Goal: Task Accomplishment & Management: Manage account settings

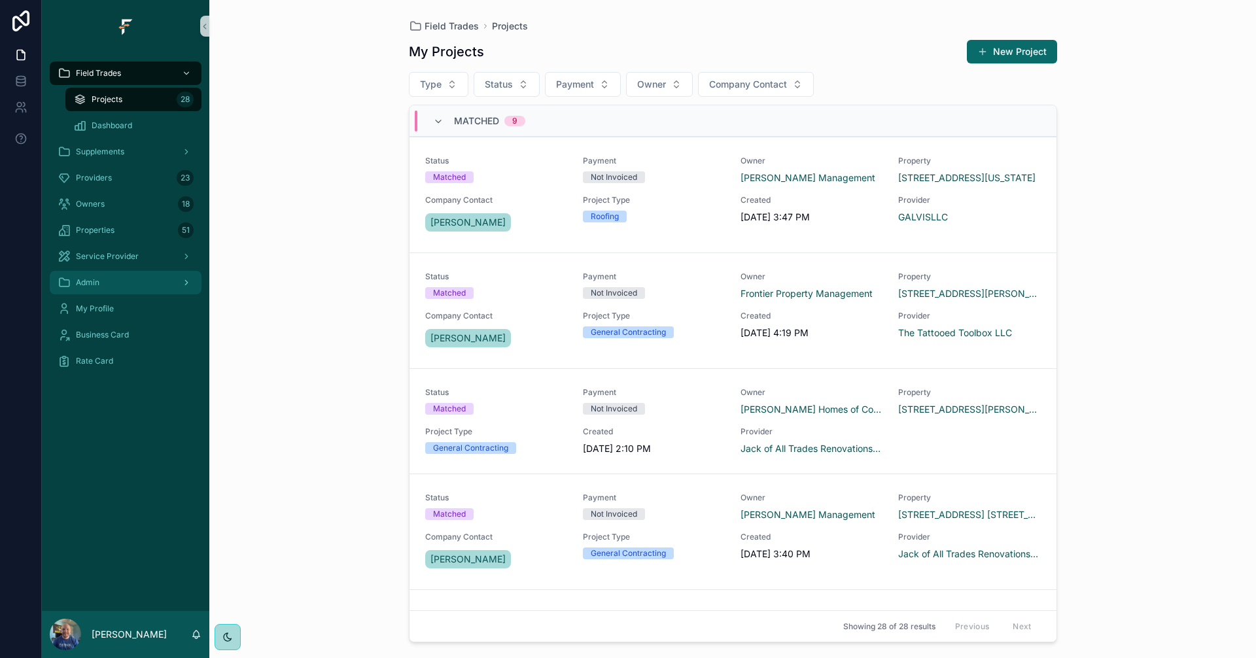
click at [163, 289] on div "Admin" at bounding box center [126, 282] width 136 height 21
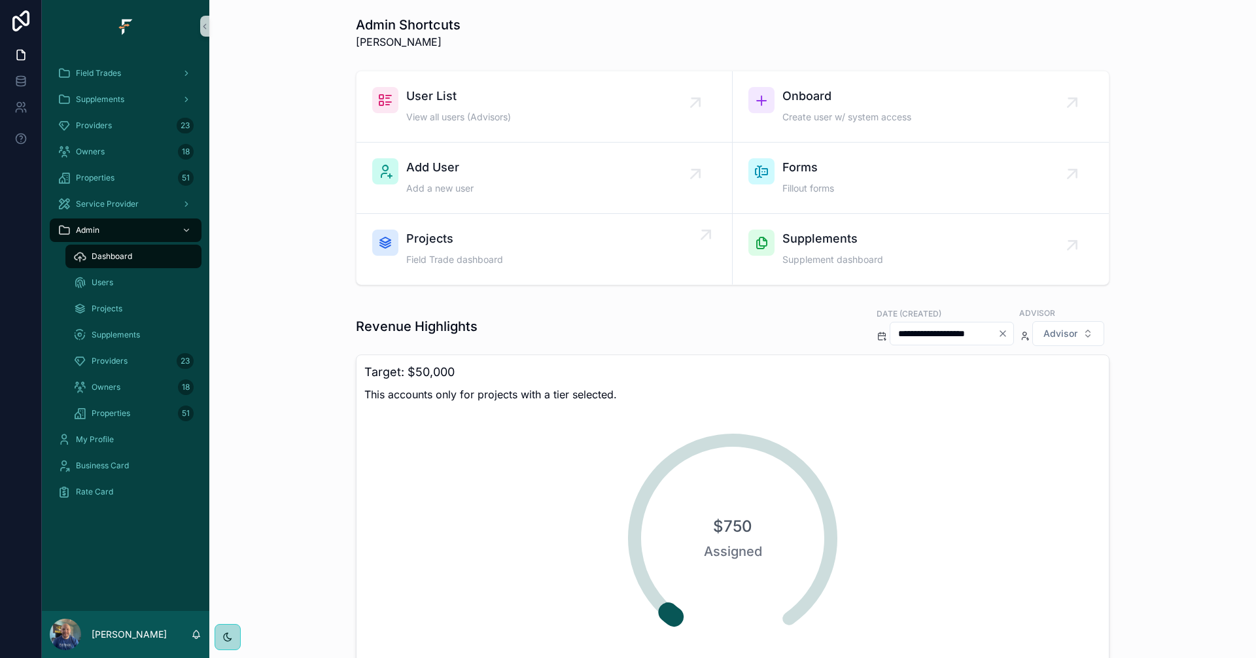
click at [561, 245] on div "Projects Field Trade dashboard" at bounding box center [544, 249] width 344 height 39
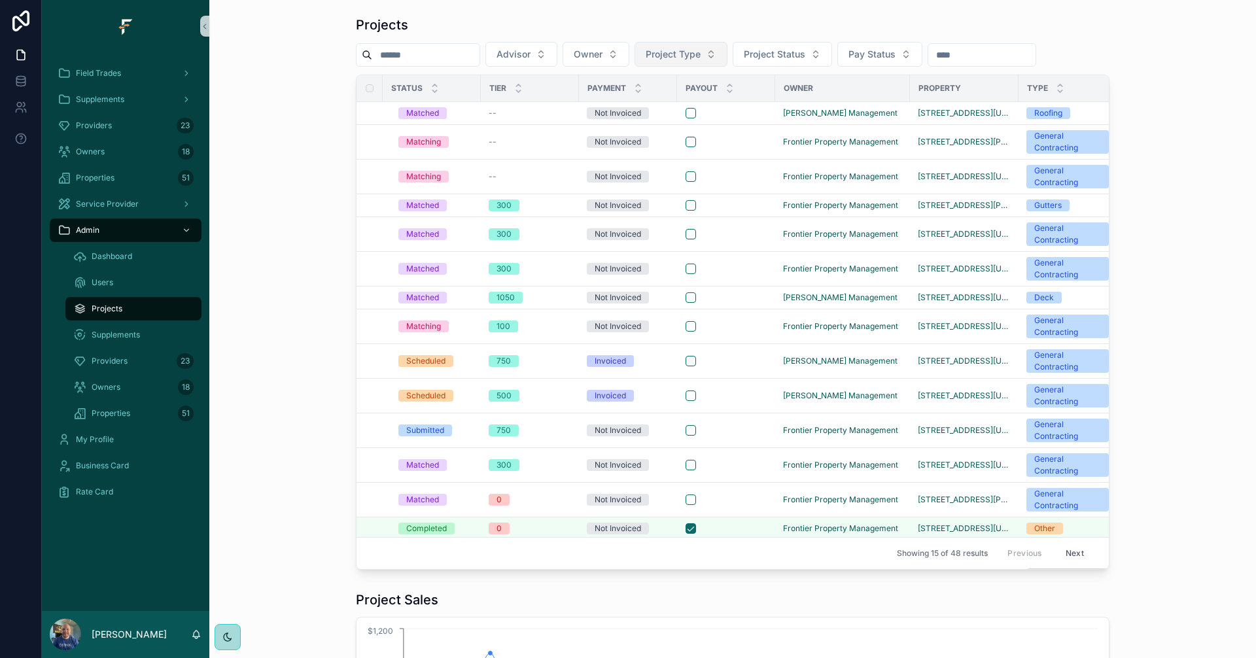
click at [701, 53] on span "Project Type" at bounding box center [673, 54] width 55 height 13
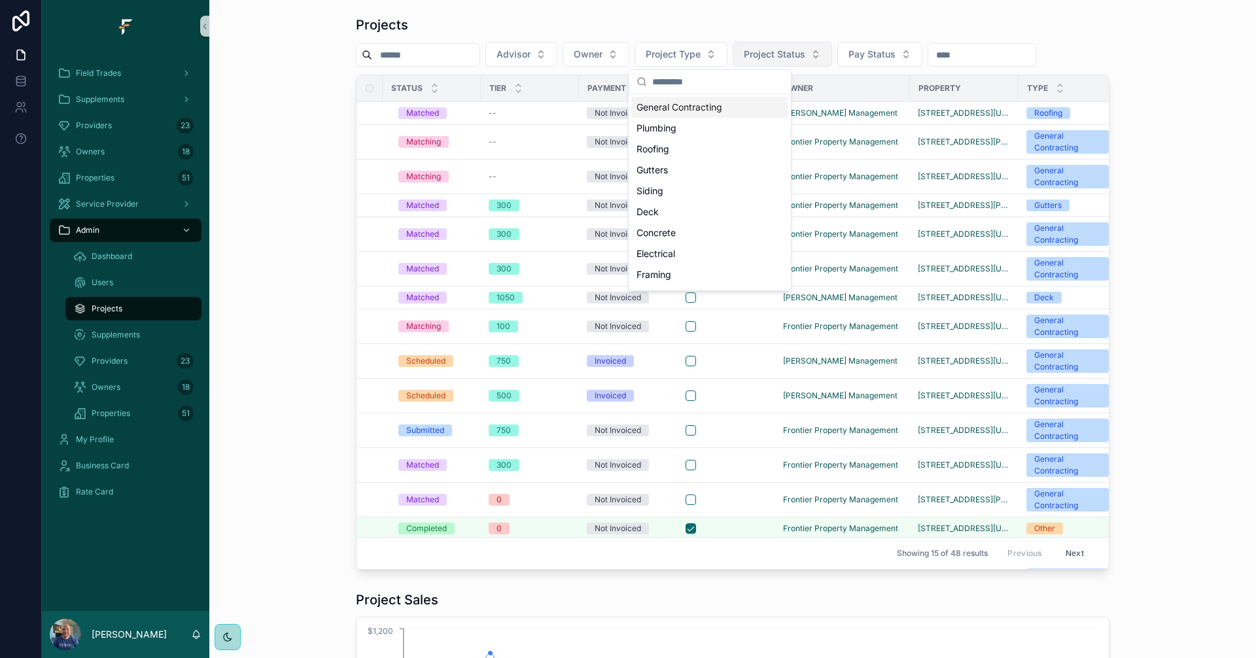
click at [832, 54] on button "Project Status" at bounding box center [782, 54] width 99 height 25
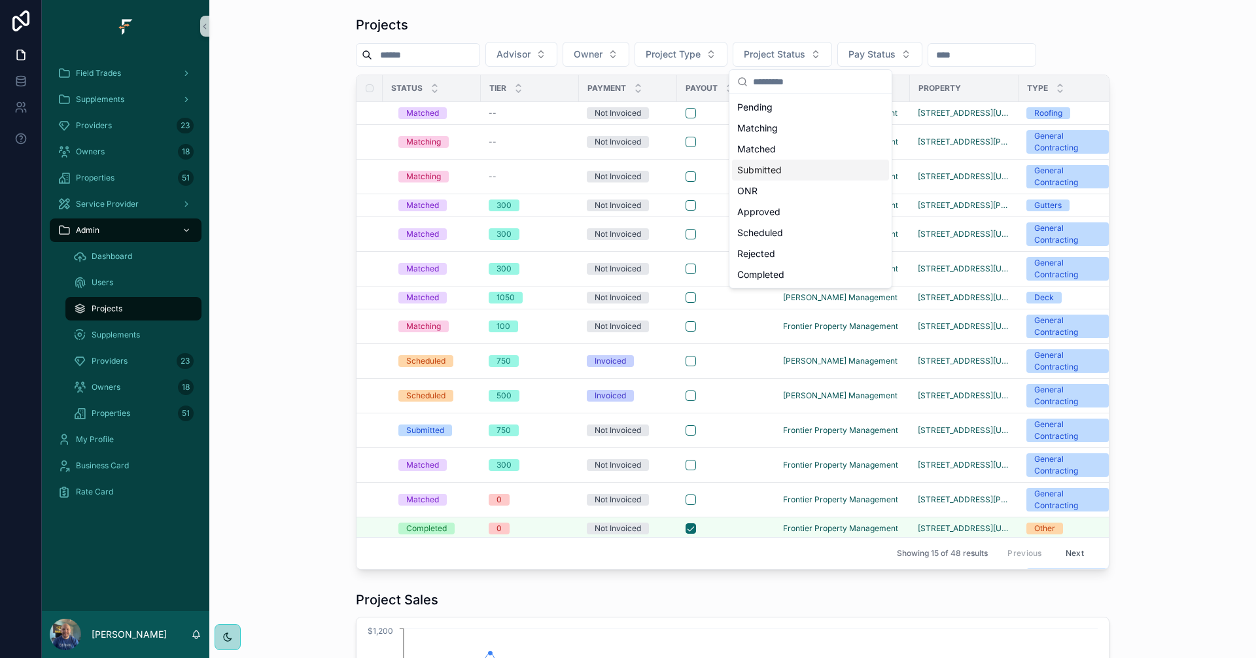
click at [771, 170] on div "Submitted" at bounding box center [810, 170] width 157 height 21
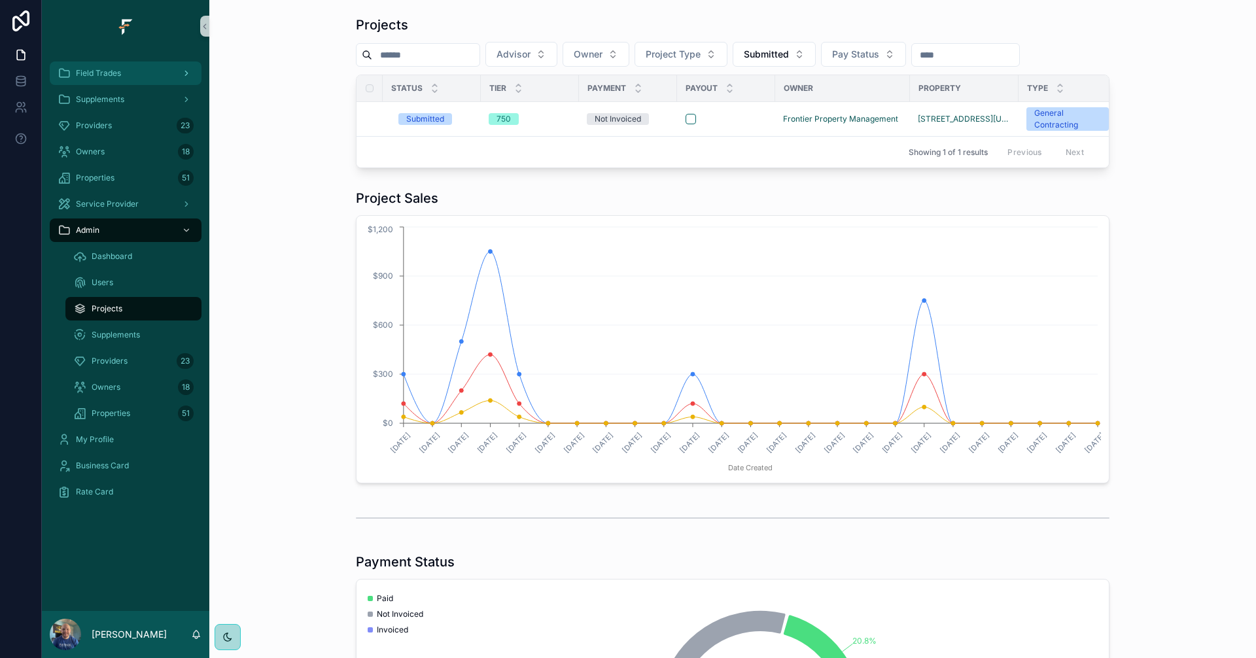
click at [137, 78] on div "Field Trades" at bounding box center [126, 73] width 136 height 21
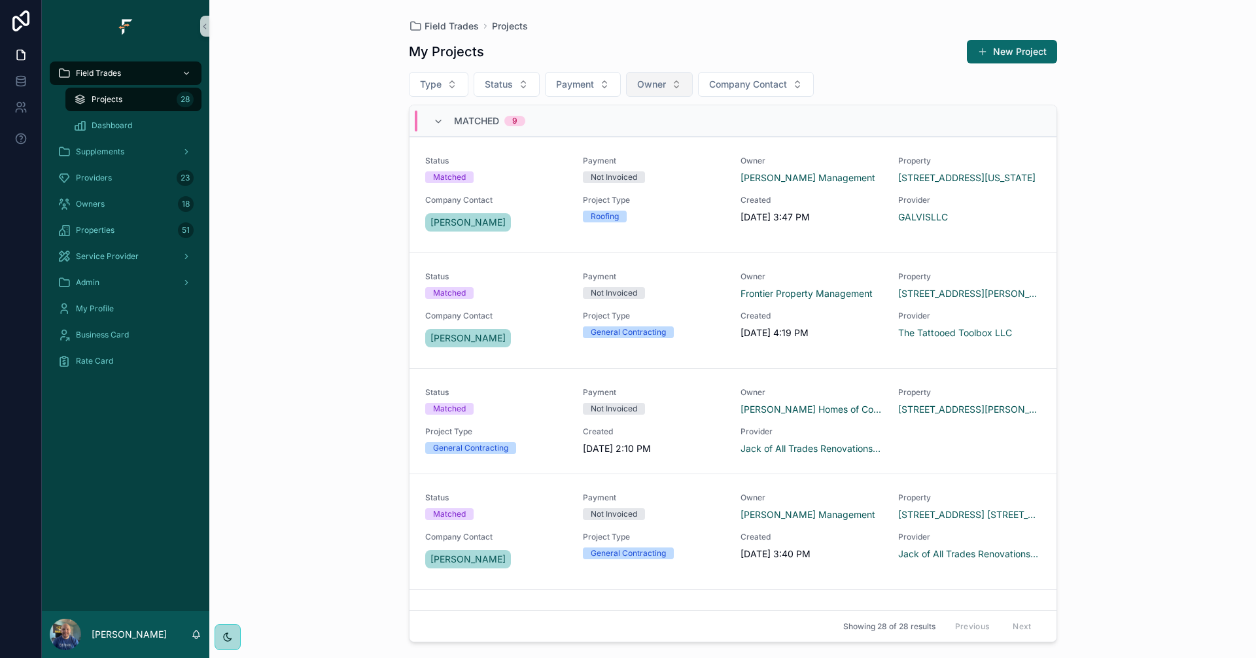
click at [648, 76] on button "Owner" at bounding box center [659, 84] width 67 height 25
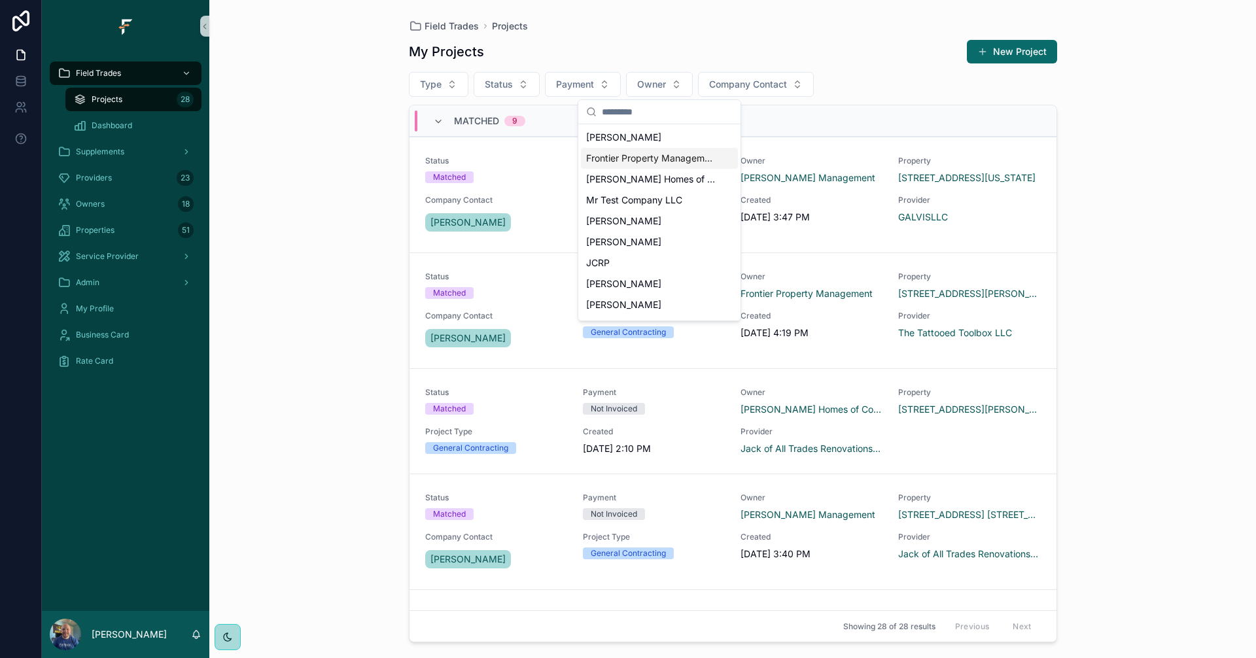
click at [673, 156] on span "Frontier Property Management" at bounding box center [651, 158] width 131 height 13
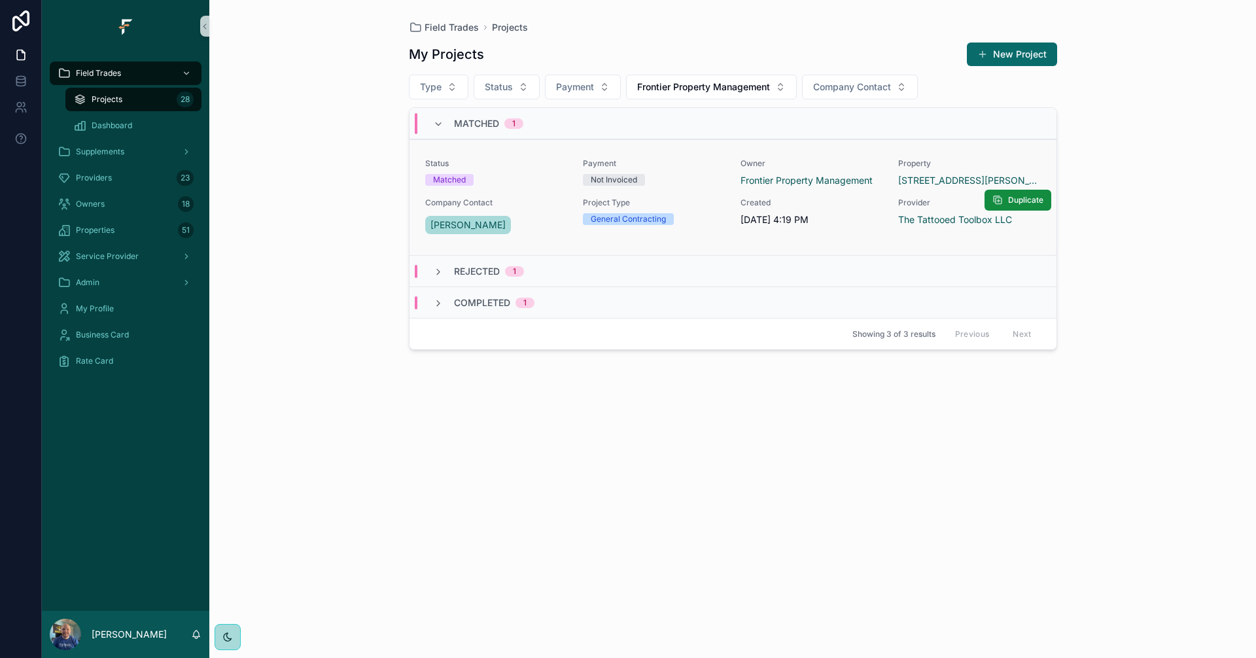
click at [694, 184] on div "Not Invoiced" at bounding box center [654, 180] width 142 height 12
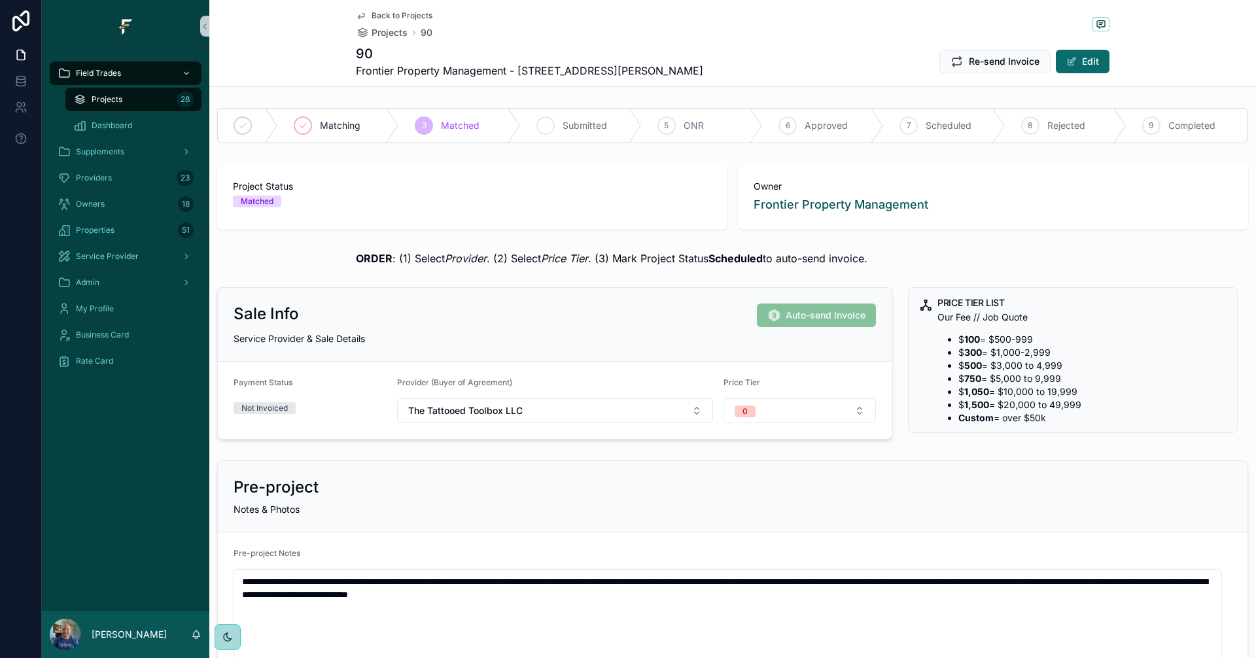
click at [590, 132] on div "4 Submitted" at bounding box center [581, 126] width 121 height 34
click at [145, 273] on div "Admin" at bounding box center [126, 282] width 136 height 21
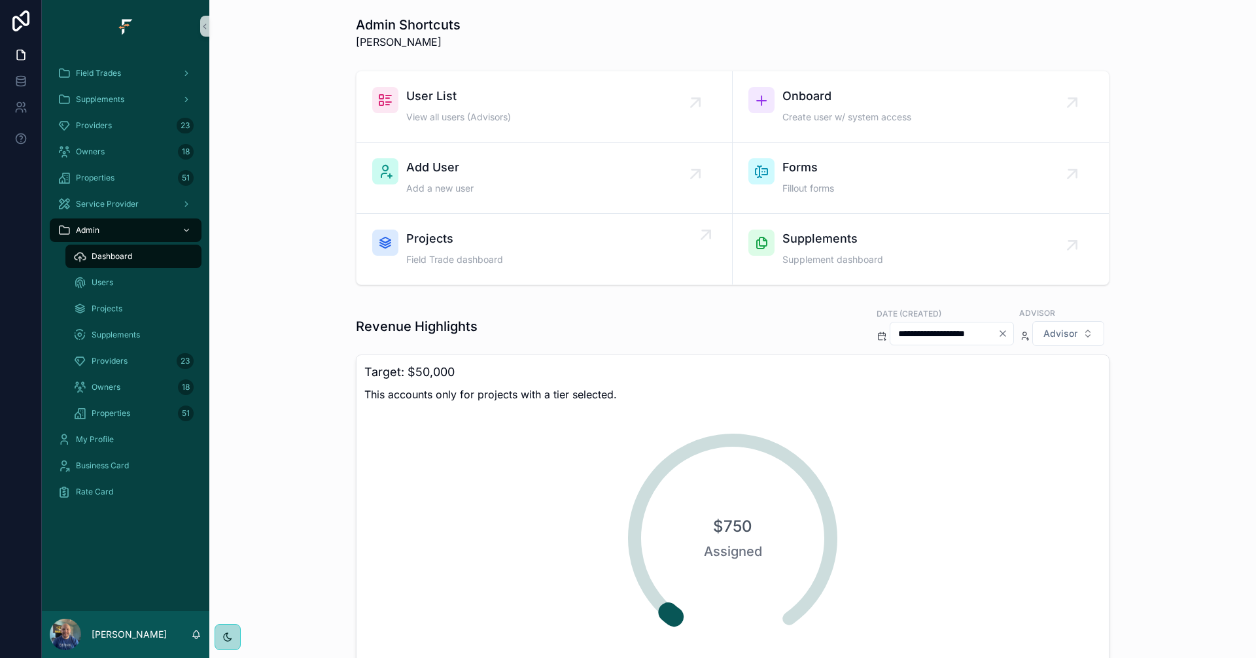
click at [501, 252] on div "Projects Field Trade dashboard" at bounding box center [544, 249] width 344 height 39
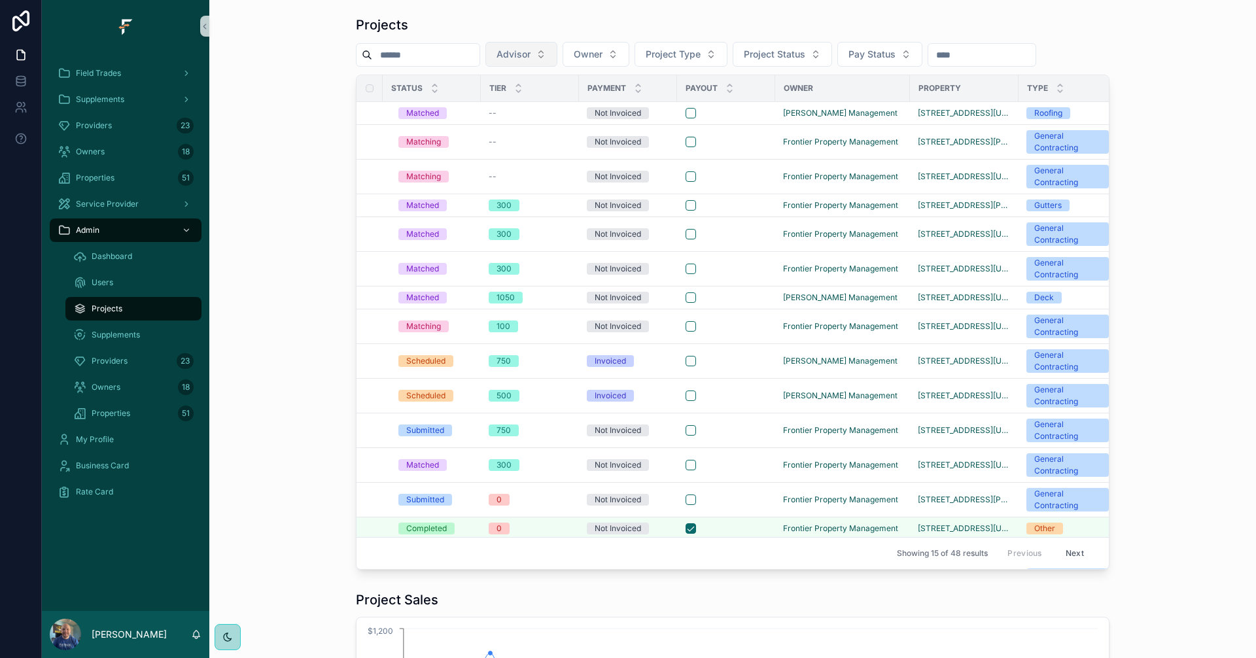
click at [557, 49] on button "Advisor" at bounding box center [521, 54] width 72 height 25
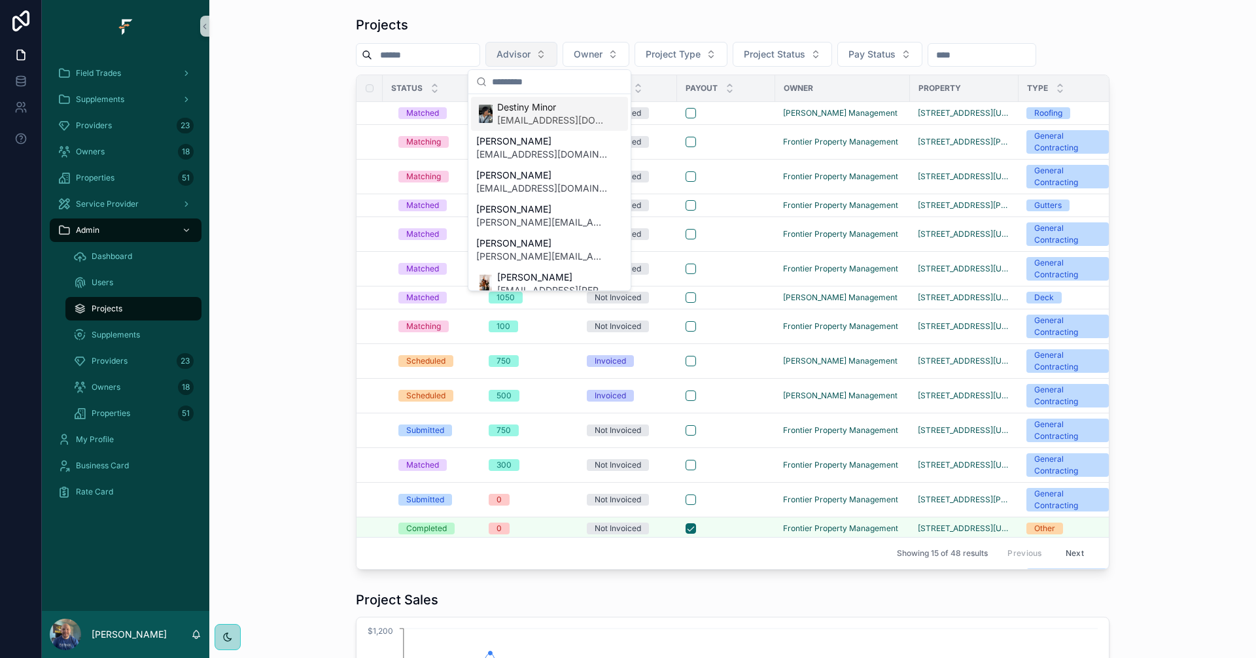
click at [557, 49] on button "Advisor" at bounding box center [521, 54] width 72 height 25
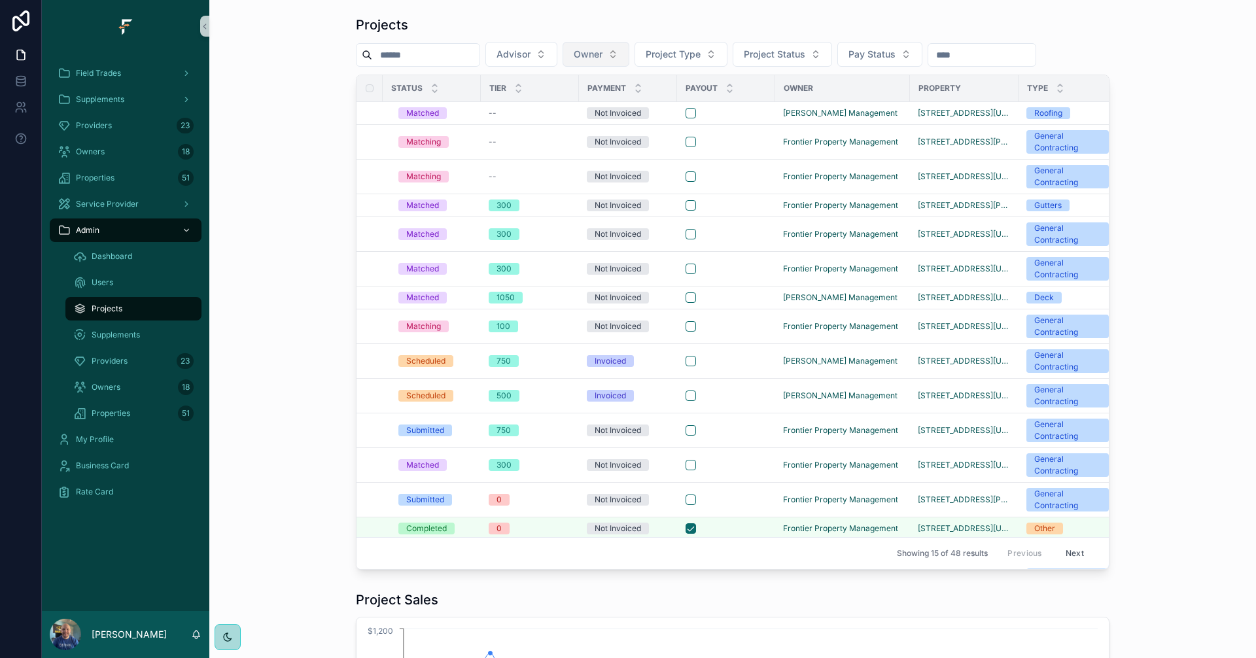
click at [603, 54] on span "Owner" at bounding box center [588, 54] width 29 height 13
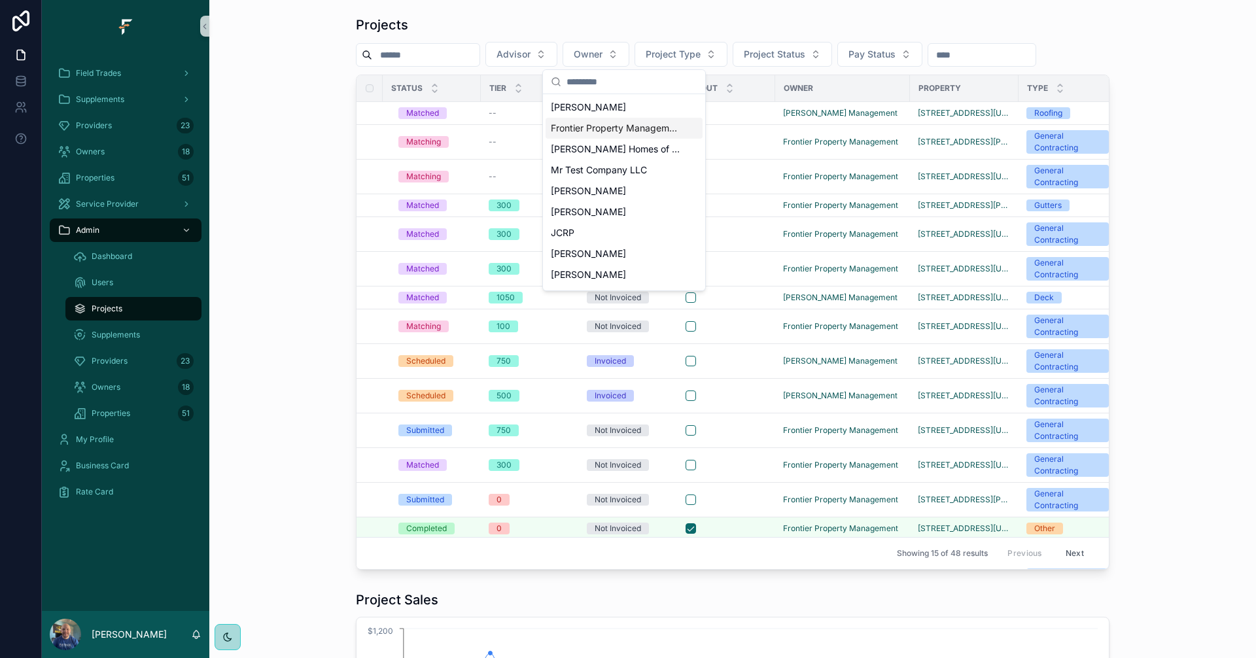
click at [629, 121] on div "Frontier Property Management" at bounding box center [624, 128] width 157 height 21
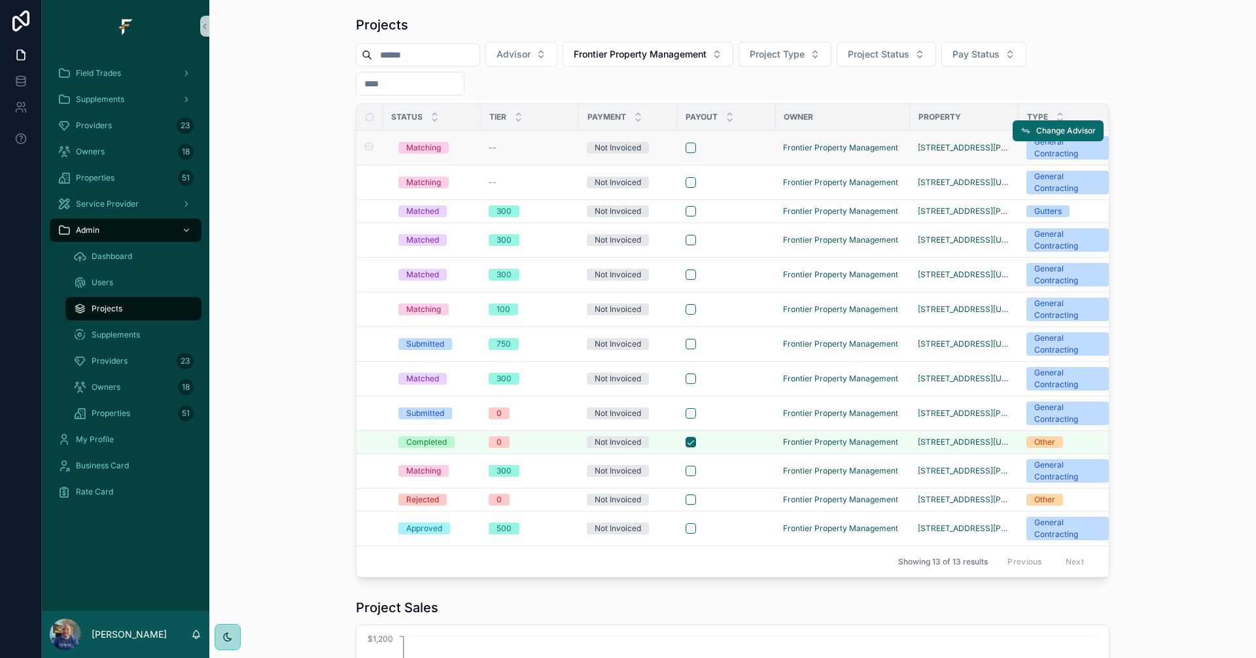
click at [489, 149] on span "--" at bounding box center [493, 148] width 8 height 10
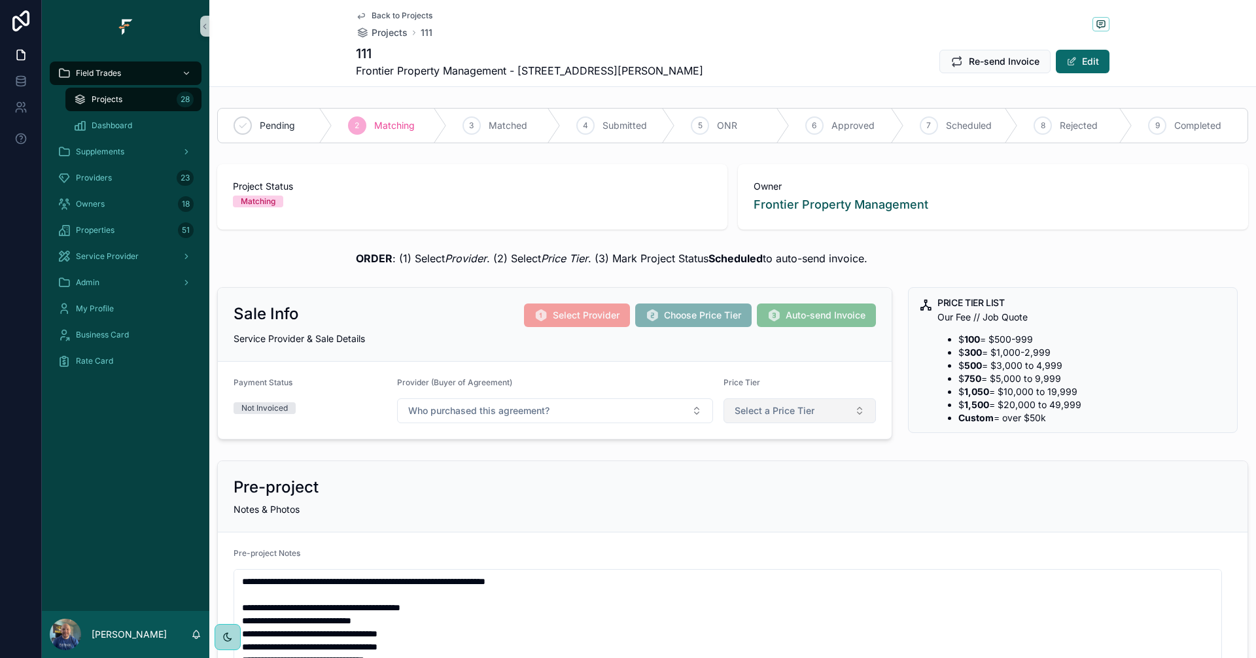
click at [843, 408] on button "Select a Price Tier" at bounding box center [800, 410] width 153 height 25
click at [742, 504] on div "500" at bounding box center [736, 503] width 15 height 12
click at [372, 14] on span "Back to Projects" at bounding box center [402, 15] width 61 height 10
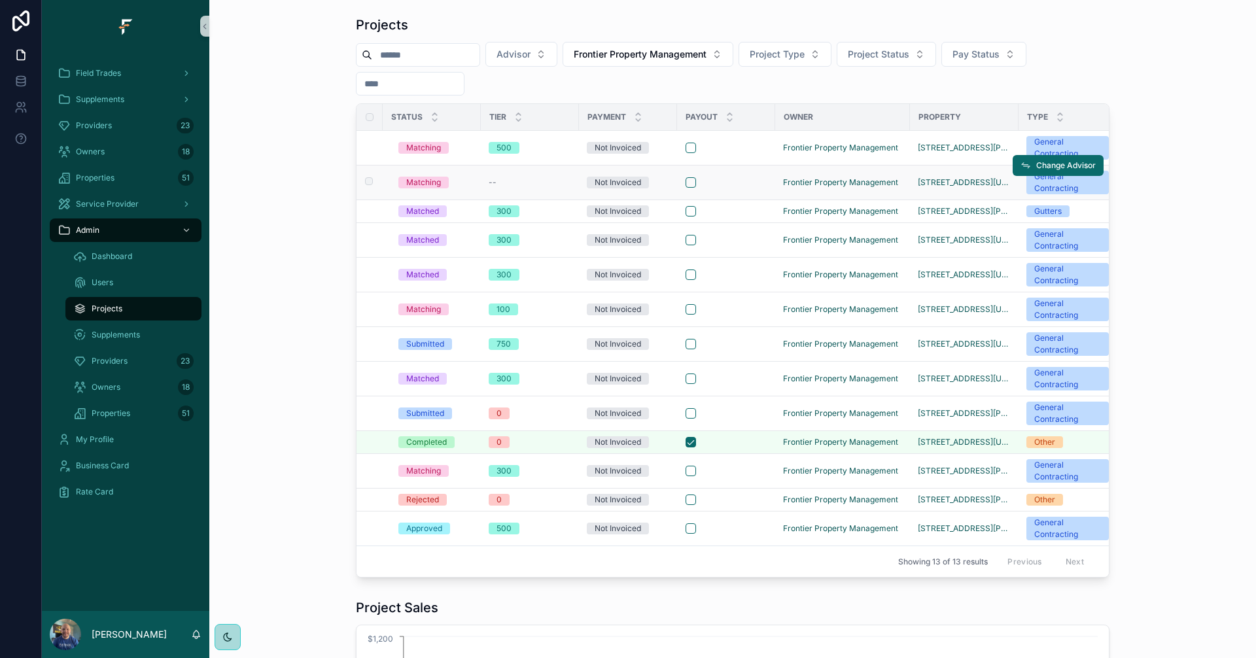
click at [514, 180] on div "--" at bounding box center [530, 182] width 82 height 10
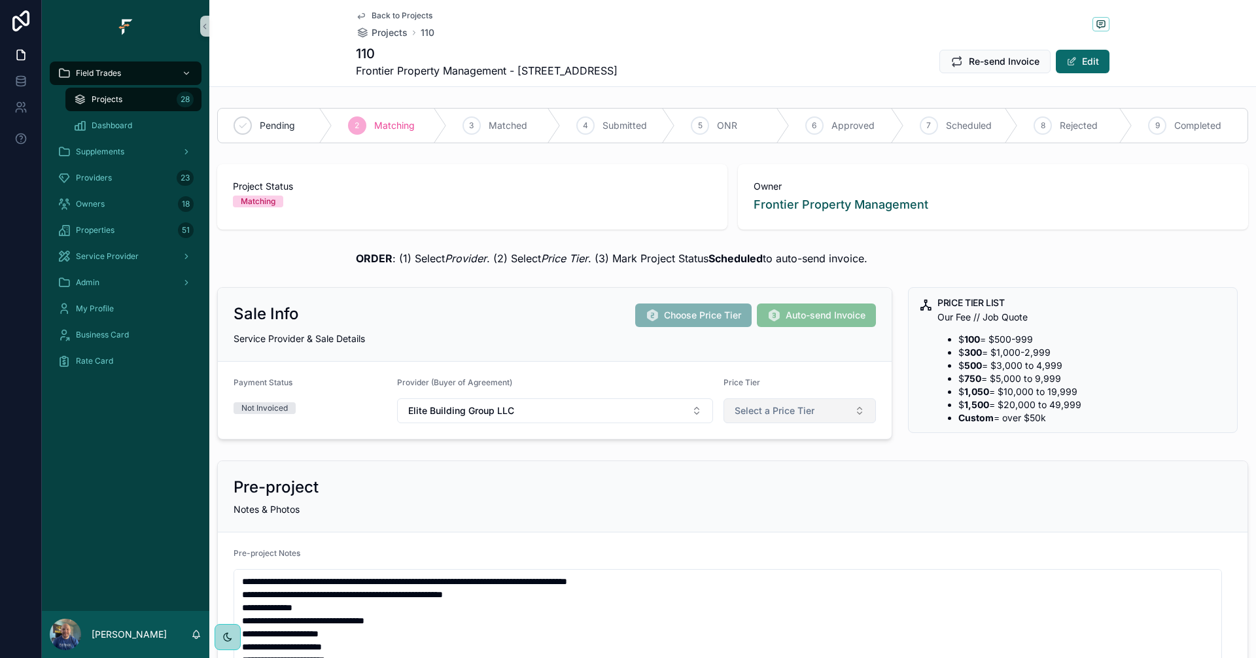
click at [807, 406] on span "Select a Price Tier" at bounding box center [775, 410] width 80 height 13
click at [722, 503] on span "500" at bounding box center [736, 503] width 31 height 12
click at [379, 16] on span "Back to Projects" at bounding box center [402, 15] width 61 height 10
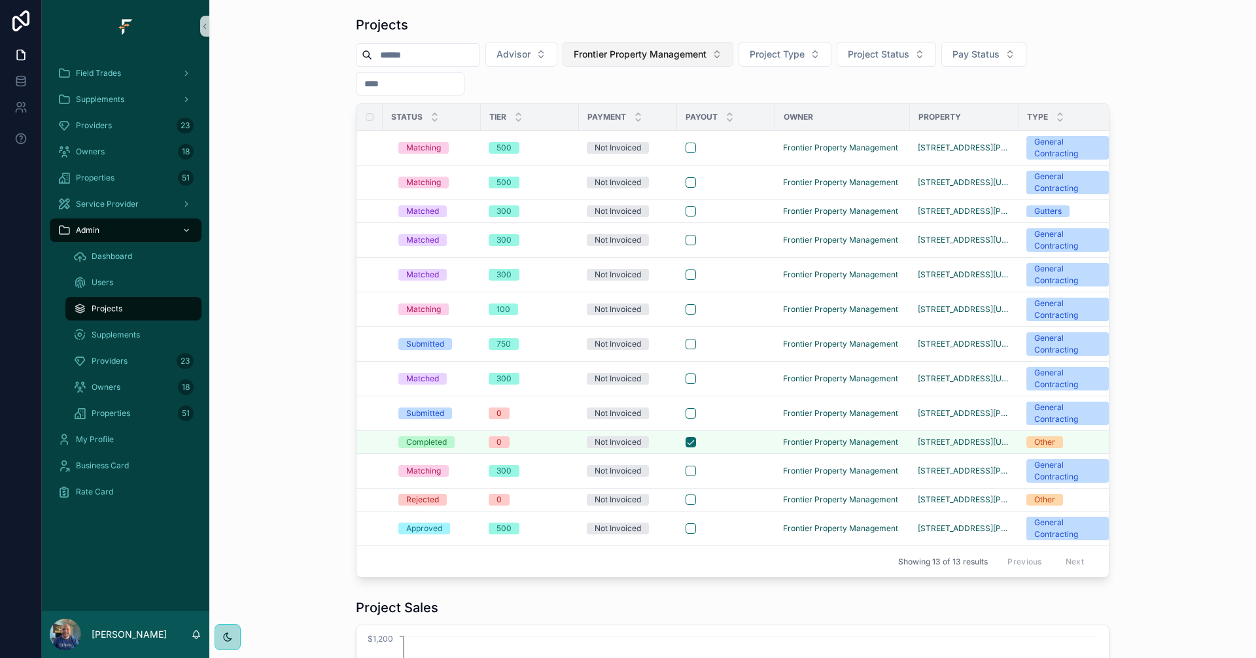
click at [707, 58] on span "Frontier Property Management" at bounding box center [640, 54] width 133 height 13
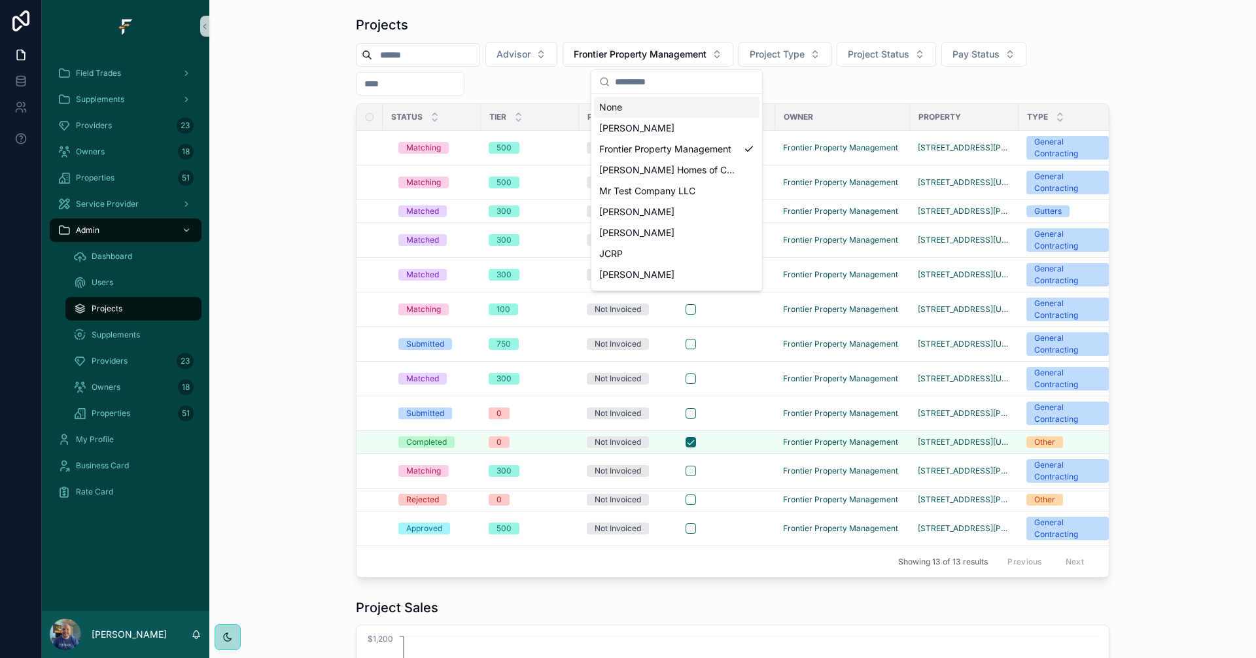
click at [667, 108] on div "None" at bounding box center [677, 107] width 166 height 21
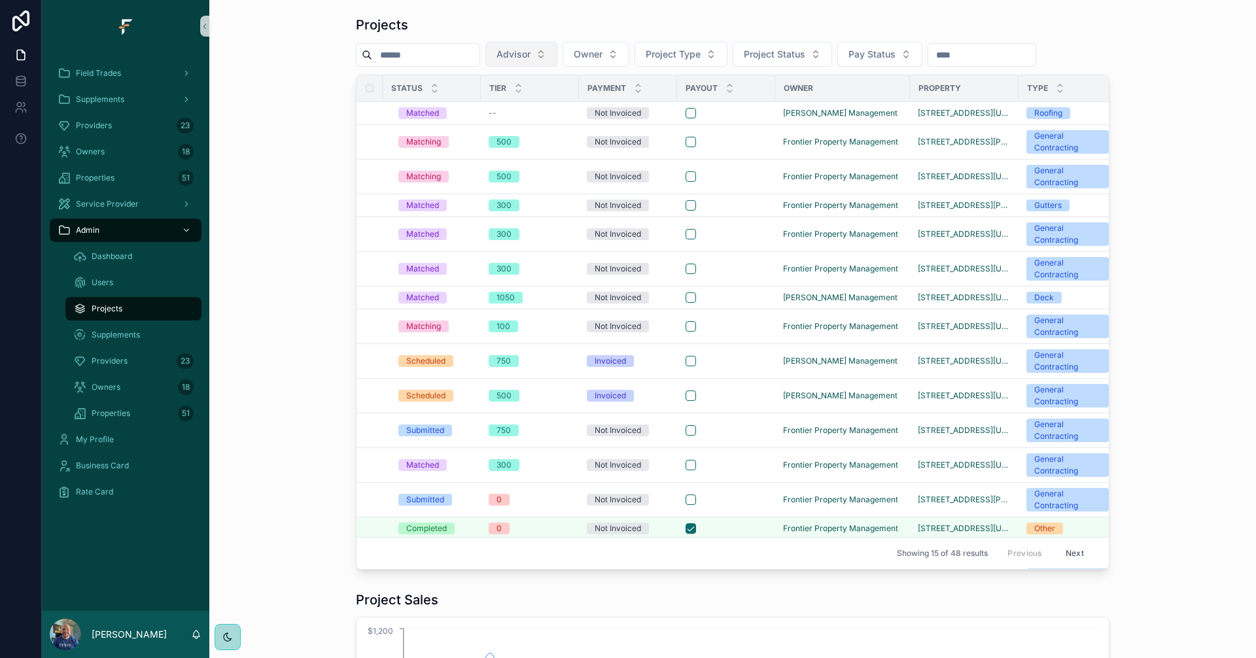
click at [557, 53] on button "Advisor" at bounding box center [521, 54] width 72 height 25
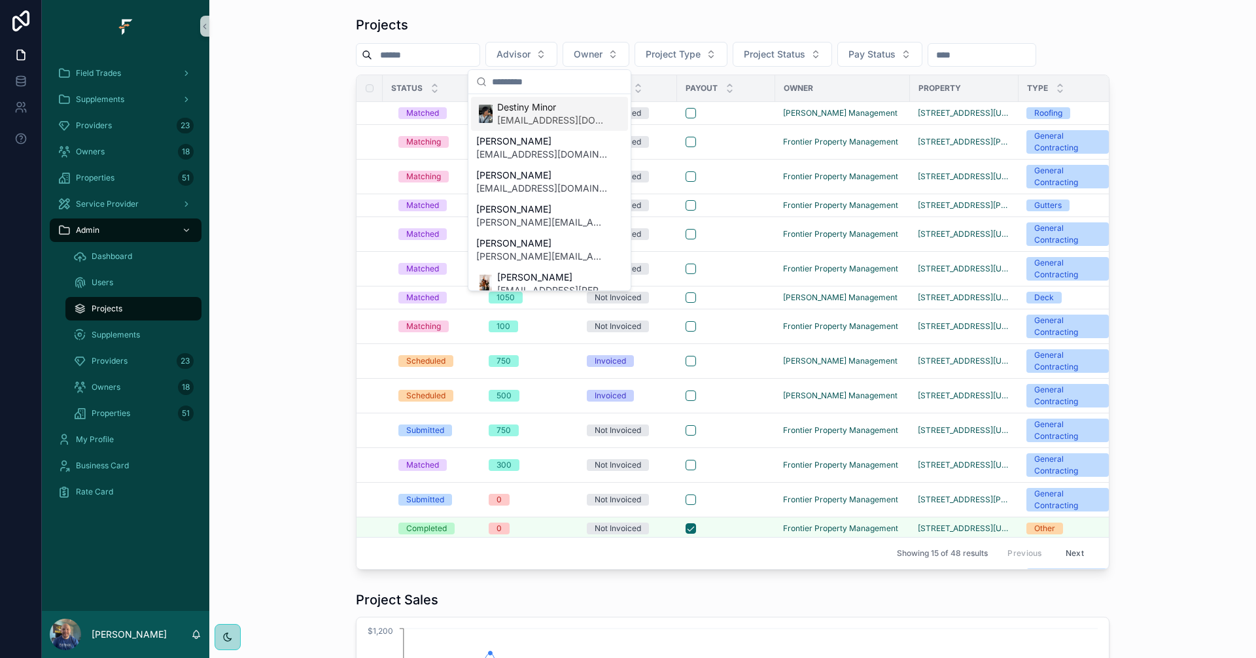
click at [534, 105] on span "Destiny Minor" at bounding box center [552, 107] width 110 height 13
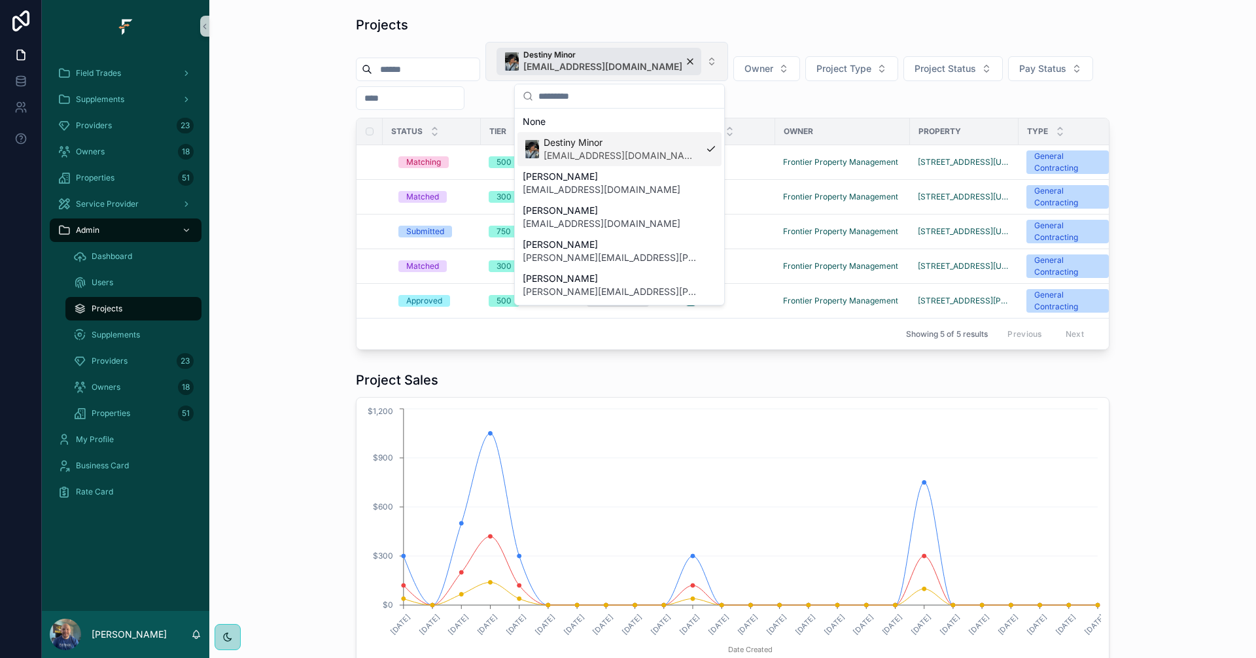
click at [707, 56] on button "Destiny Minor [EMAIL_ADDRESS][DOMAIN_NAME]" at bounding box center [606, 61] width 243 height 39
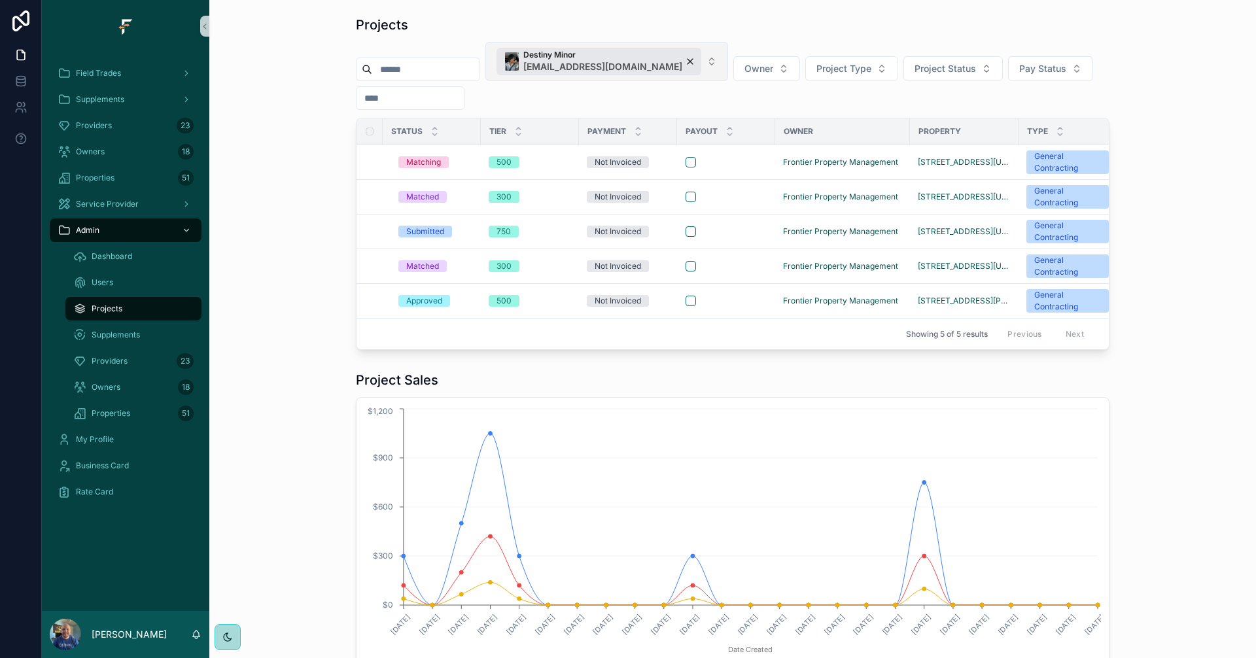
click at [708, 58] on button "Destiny Minor [EMAIL_ADDRESS][DOMAIN_NAME]" at bounding box center [606, 61] width 243 height 39
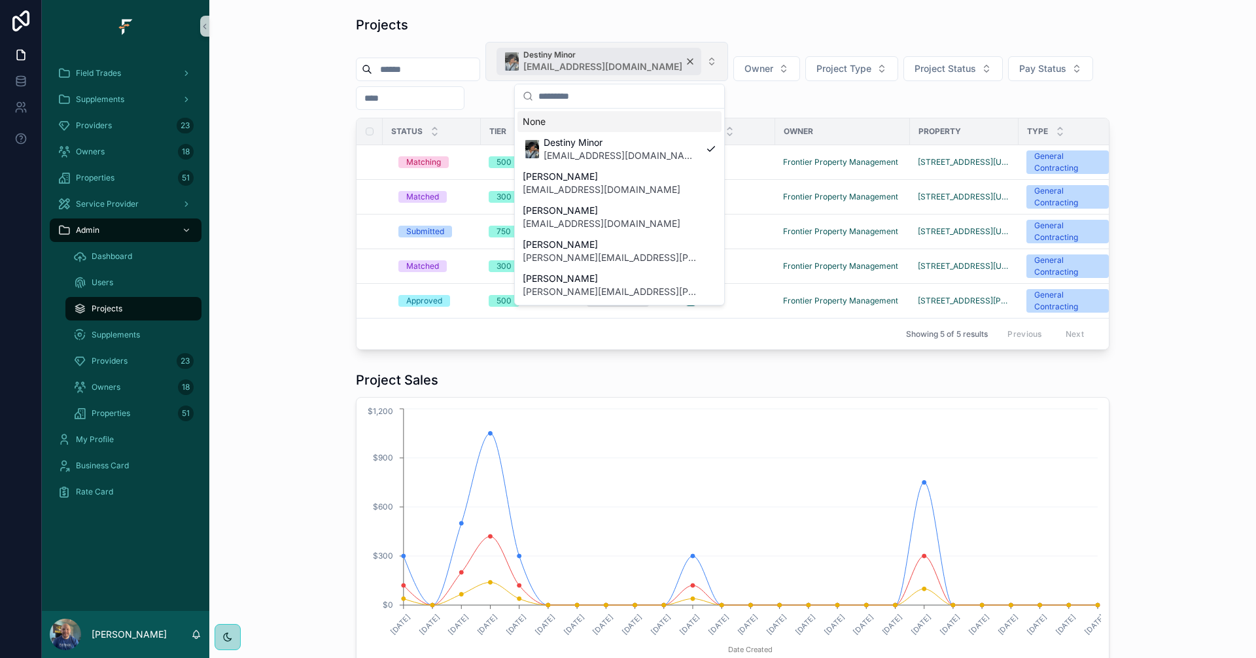
click at [688, 60] on div "Destiny Minor [EMAIL_ADDRESS][DOMAIN_NAME]" at bounding box center [599, 61] width 205 height 27
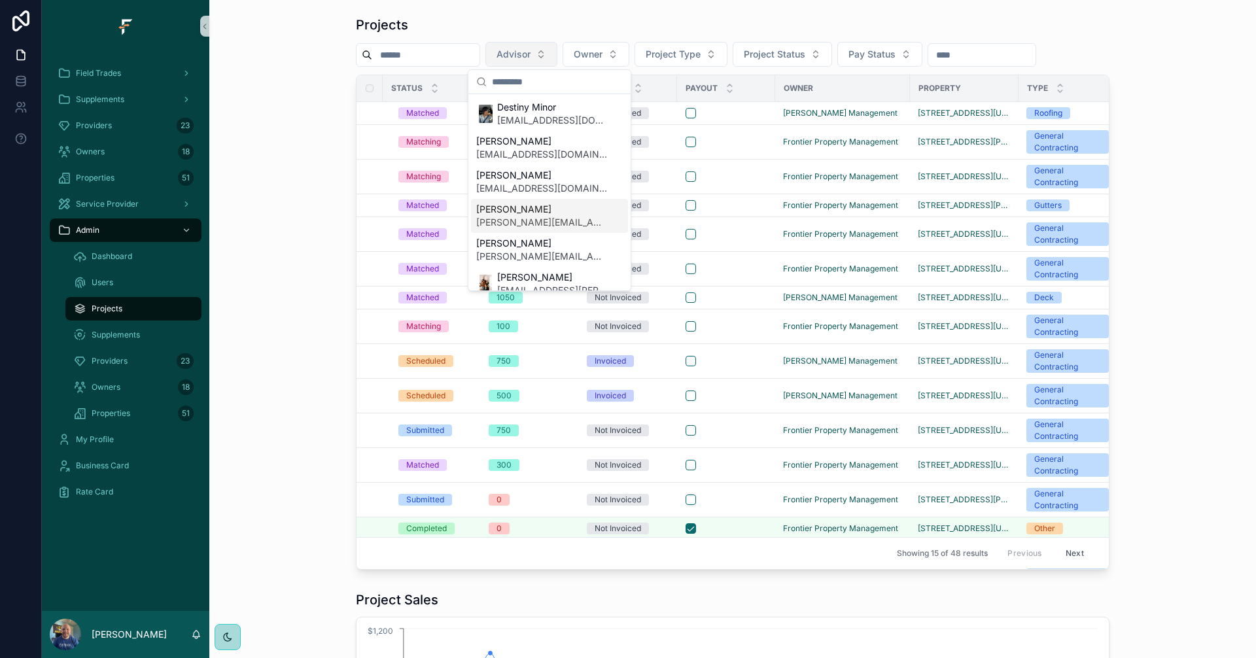
click at [542, 219] on span "[PERSON_NAME][EMAIL_ADDRESS][PERSON_NAME][DOMAIN_NAME]" at bounding box center [541, 222] width 131 height 13
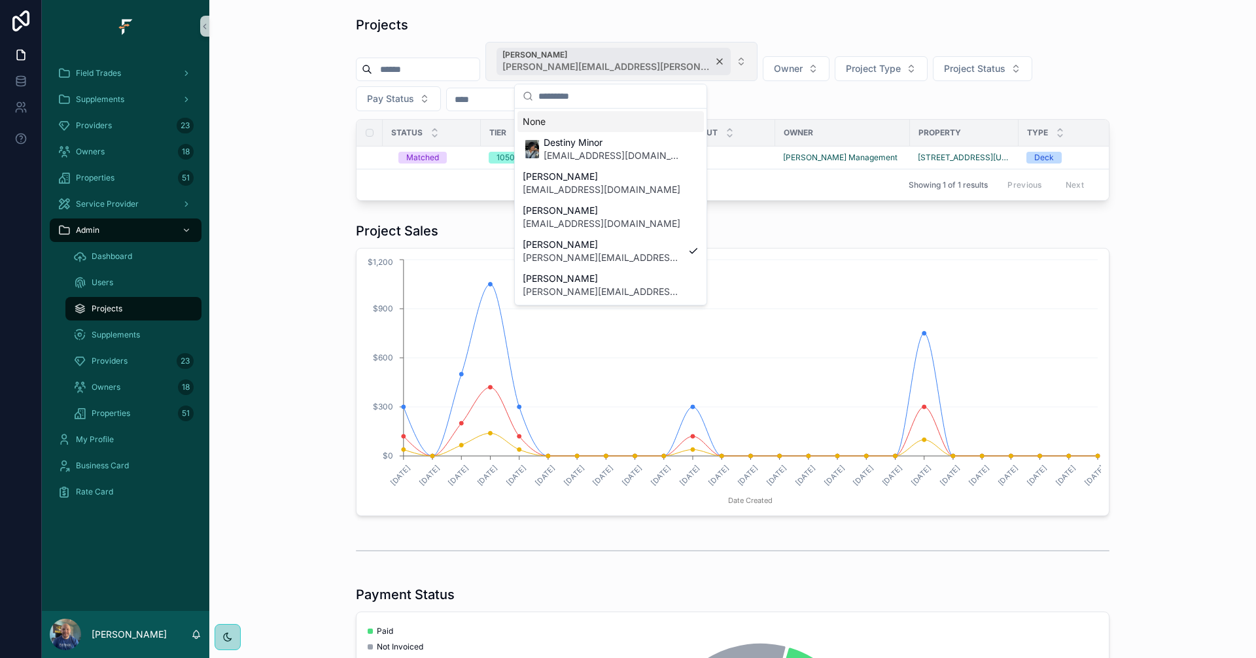
click at [668, 61] on div "Kyler Ferguson [EMAIL_ADDRESS][PERSON_NAME][DOMAIN_NAME]" at bounding box center [614, 61] width 234 height 27
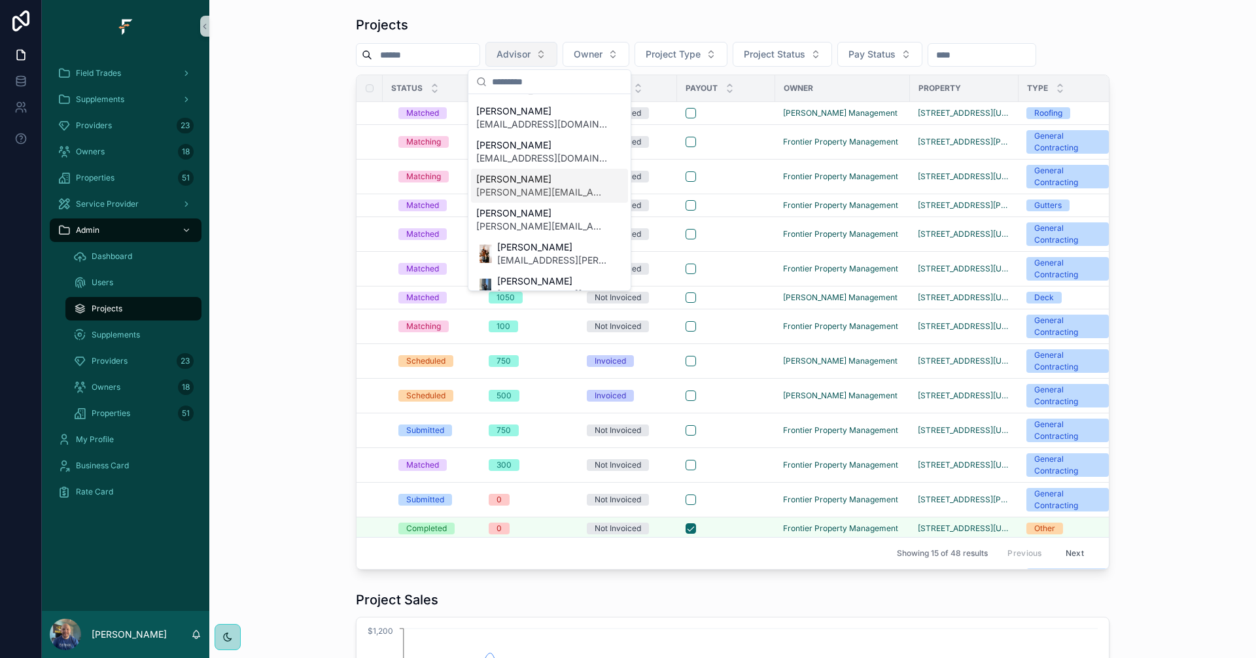
scroll to position [65, 0]
click at [525, 192] on span "[EMAIL_ADDRESS][PERSON_NAME][DOMAIN_NAME]" at bounding box center [552, 193] width 110 height 13
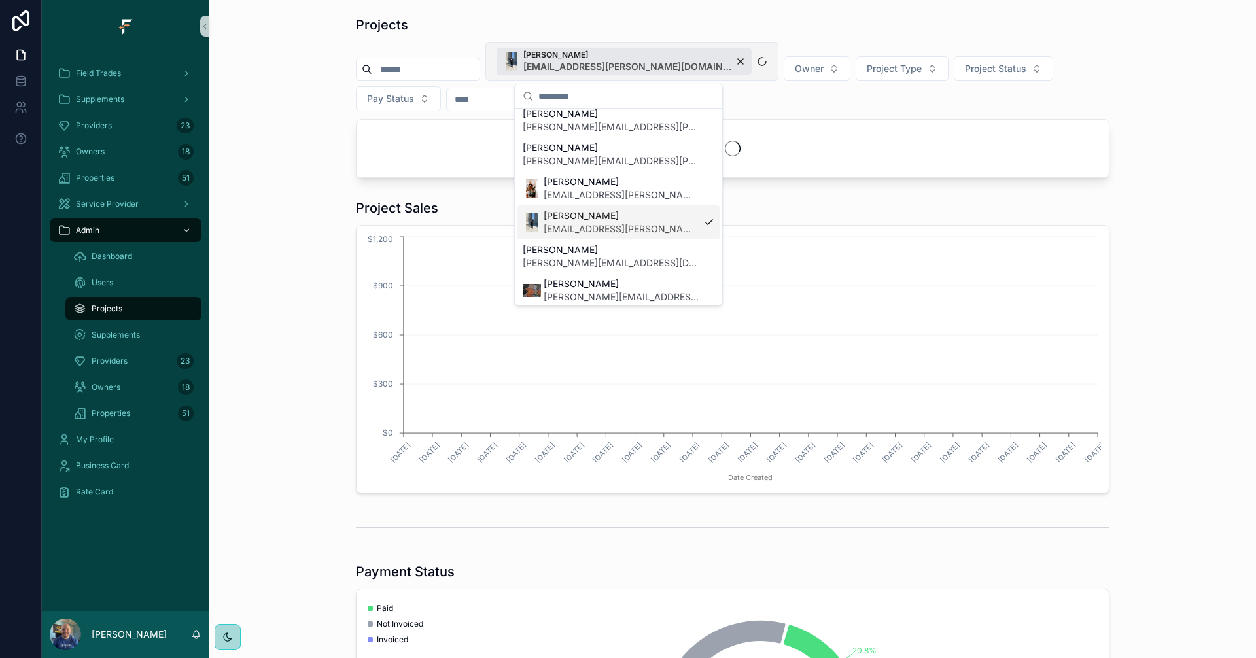
scroll to position [152, 0]
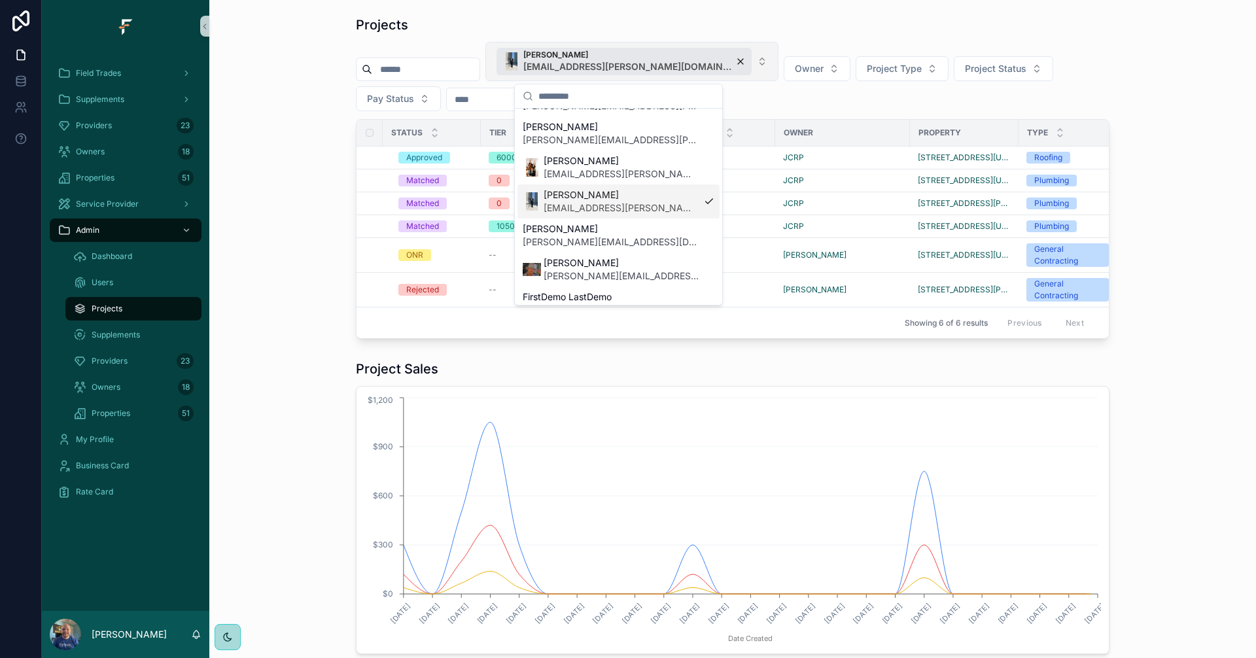
click at [307, 150] on div "Projects [PERSON_NAME] [PERSON_NAME][EMAIL_ADDRESS][DOMAIN_NAME] Owner Project …" at bounding box center [733, 177] width 1026 height 334
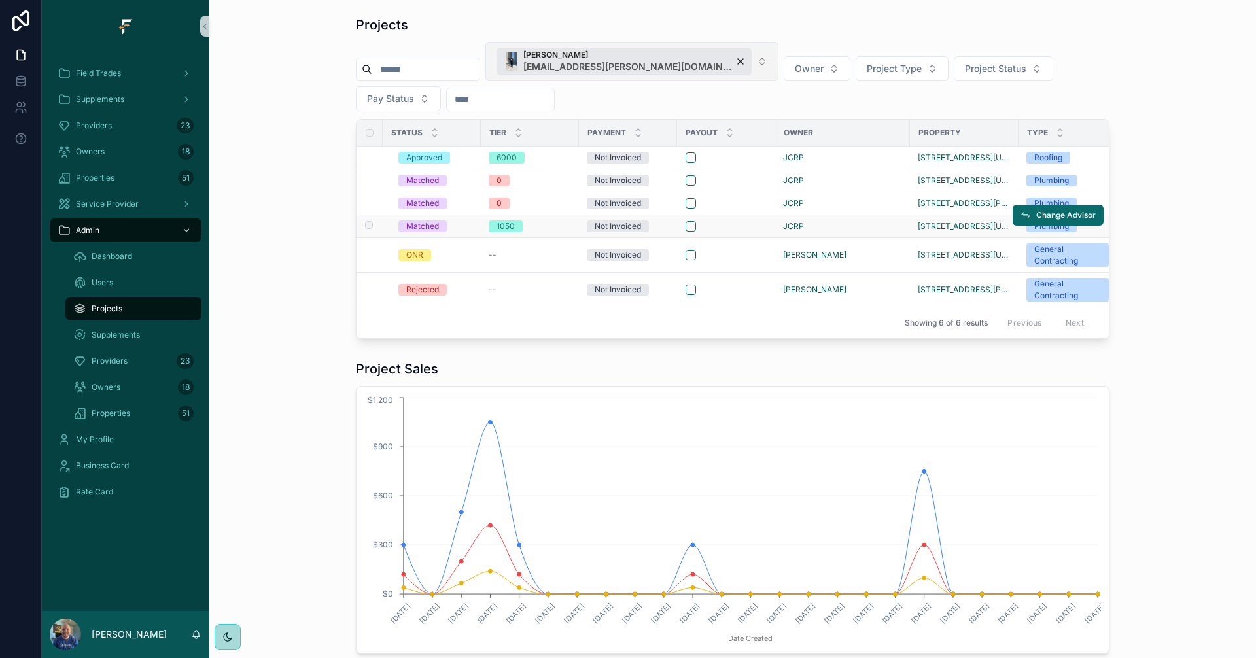
click at [546, 230] on div "1050" at bounding box center [530, 227] width 82 height 12
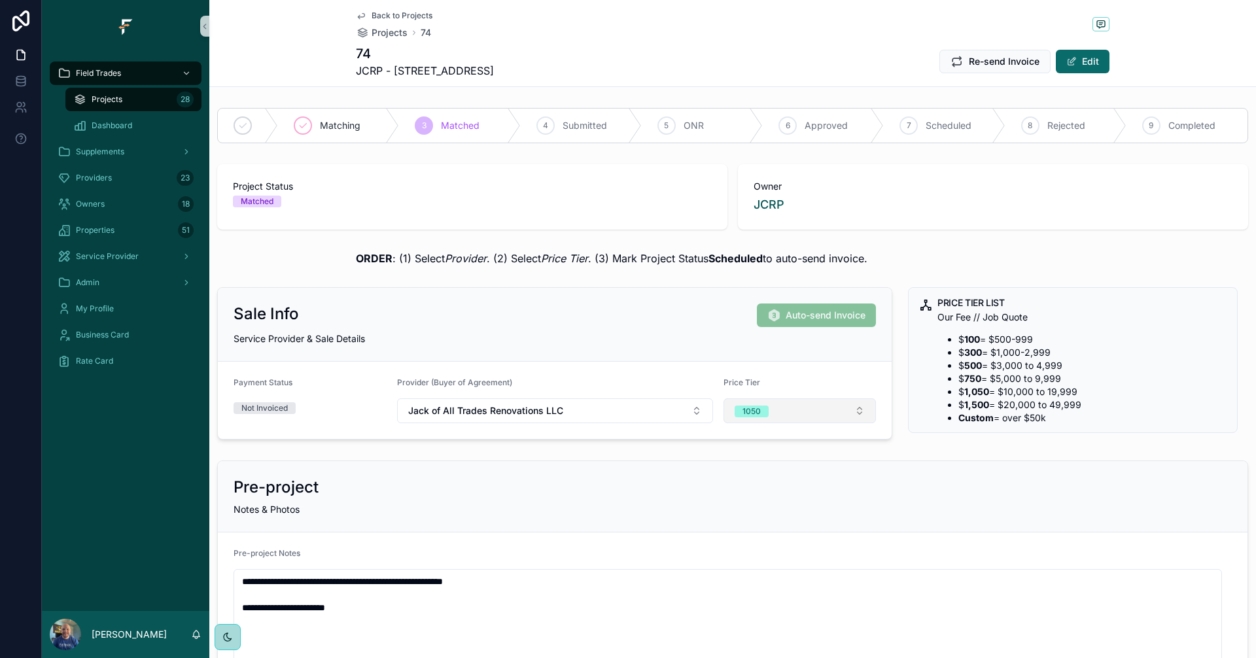
click at [838, 413] on button "1050" at bounding box center [800, 410] width 153 height 25
click at [836, 410] on button "1050" at bounding box center [800, 410] width 153 height 25
click at [398, 14] on span "Back to Projects" at bounding box center [402, 15] width 61 height 10
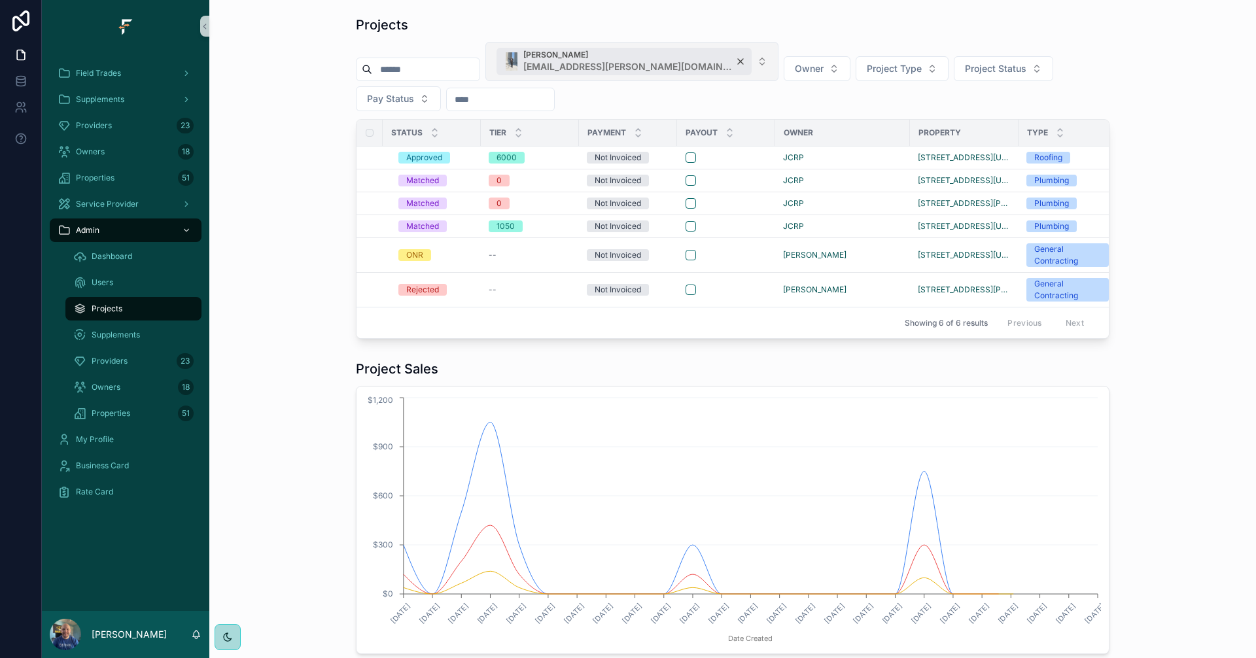
click at [685, 60] on div "[PERSON_NAME] [EMAIL_ADDRESS][PERSON_NAME][DOMAIN_NAME]" at bounding box center [624, 61] width 255 height 27
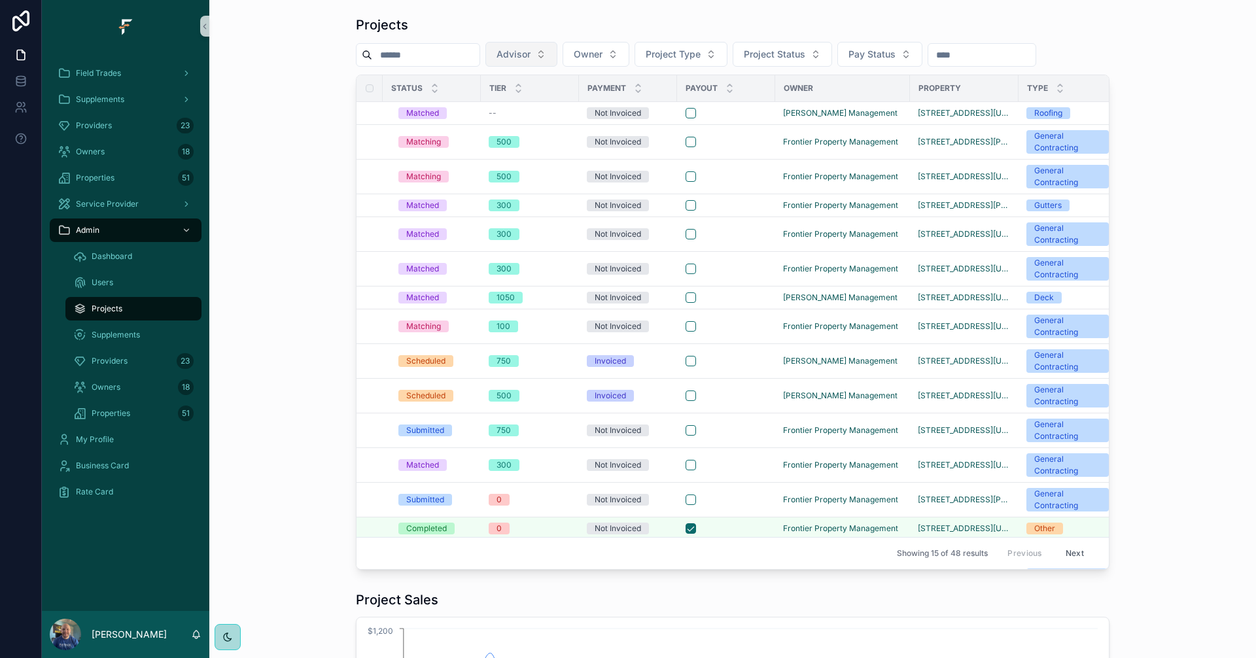
click at [531, 54] on span "Advisor" at bounding box center [514, 54] width 34 height 13
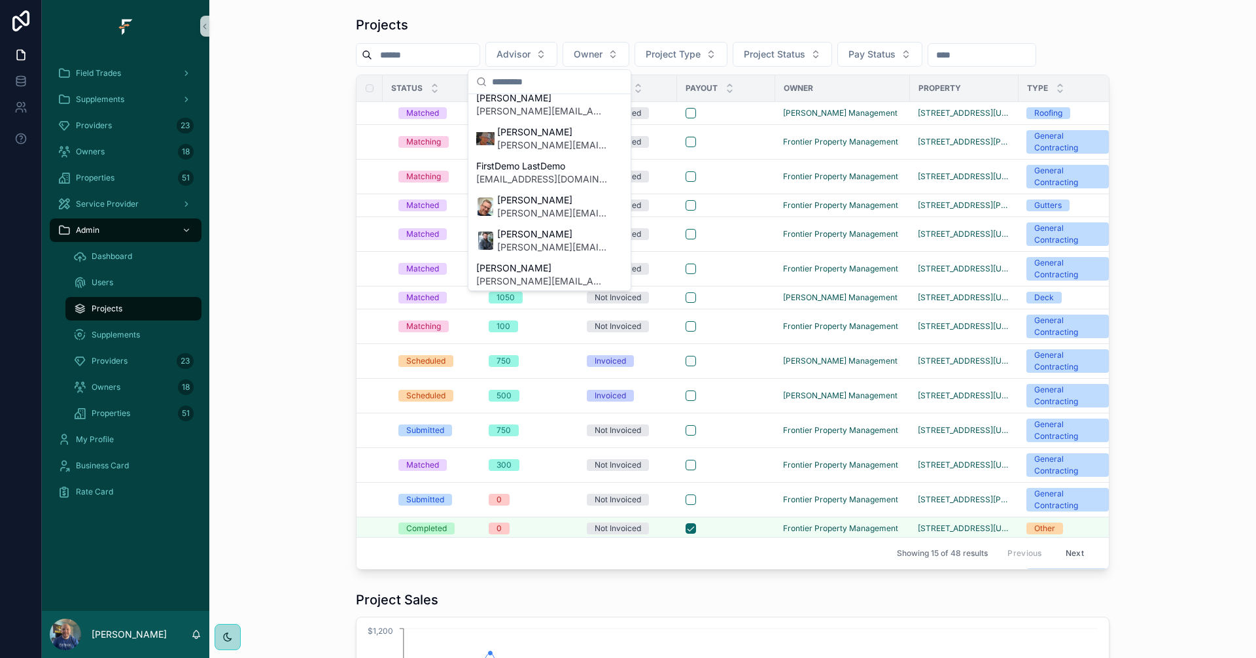
scroll to position [327, 0]
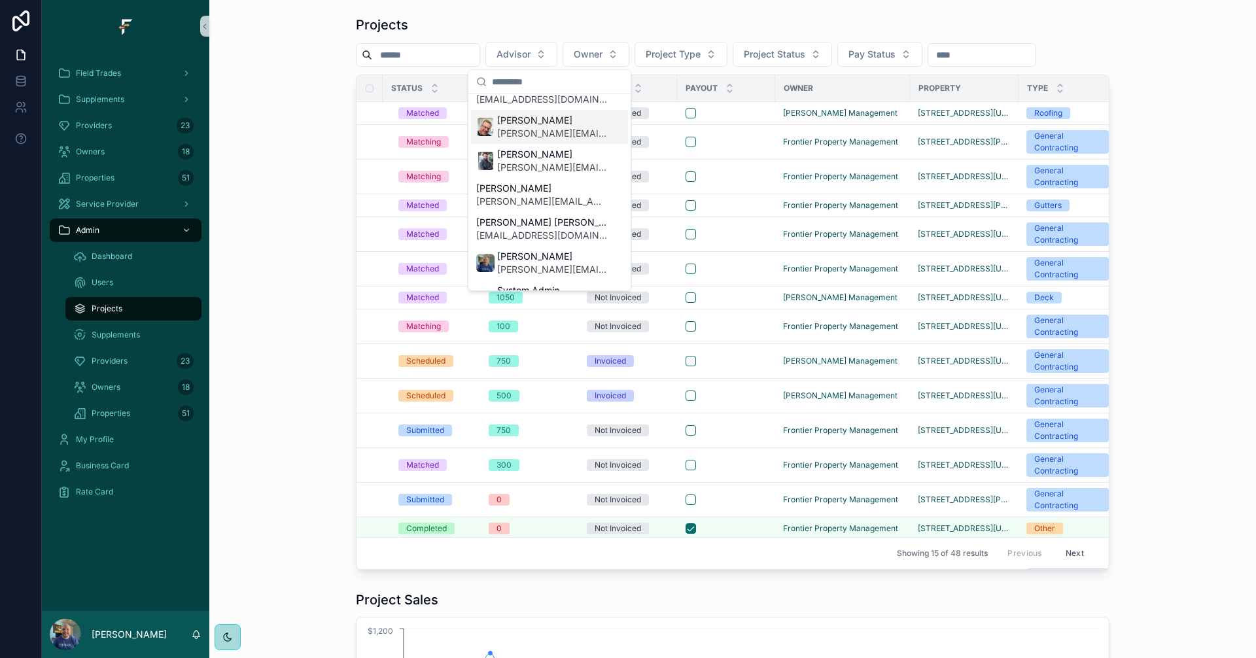
click at [529, 127] on span "[PERSON_NAME][EMAIL_ADDRESS][PERSON_NAME][DOMAIN_NAME]" at bounding box center [552, 133] width 110 height 13
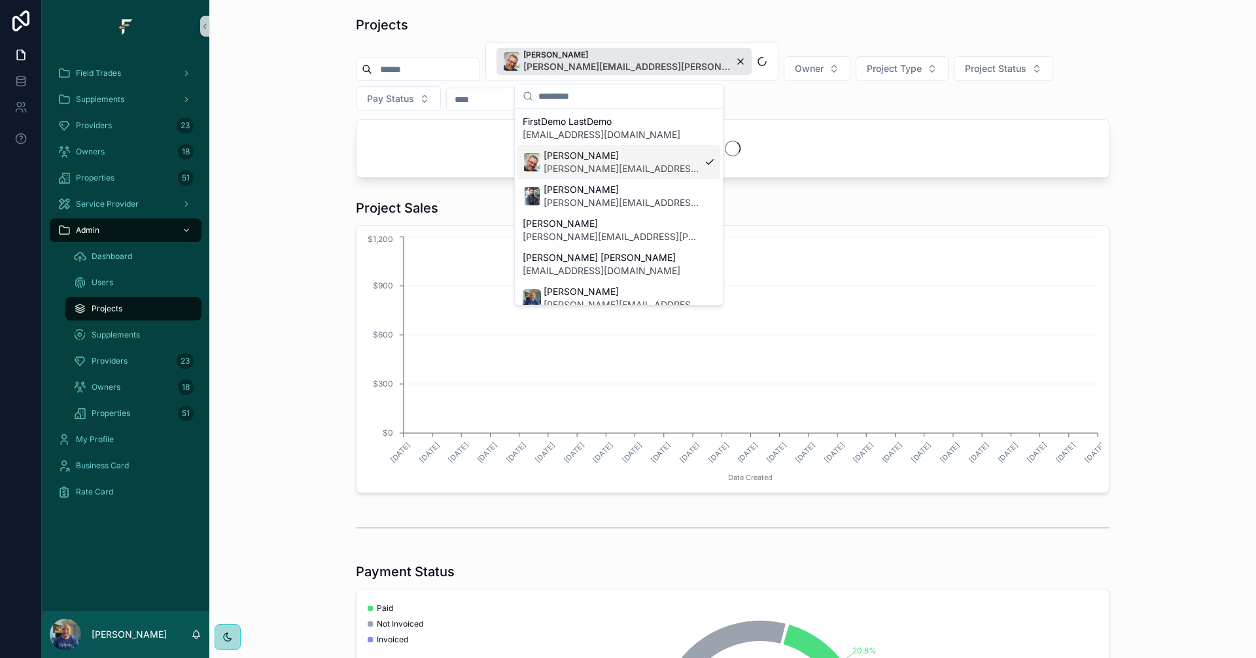
scroll to position [348, 0]
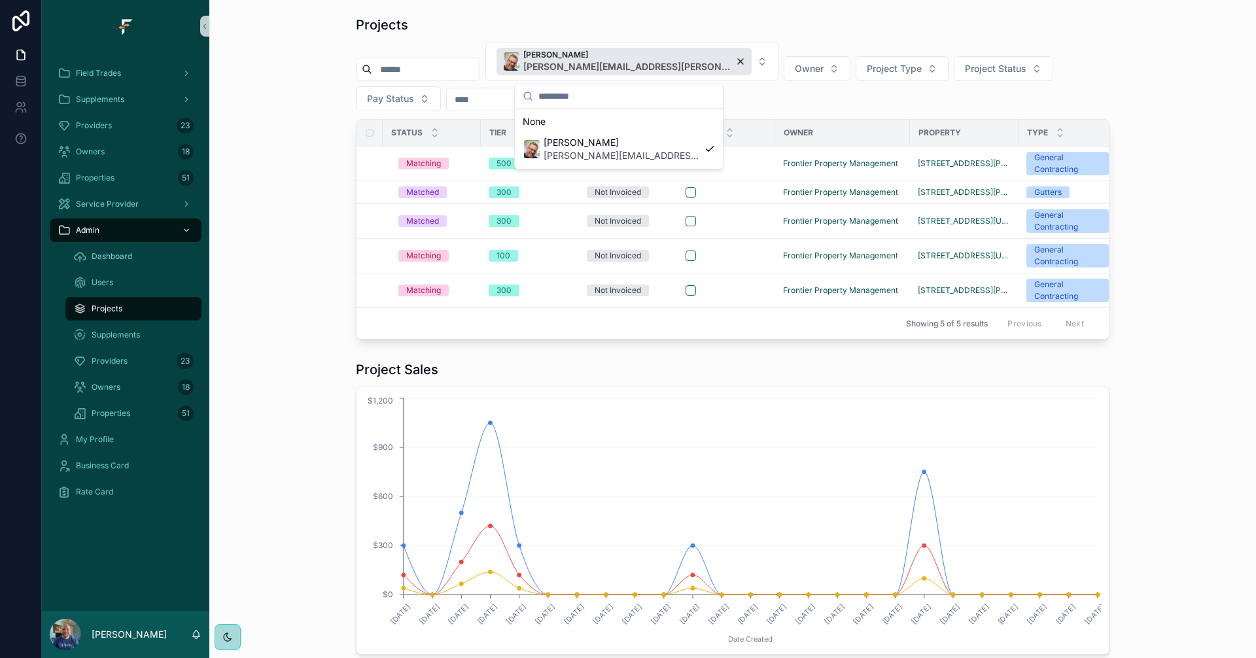
click at [291, 129] on div "Projects [PERSON_NAME] [PERSON_NAME][EMAIL_ADDRESS][PERSON_NAME][DOMAIN_NAME] O…" at bounding box center [733, 177] width 1026 height 334
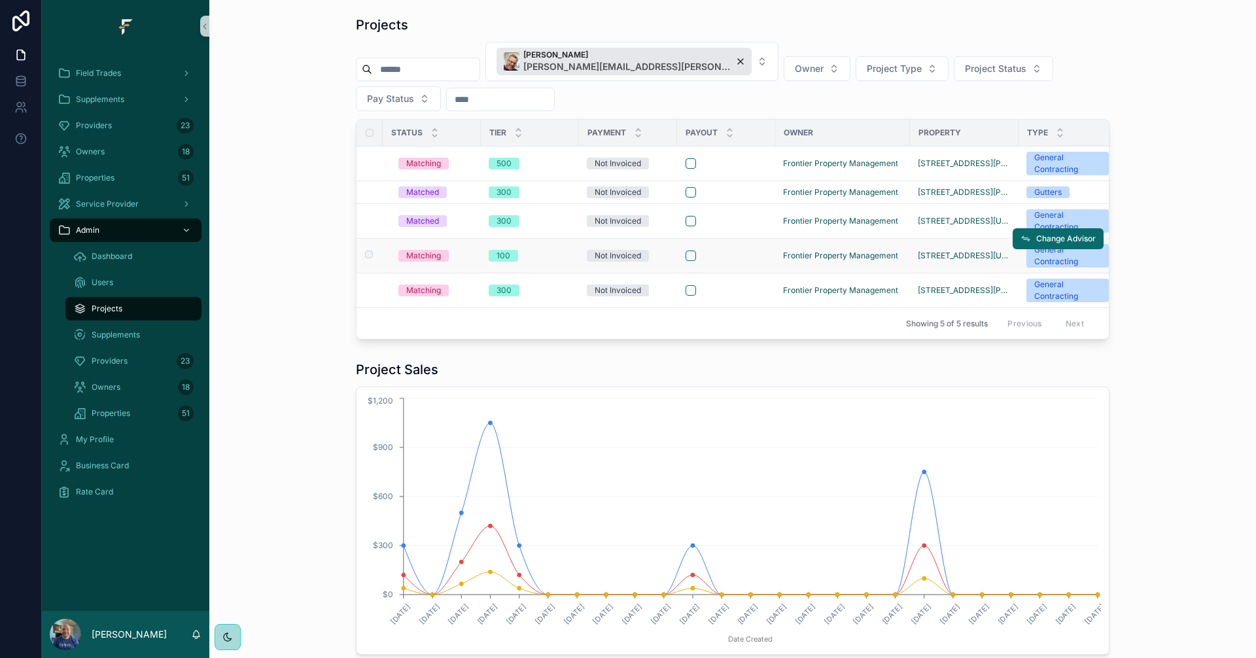
click at [527, 251] on div "100" at bounding box center [530, 256] width 82 height 12
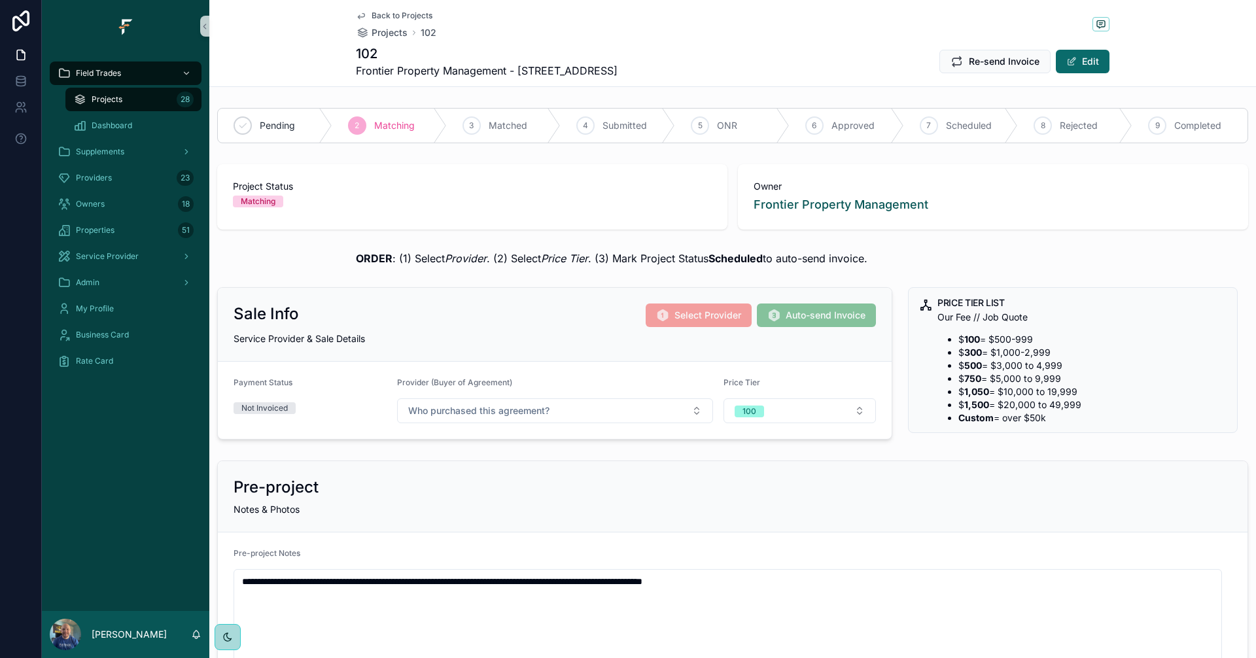
scroll to position [46, 0]
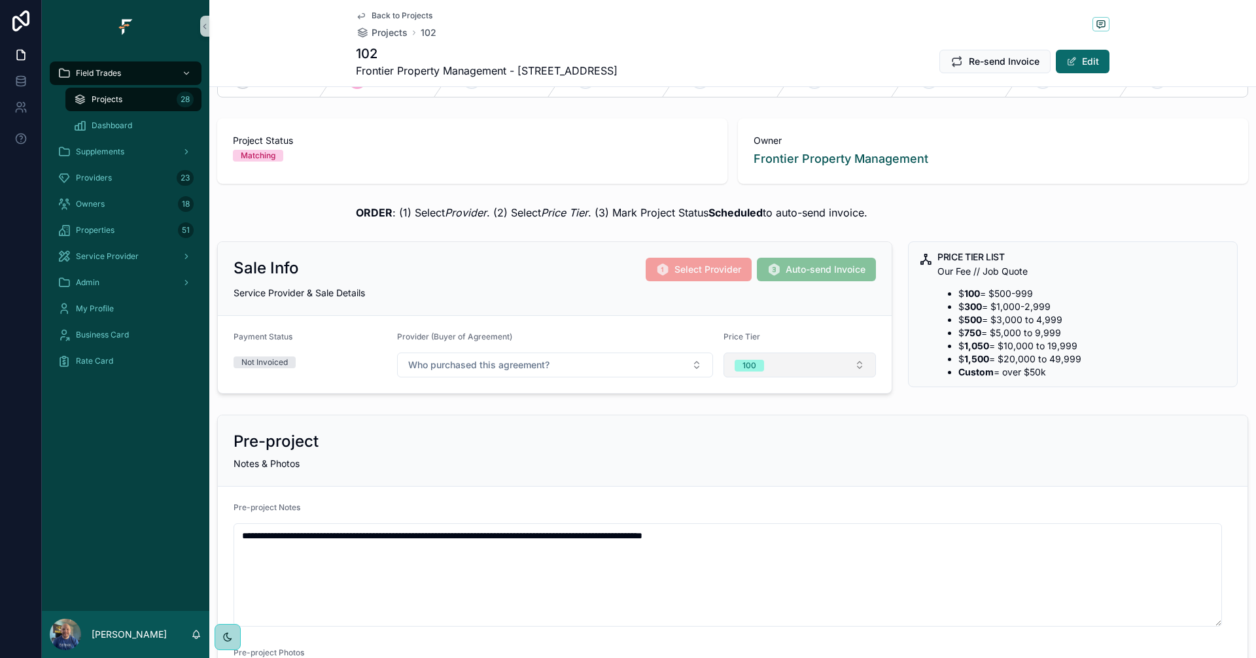
click at [845, 353] on button "100" at bounding box center [800, 365] width 153 height 25
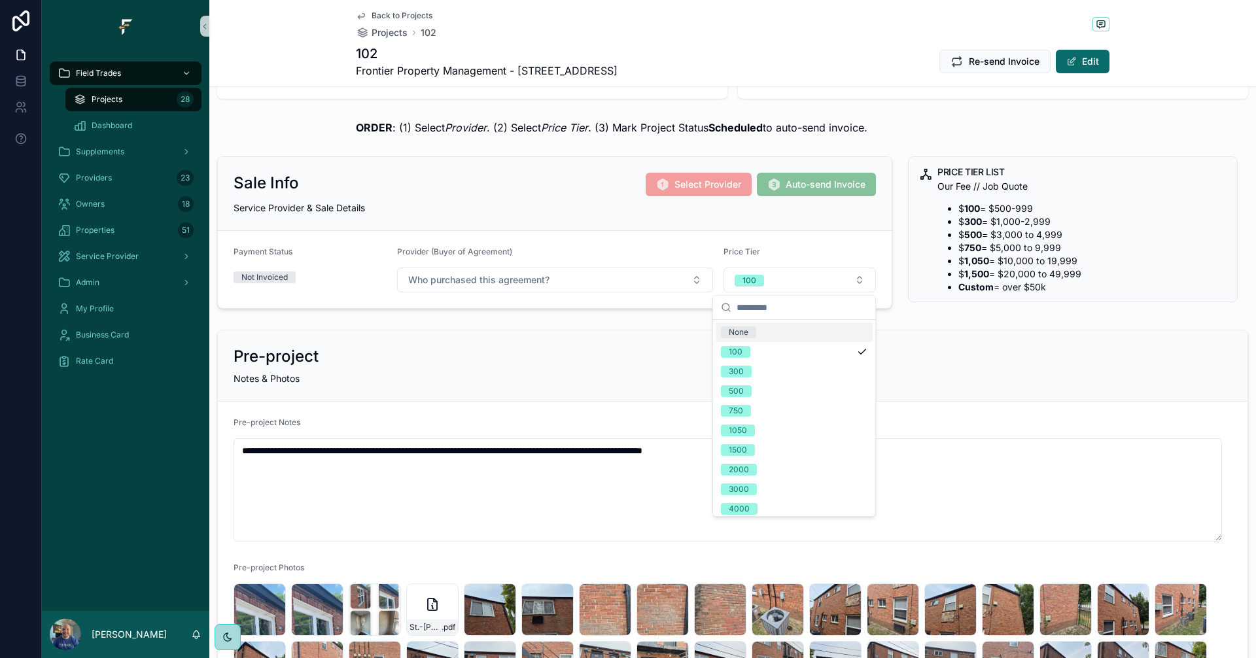
click at [740, 370] on div "300" at bounding box center [736, 372] width 15 height 12
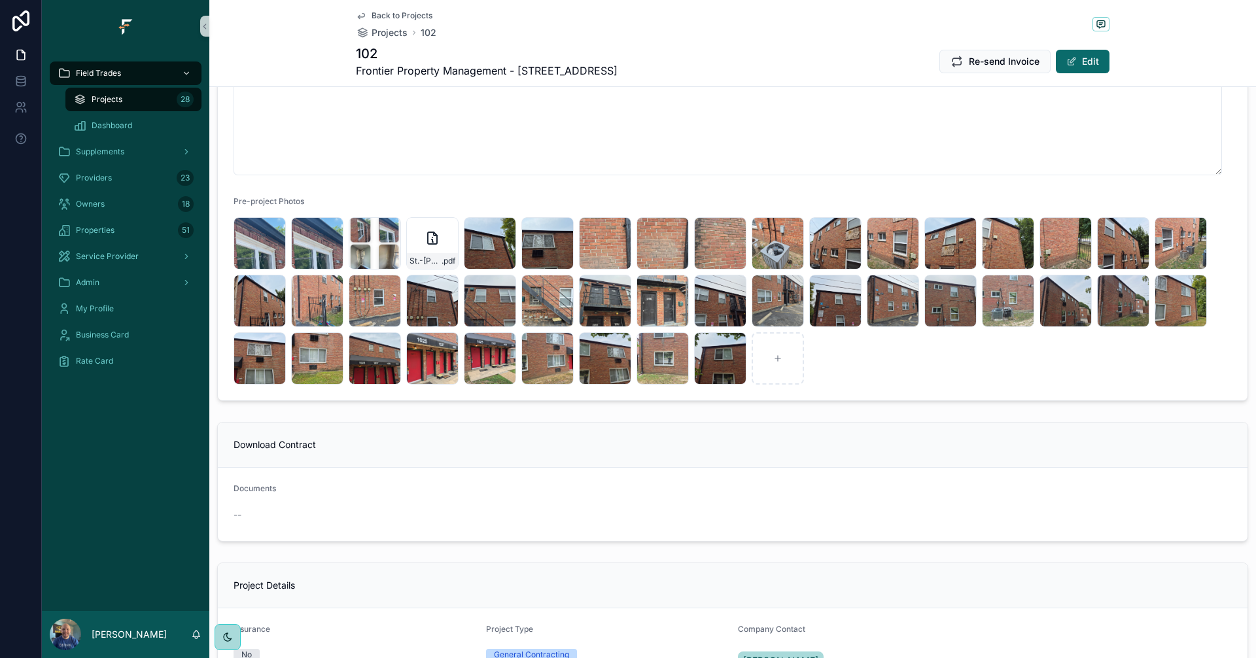
scroll to position [0, 0]
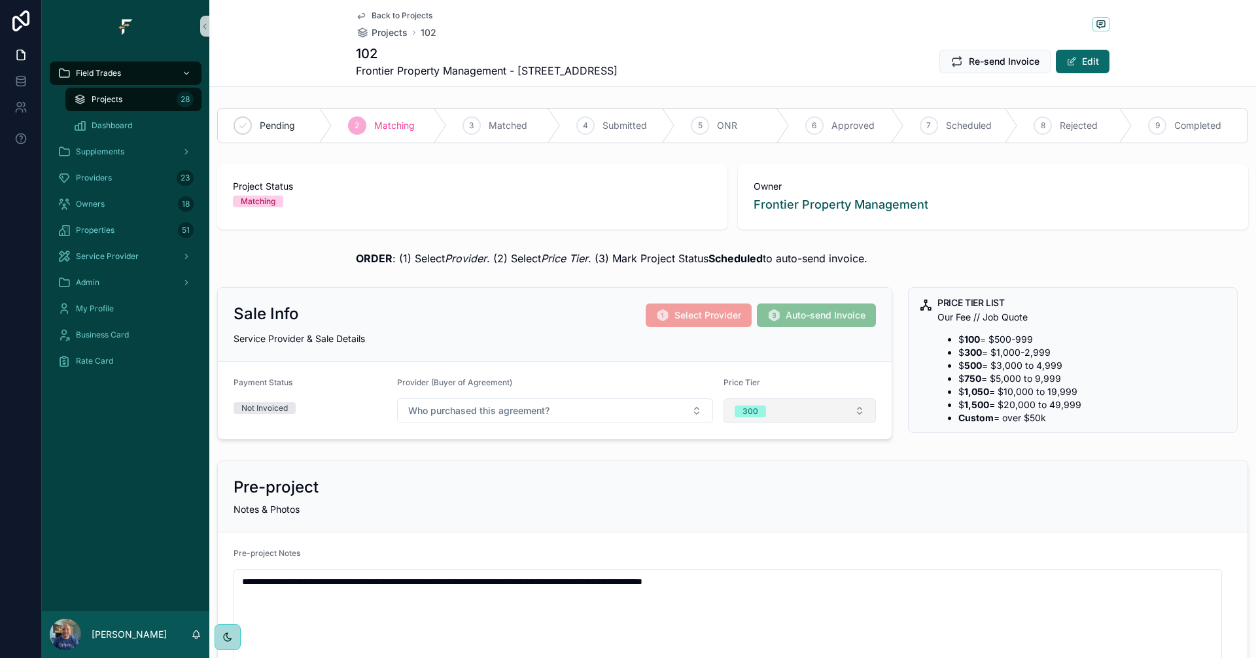
click at [851, 410] on button "300" at bounding box center [800, 410] width 153 height 25
click at [737, 521] on div "500" at bounding box center [736, 522] width 15 height 12
click at [374, 18] on span "Back to Projects" at bounding box center [402, 15] width 61 height 10
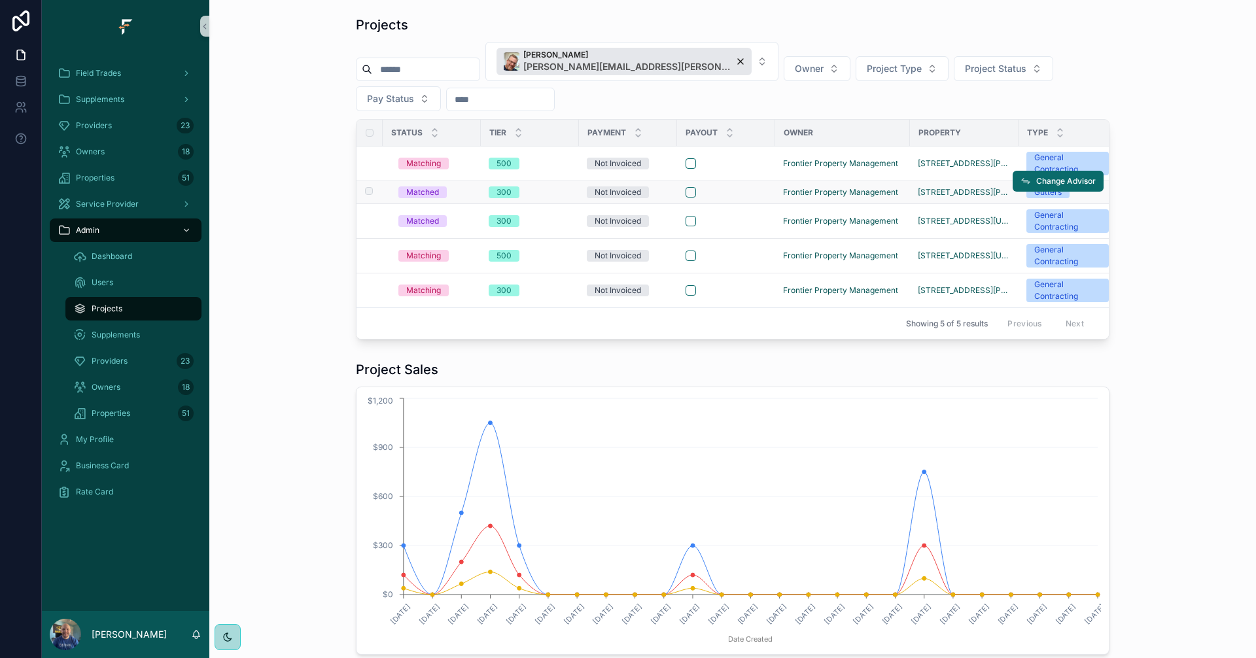
click at [550, 187] on div "300" at bounding box center [530, 192] width 82 height 12
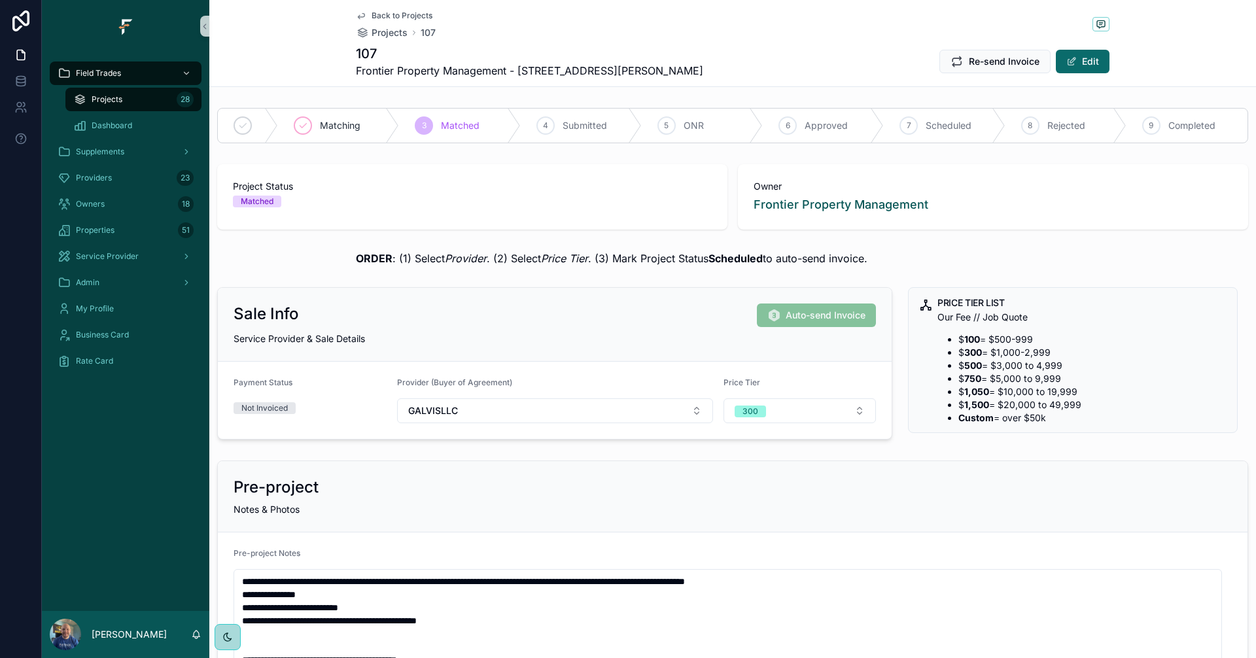
click at [389, 15] on span "Back to Projects" at bounding box center [402, 15] width 61 height 10
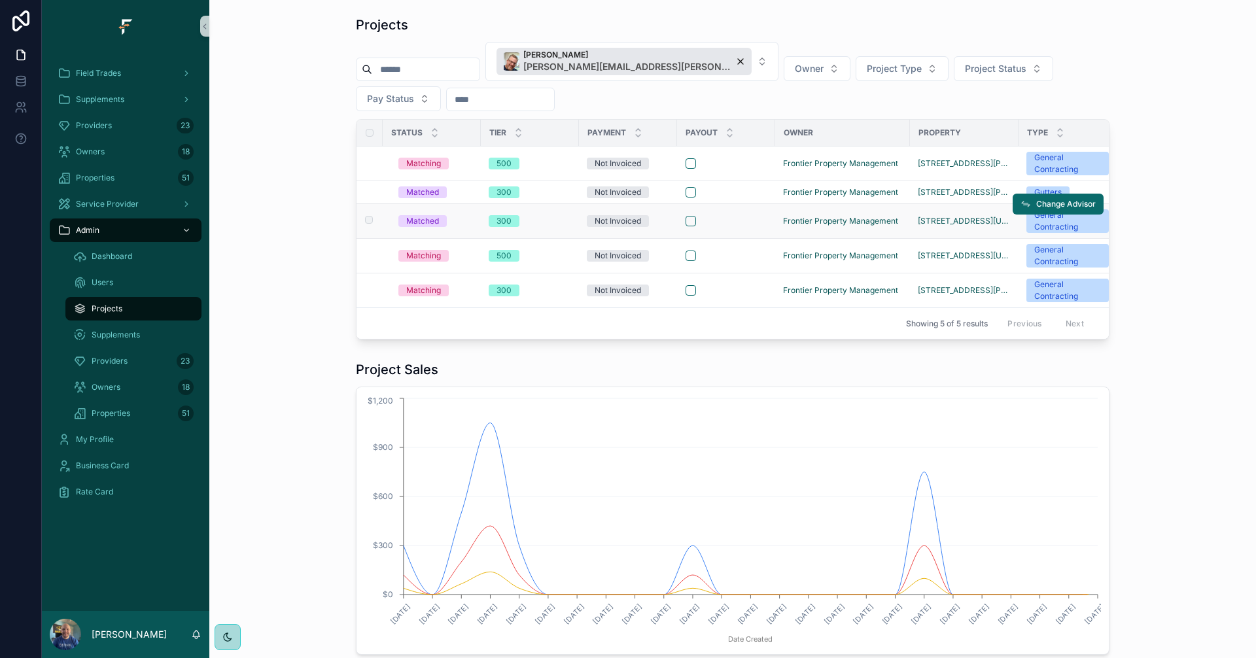
click at [540, 220] on div "300" at bounding box center [530, 221] width 82 height 12
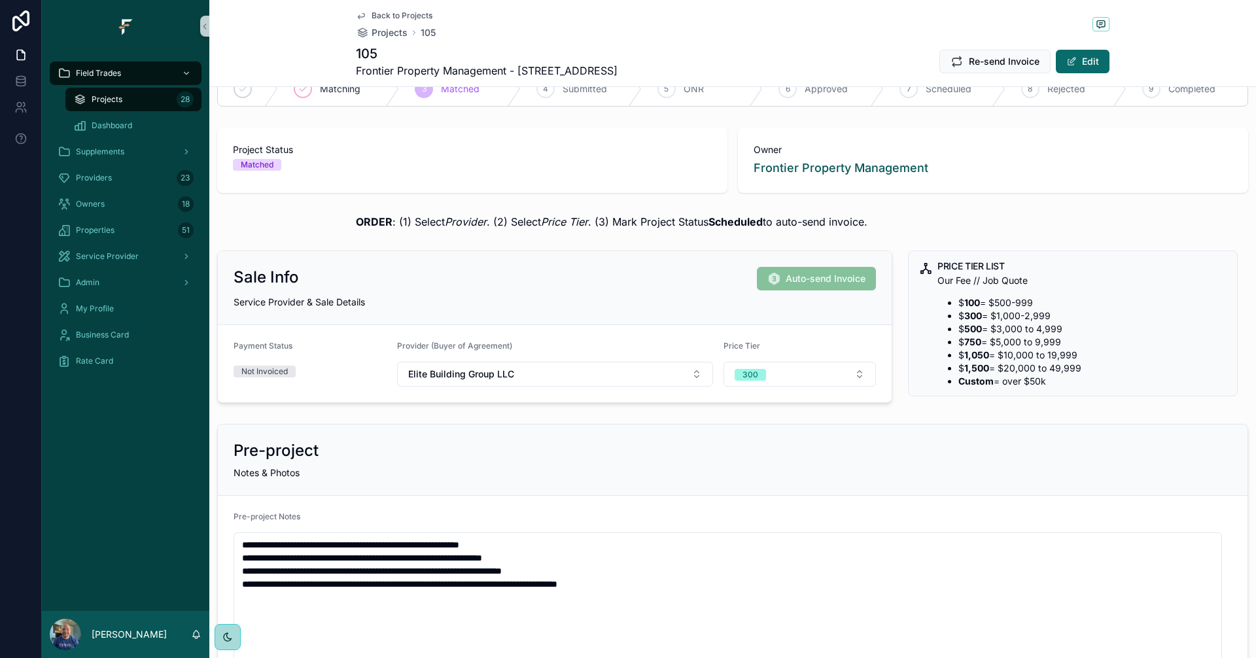
scroll to position [65, 0]
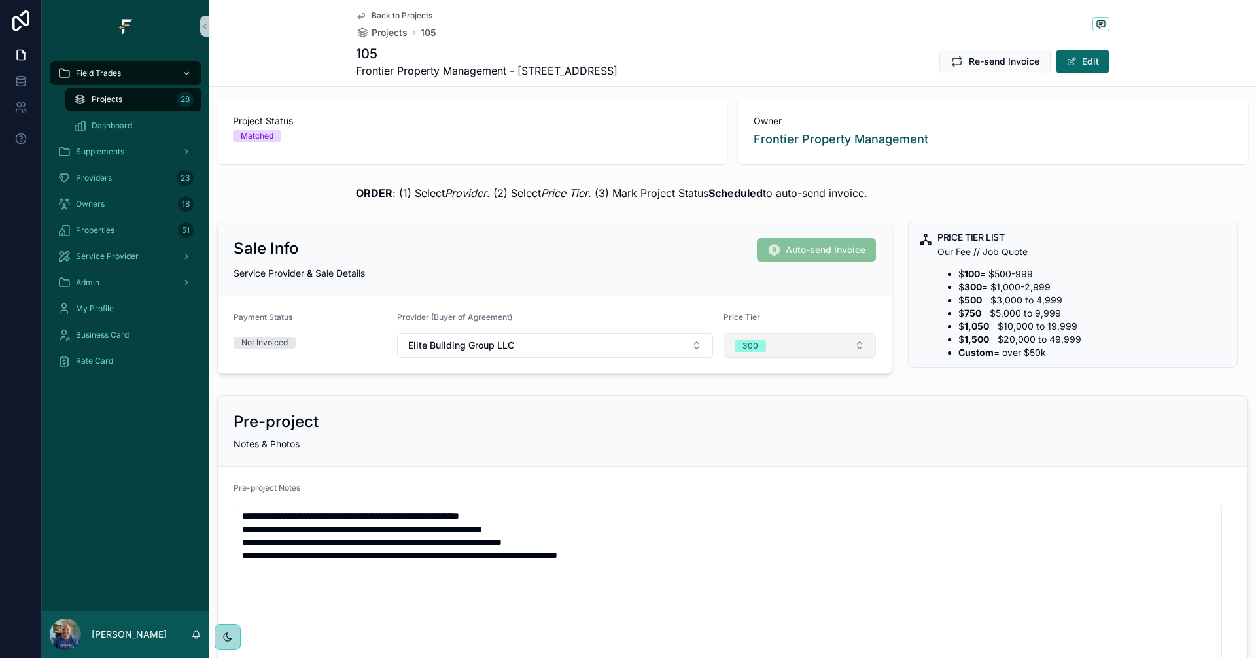
click at [826, 351] on button "300" at bounding box center [800, 345] width 153 height 25
click at [742, 455] on div "500" at bounding box center [736, 457] width 15 height 12
click at [400, 15] on span "Back to Projects" at bounding box center [402, 15] width 61 height 10
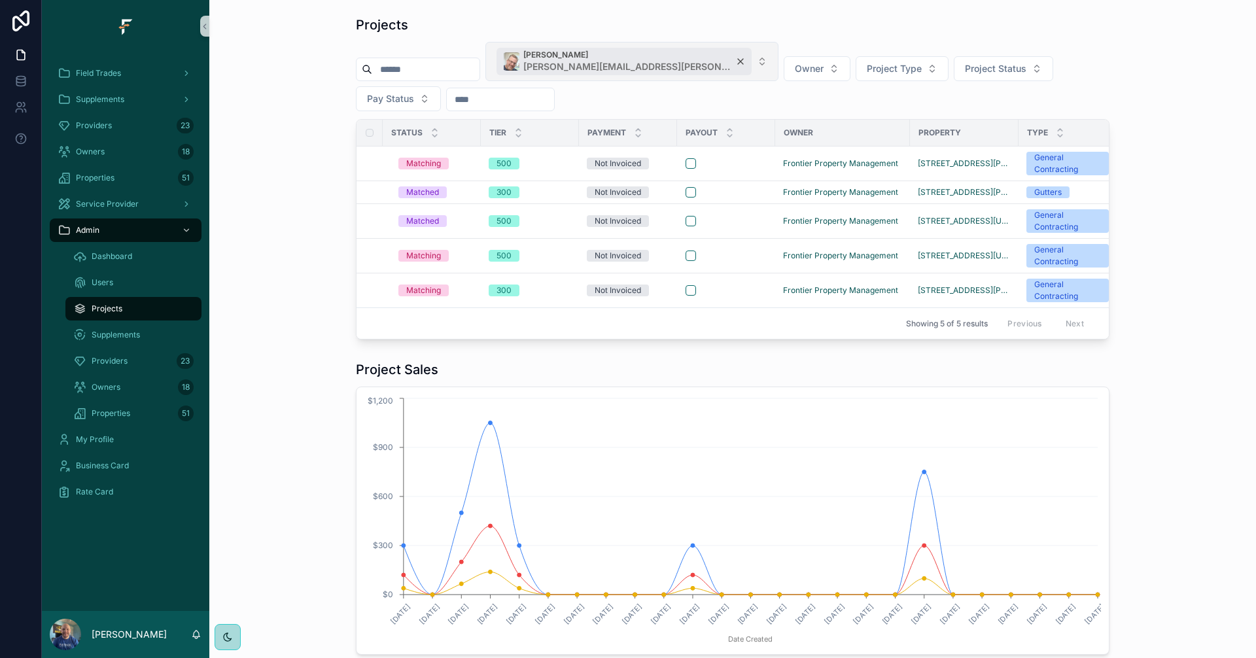
click at [686, 62] on div "[PERSON_NAME] [PERSON_NAME][EMAIL_ADDRESS][PERSON_NAME][DOMAIN_NAME]" at bounding box center [624, 61] width 255 height 27
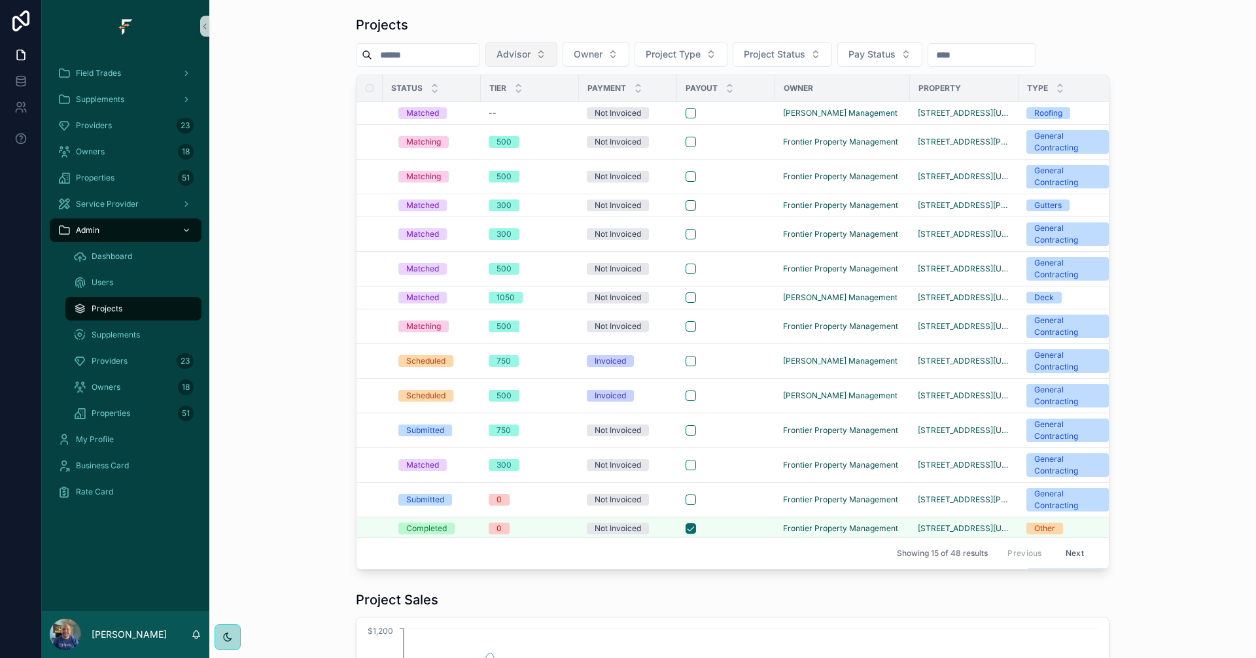
click at [557, 54] on button "Advisor" at bounding box center [521, 54] width 72 height 25
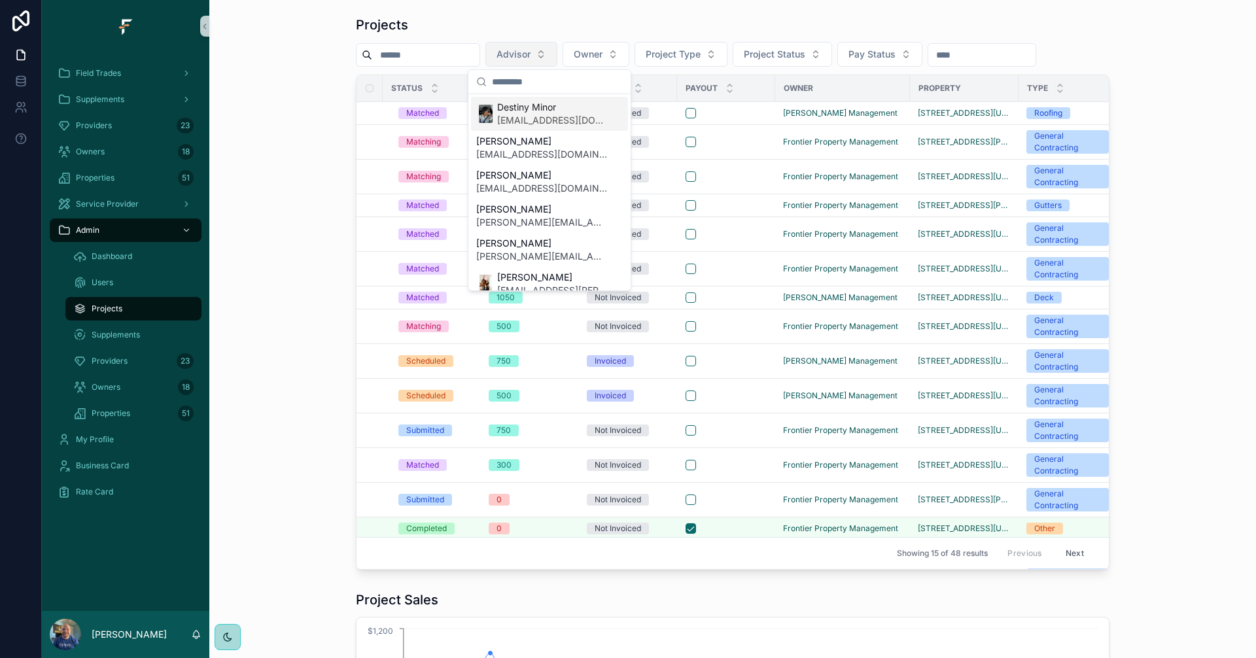
click at [557, 48] on button "Advisor" at bounding box center [521, 54] width 72 height 25
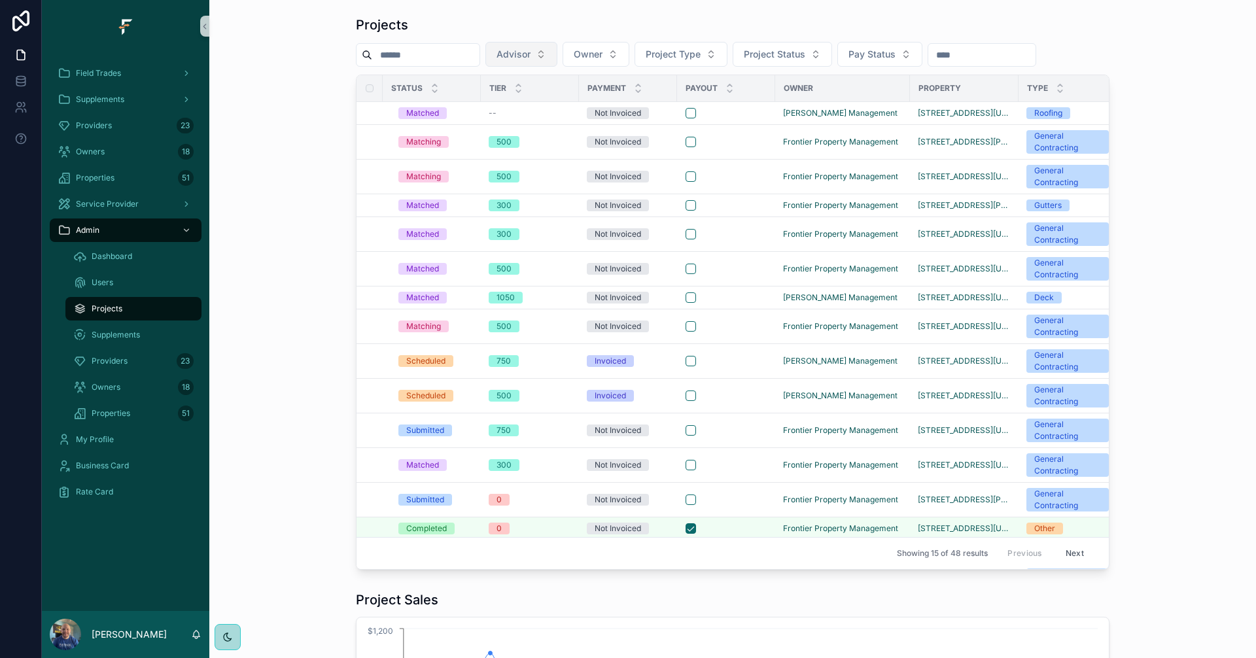
click at [557, 48] on button "Advisor" at bounding box center [521, 54] width 72 height 25
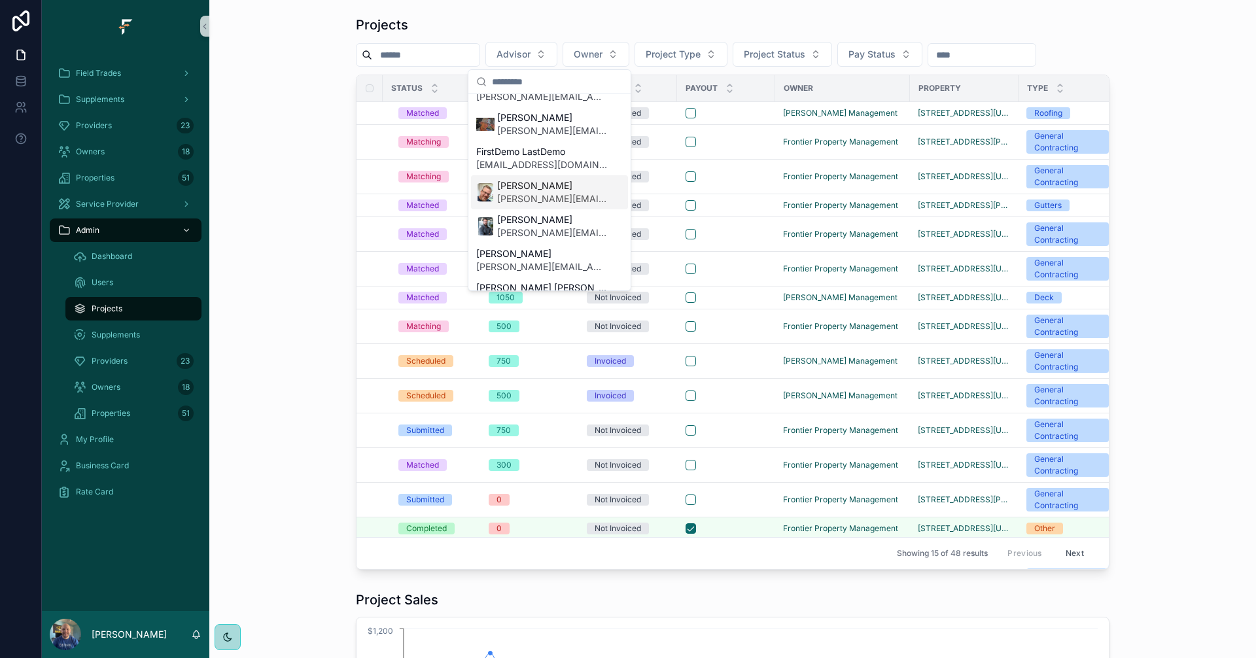
scroll to position [327, 0]
click at [546, 194] on span "[PERSON_NAME]" at bounding box center [541, 188] width 131 height 13
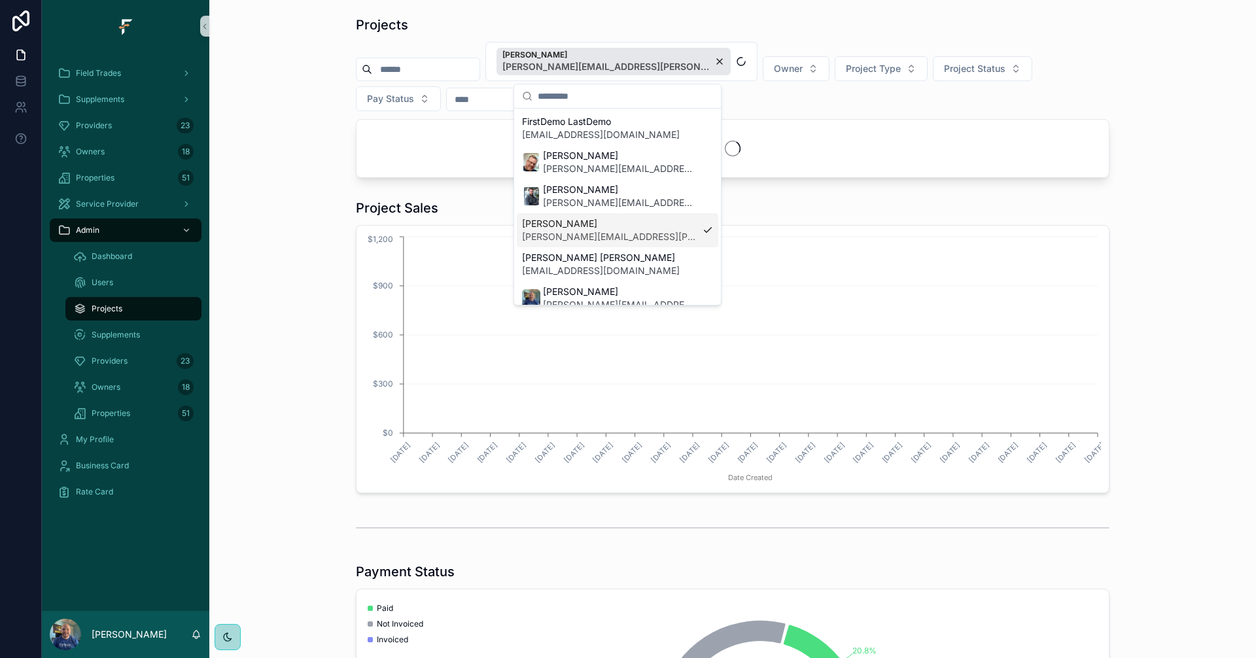
scroll to position [348, 0]
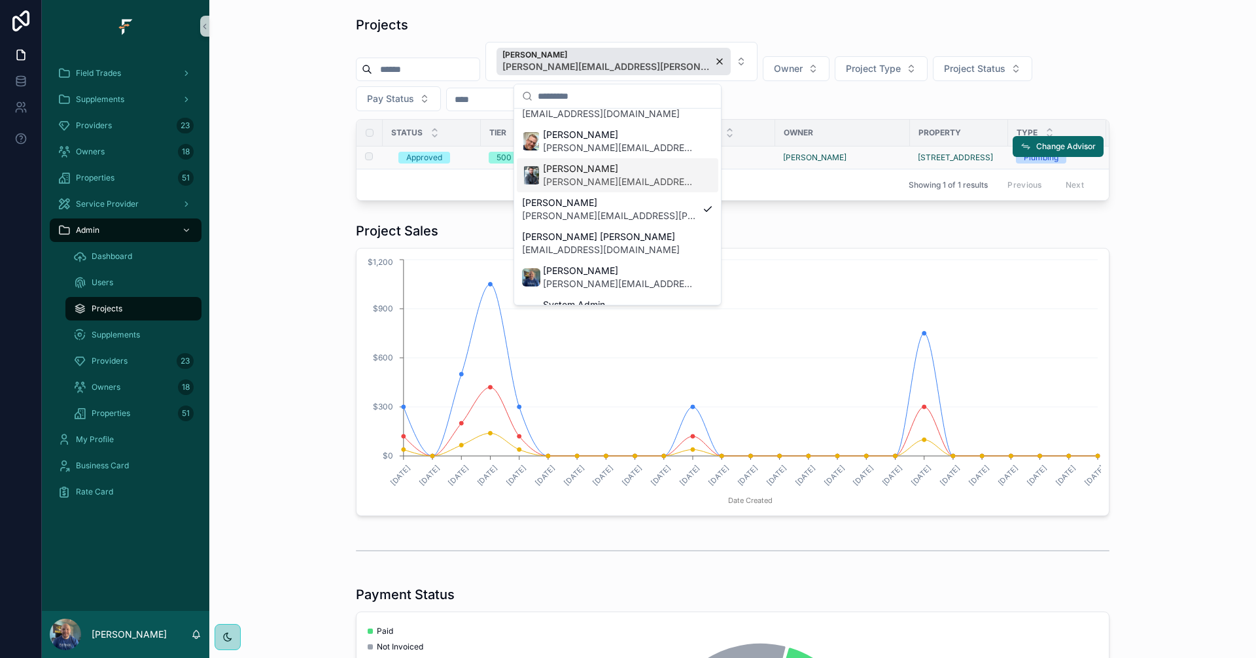
click at [749, 154] on div "scrollable content" at bounding box center [726, 157] width 81 height 10
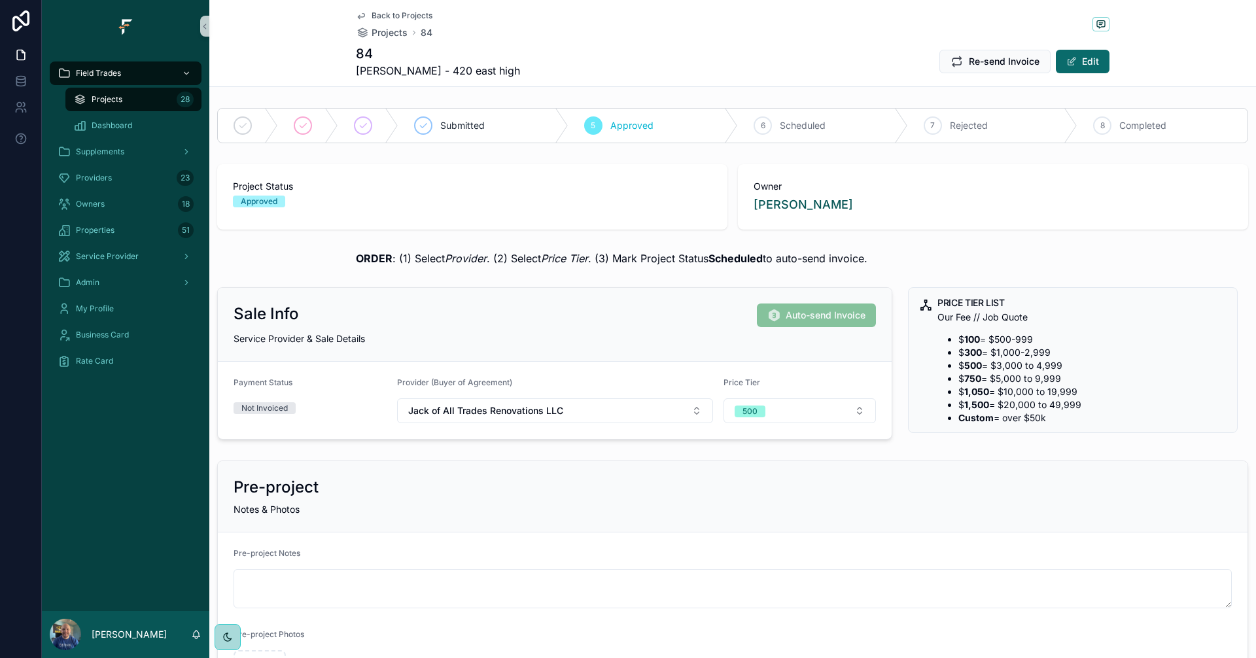
click at [398, 14] on span "Back to Projects" at bounding box center [402, 15] width 61 height 10
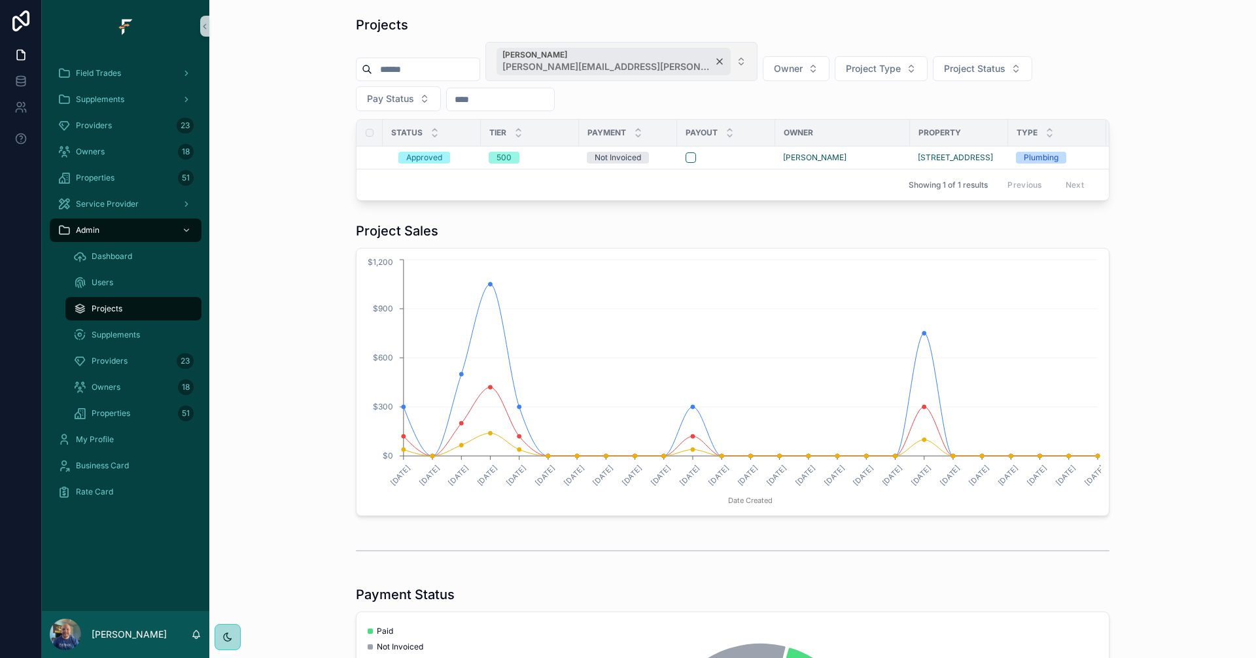
click at [684, 61] on div "[PERSON_NAME] [PERSON_NAME][EMAIL_ADDRESS][PERSON_NAME][DOMAIN_NAME]" at bounding box center [614, 61] width 234 height 27
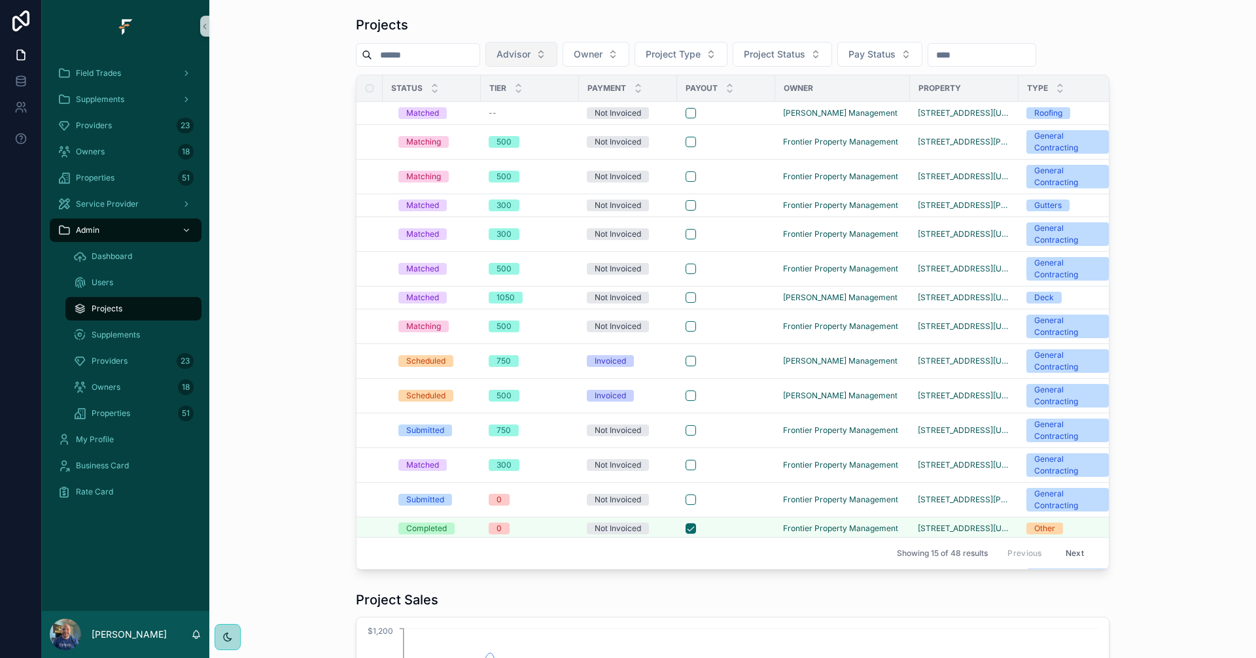
click at [557, 58] on button "Advisor" at bounding box center [521, 54] width 72 height 25
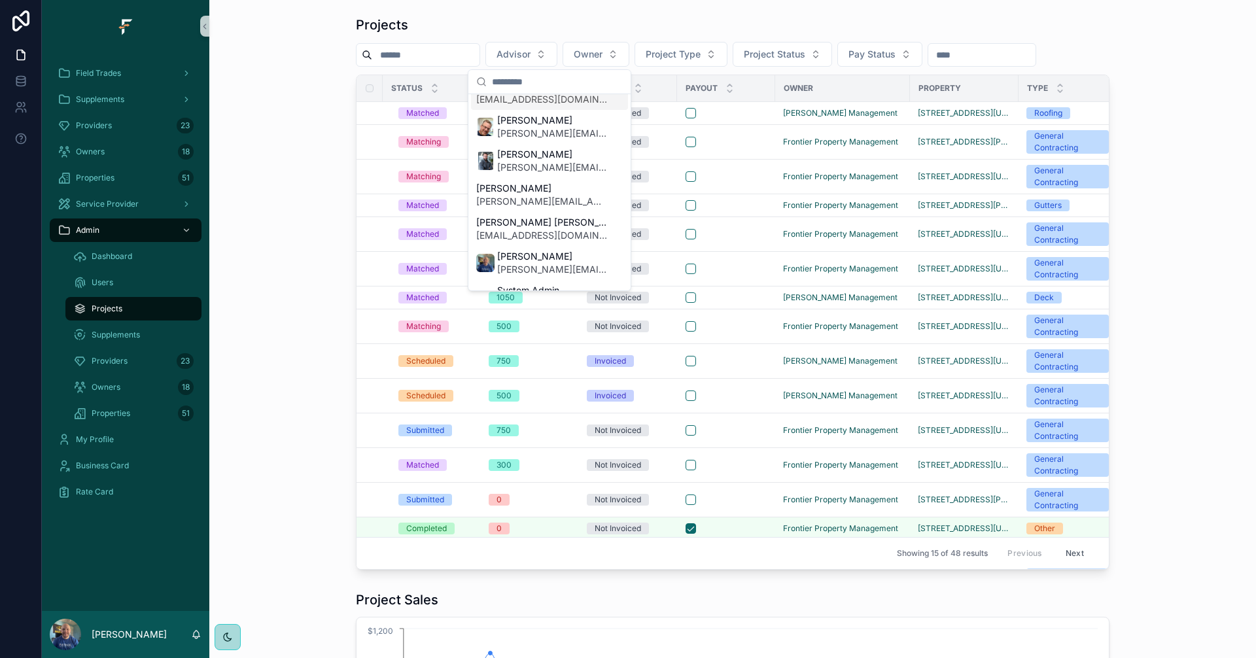
scroll to position [353, 0]
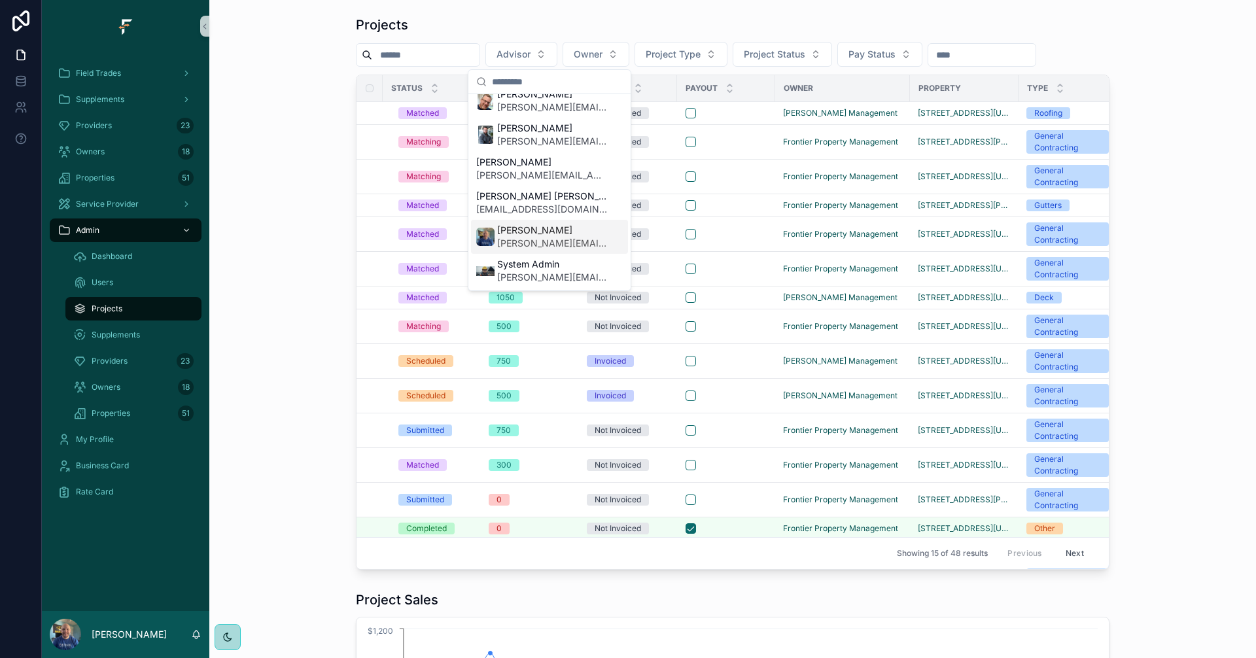
click at [524, 239] on span "[PERSON_NAME][EMAIL_ADDRESS][DOMAIN_NAME]" at bounding box center [552, 243] width 110 height 13
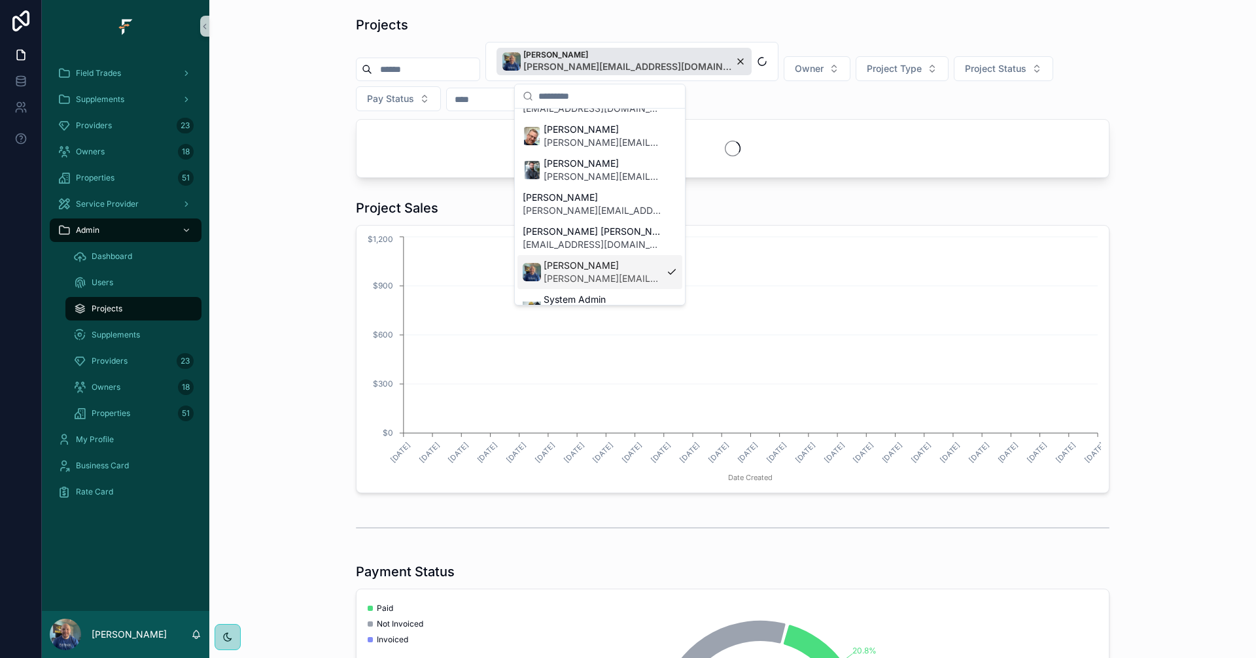
scroll to position [374, 0]
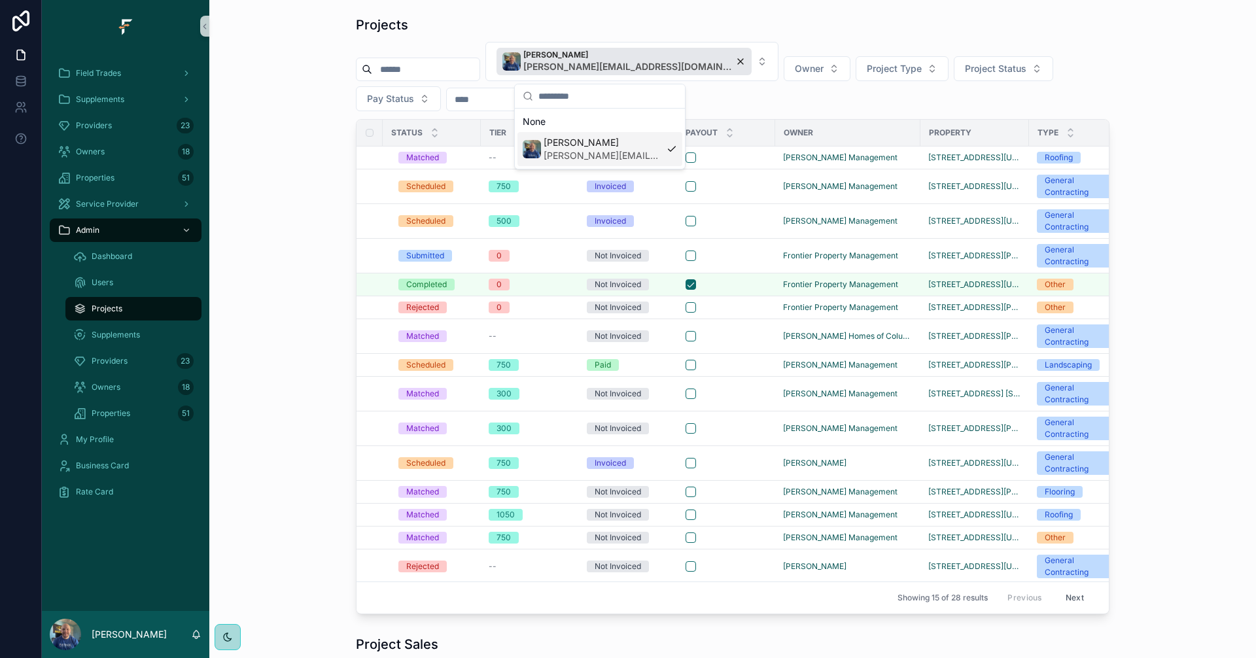
click at [247, 113] on div "Projects [PERSON_NAME] [PERSON_NAME][EMAIL_ADDRESS][DOMAIN_NAME] Owner Project …" at bounding box center [733, 314] width 1026 height 609
click at [965, 70] on span "Project Status" at bounding box center [996, 68] width 62 height 13
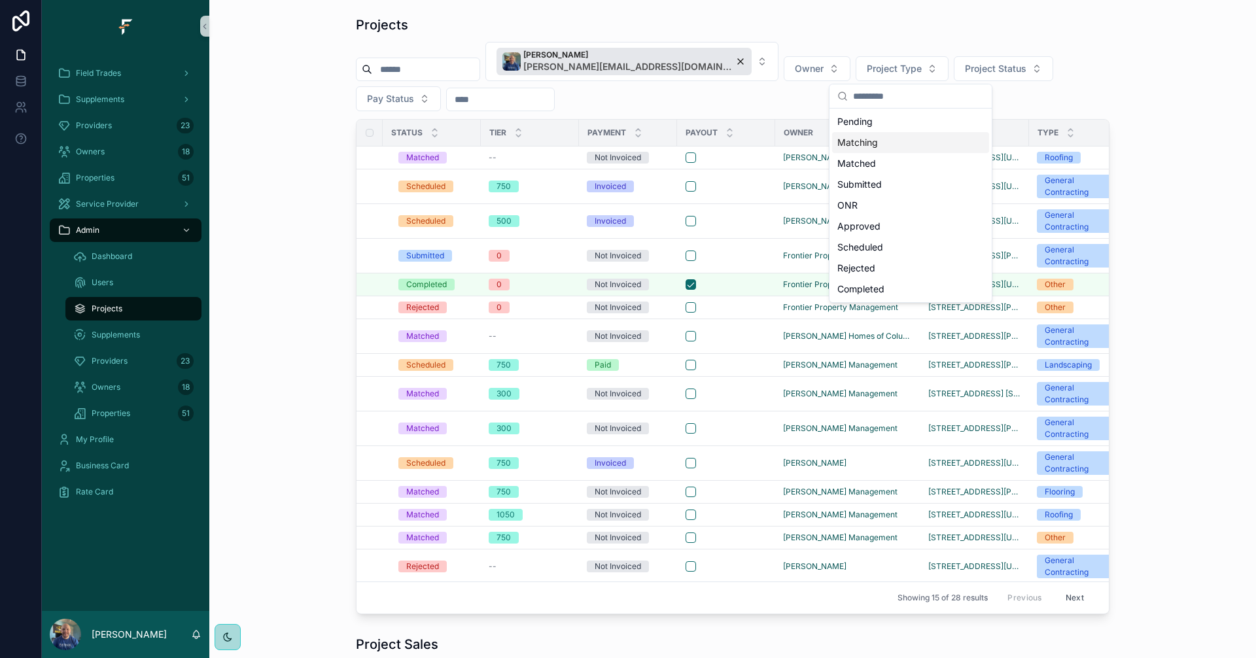
click at [880, 143] on div "Matching" at bounding box center [910, 142] width 157 height 21
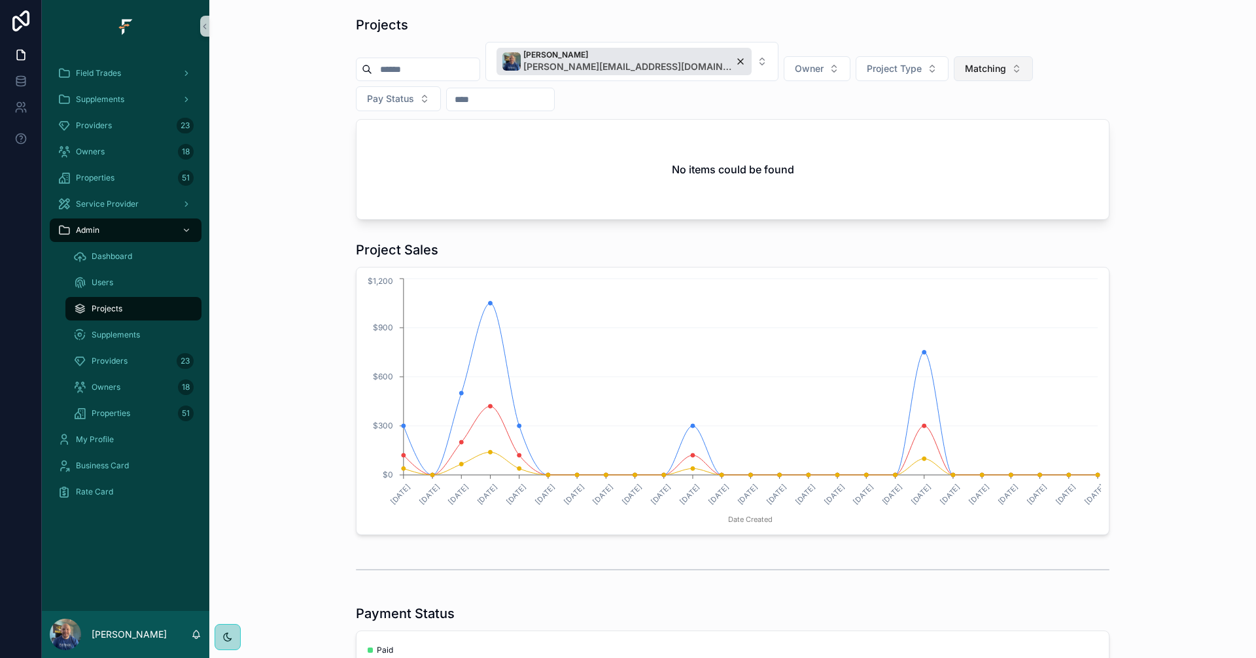
click at [965, 69] on span "Matching" at bounding box center [985, 68] width 41 height 13
click at [864, 187] on div "Matched" at bounding box center [900, 184] width 157 height 21
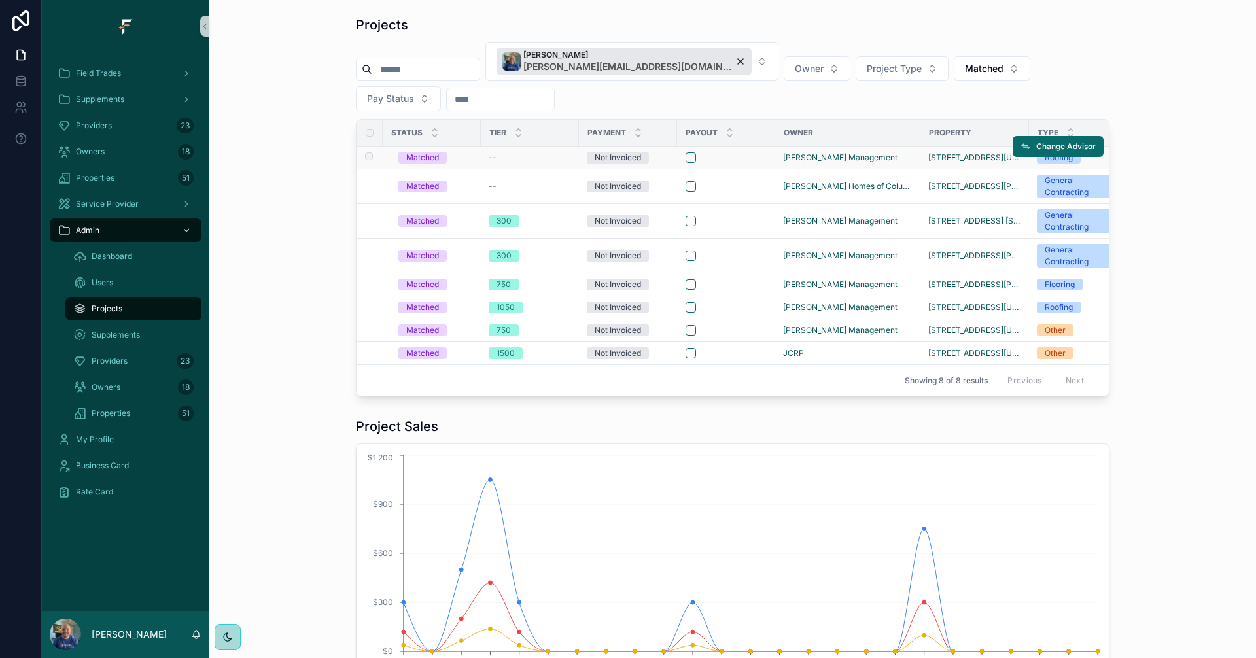
click at [489, 158] on span "--" at bounding box center [493, 157] width 8 height 10
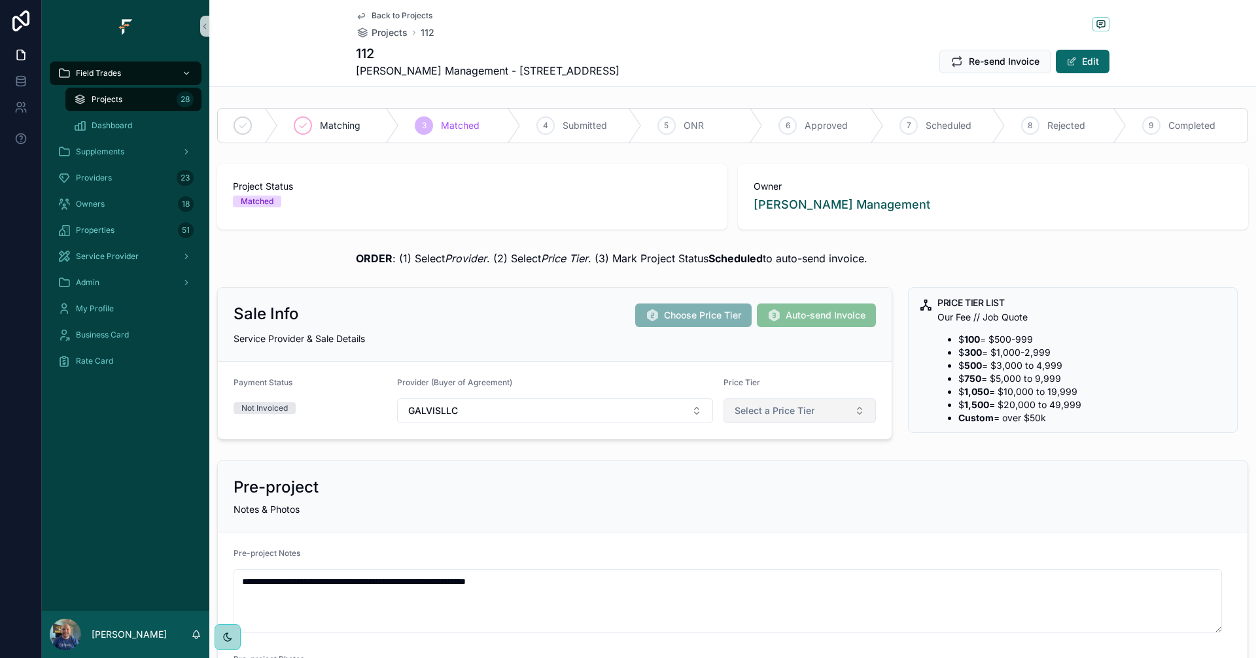
click at [798, 410] on span "Select a Price Tier" at bounding box center [775, 410] width 80 height 13
click at [736, 523] on div "750" at bounding box center [736, 522] width 14 height 12
click at [391, 16] on span "Back to Projects" at bounding box center [402, 15] width 61 height 10
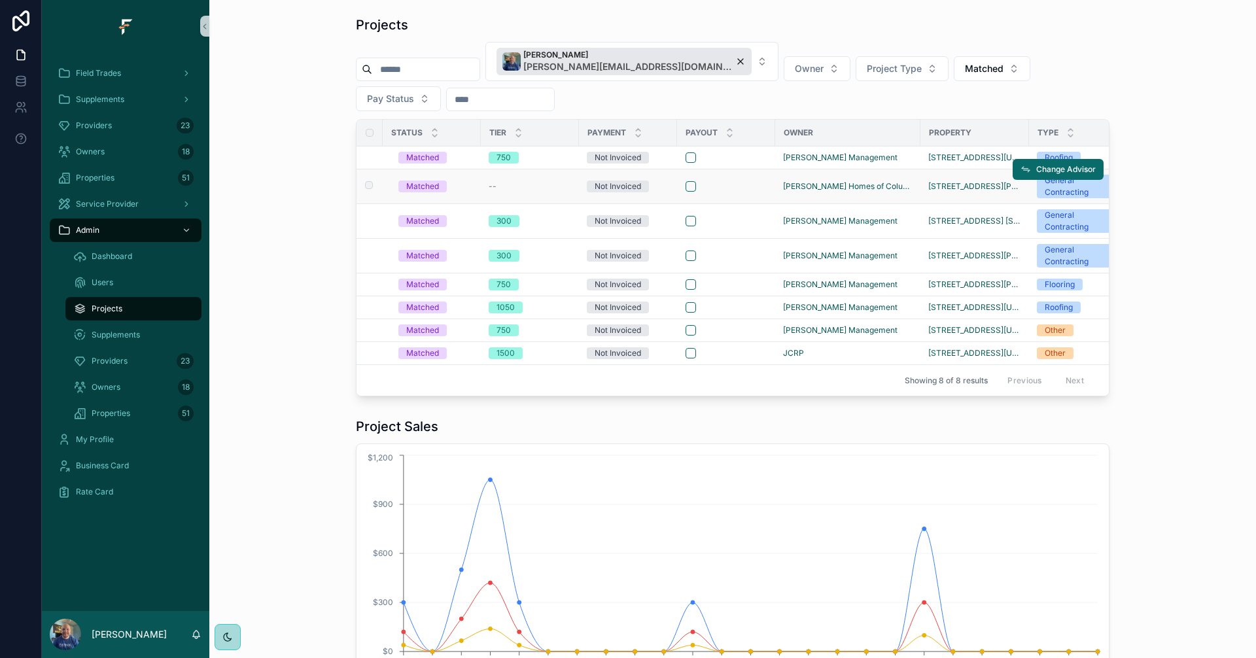
click at [491, 185] on span "--" at bounding box center [493, 186] width 8 height 10
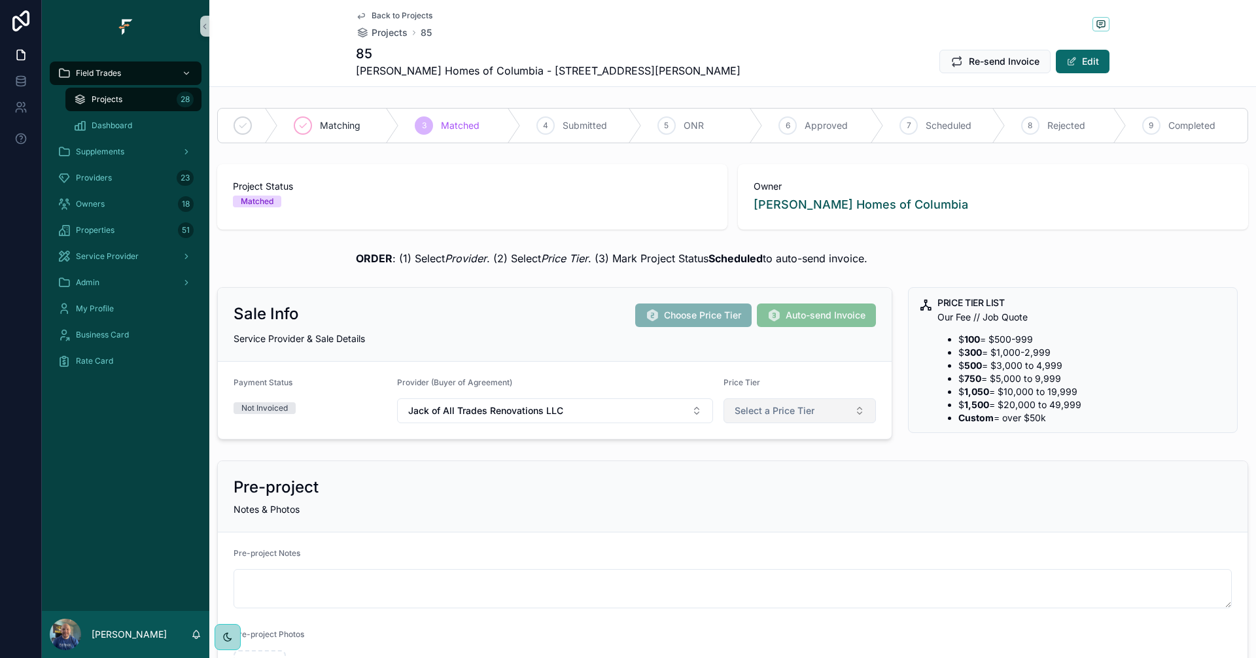
click at [849, 406] on button "Select a Price Tier" at bounding box center [800, 410] width 153 height 25
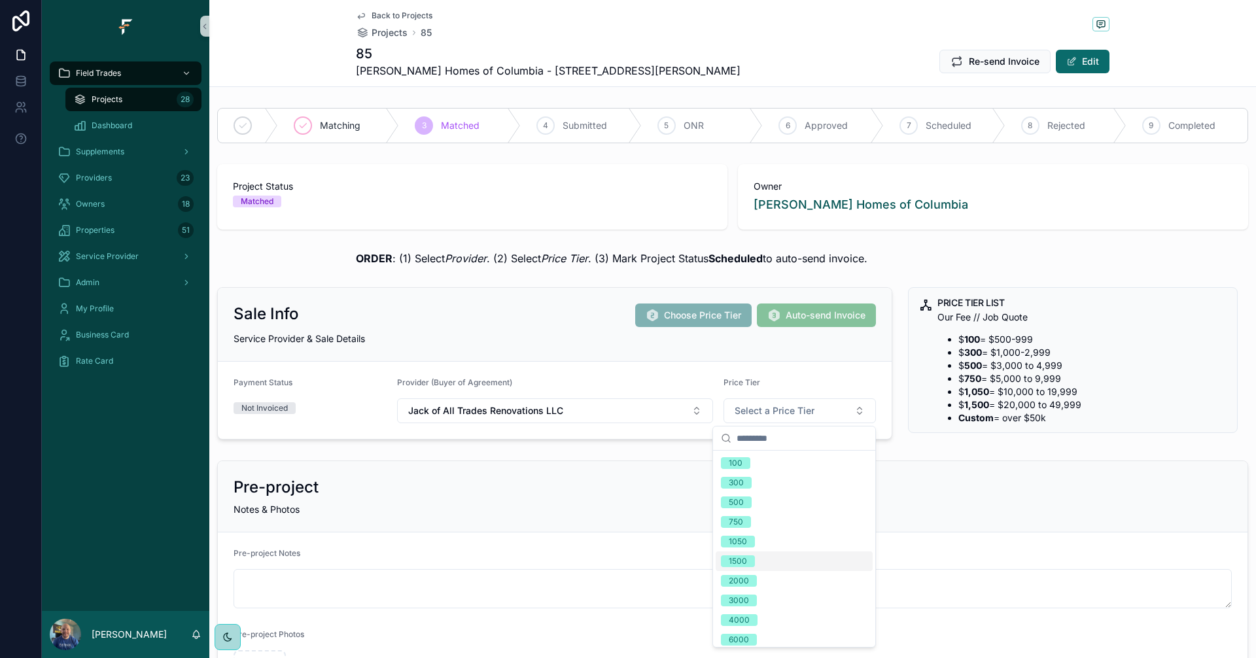
scroll to position [44, 0]
click at [741, 612] on div "8000" at bounding box center [739, 615] width 20 height 12
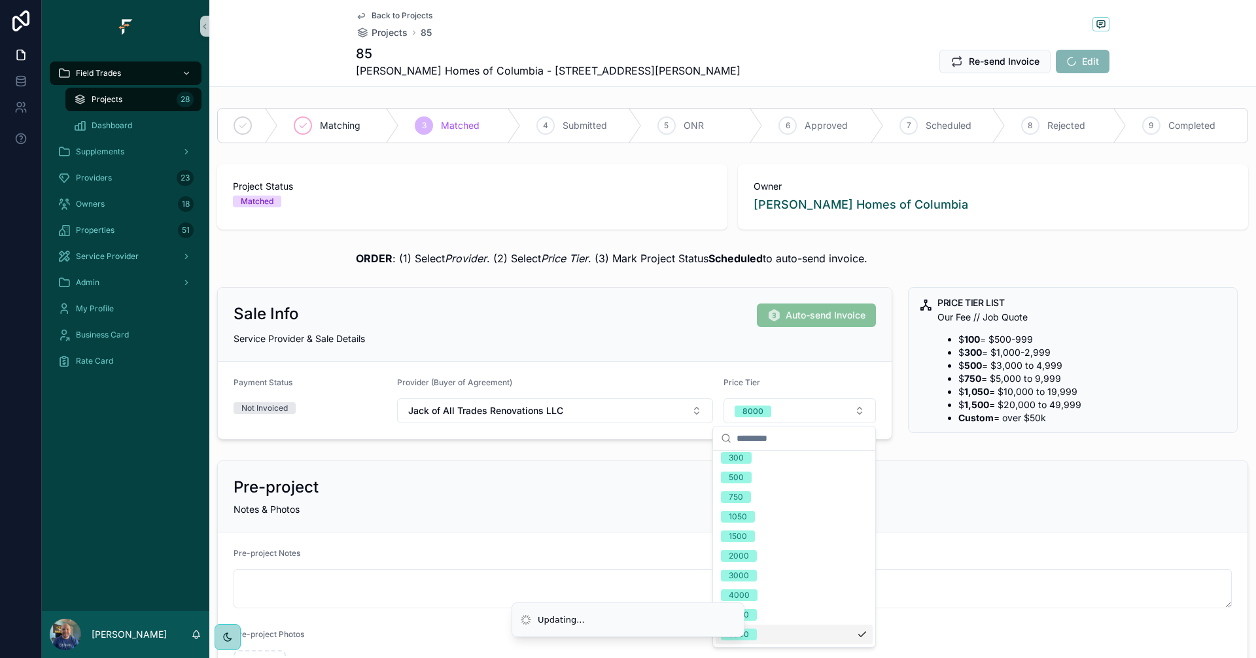
scroll to position [64, 0]
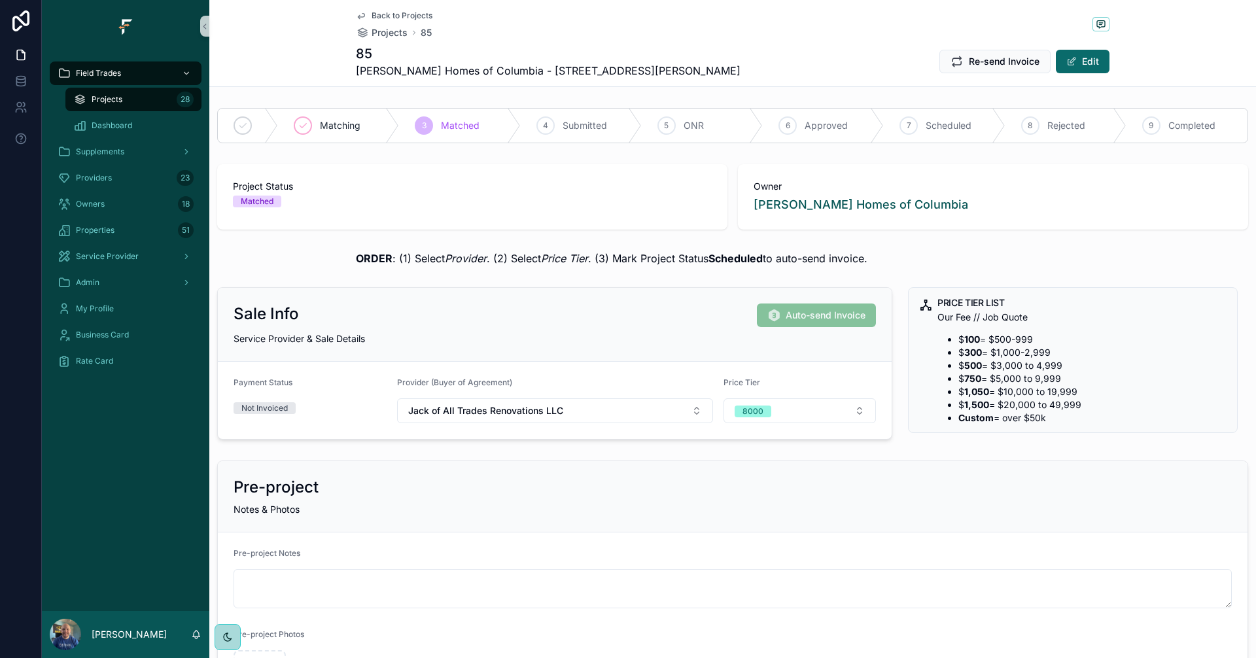
click at [393, 14] on span "Back to Projects" at bounding box center [402, 15] width 61 height 10
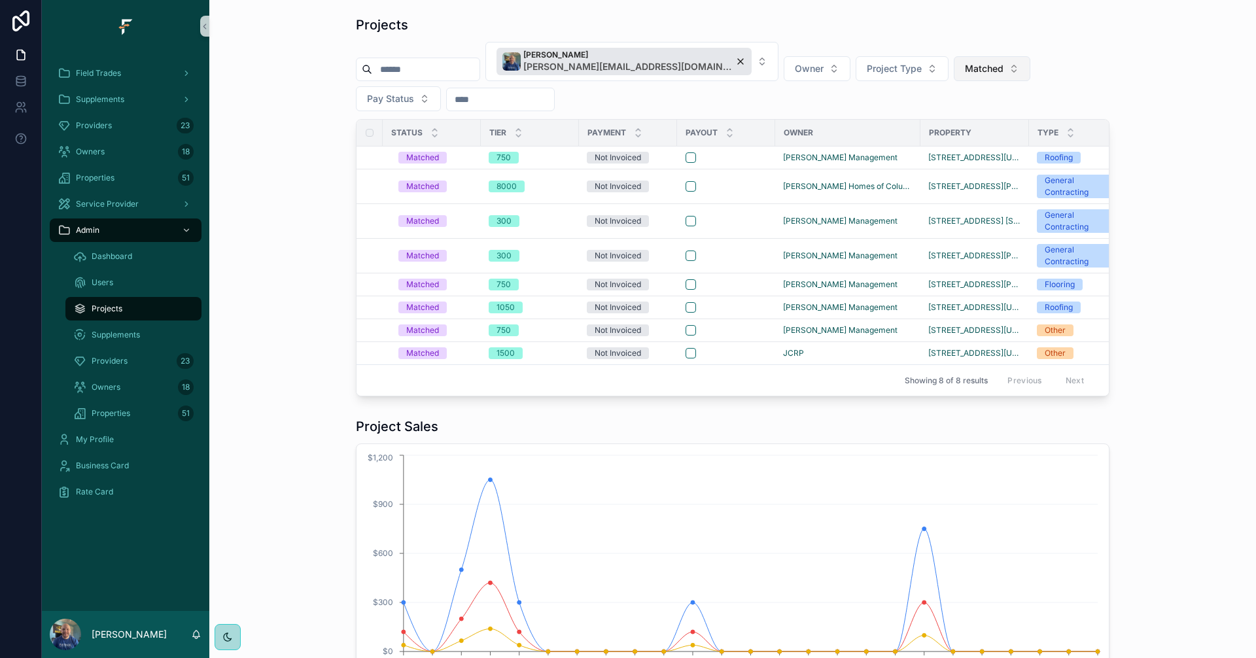
click at [954, 69] on button "Matched" at bounding box center [992, 68] width 77 height 25
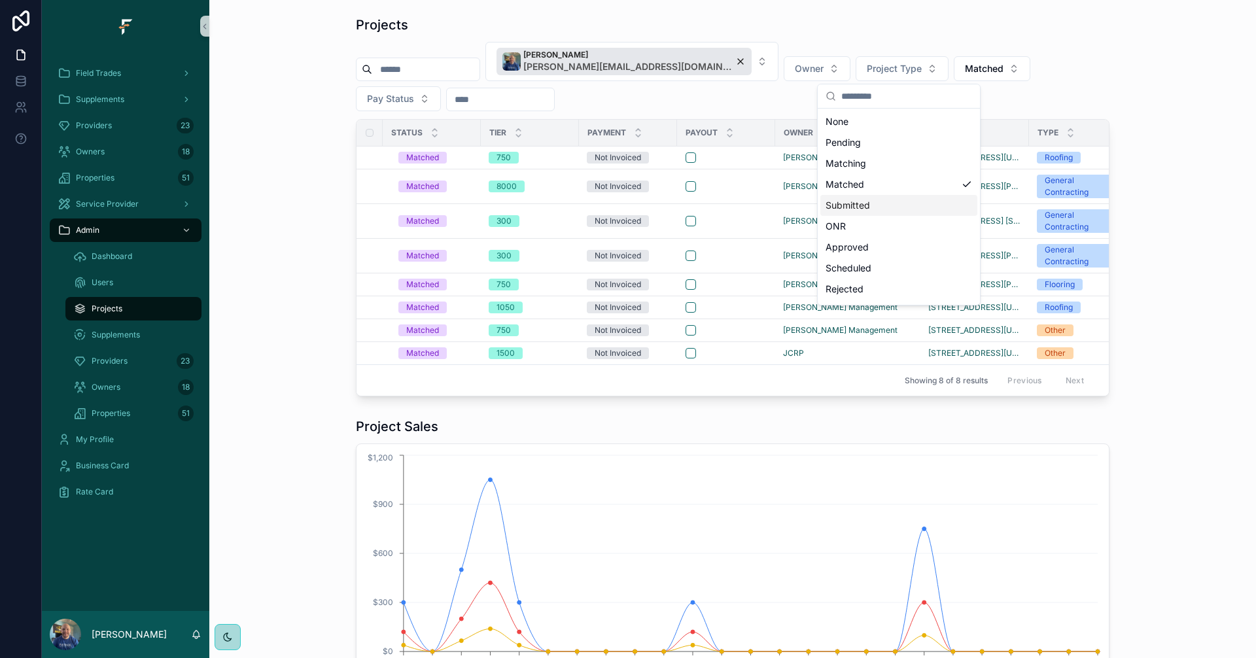
click at [864, 202] on div "Submitted" at bounding box center [899, 205] width 157 height 21
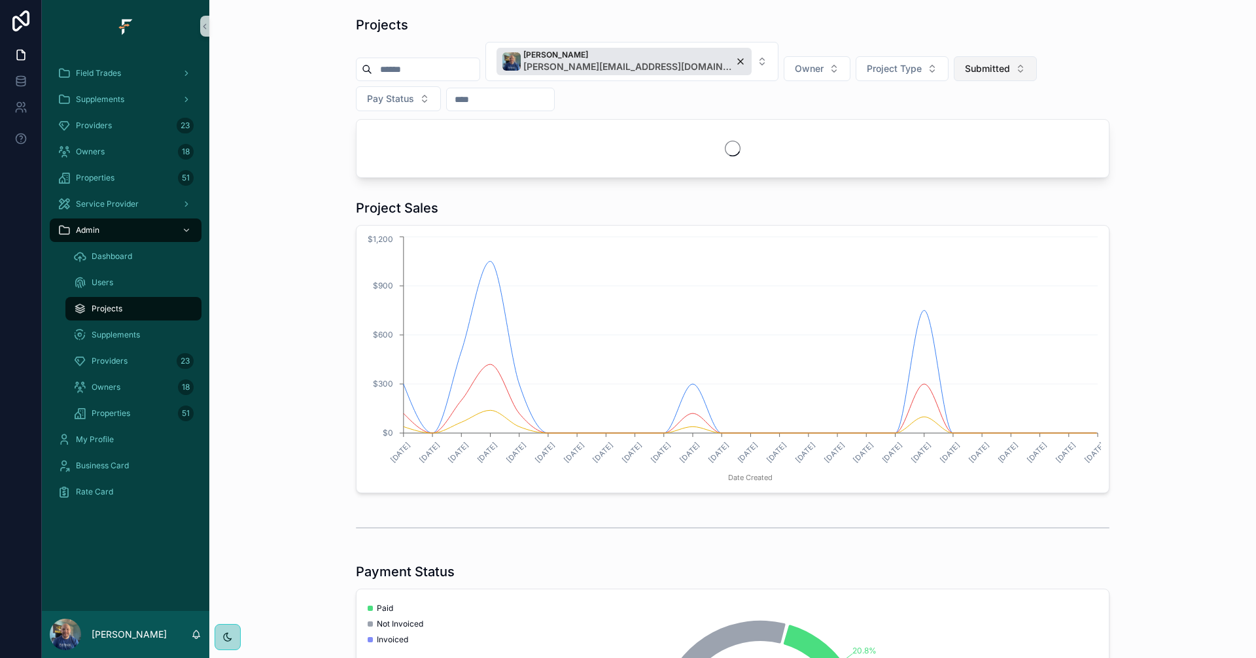
click at [965, 65] on span "Submitted" at bounding box center [987, 68] width 45 height 13
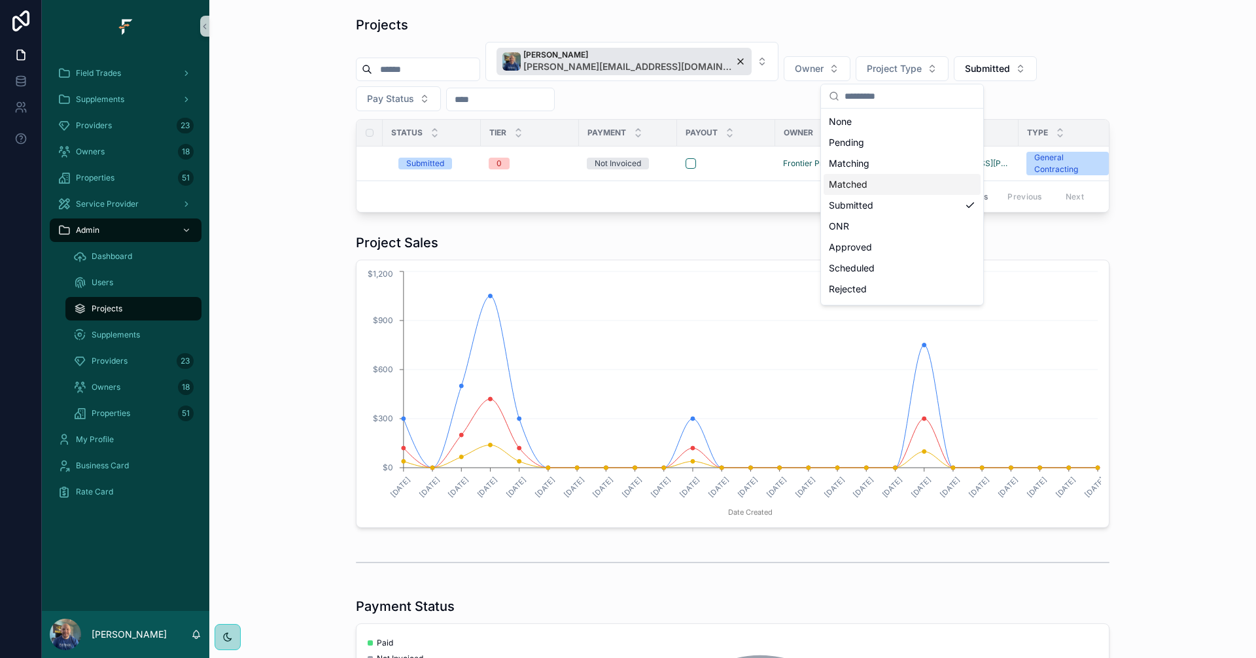
click at [868, 184] on div "Matched" at bounding box center [902, 184] width 157 height 21
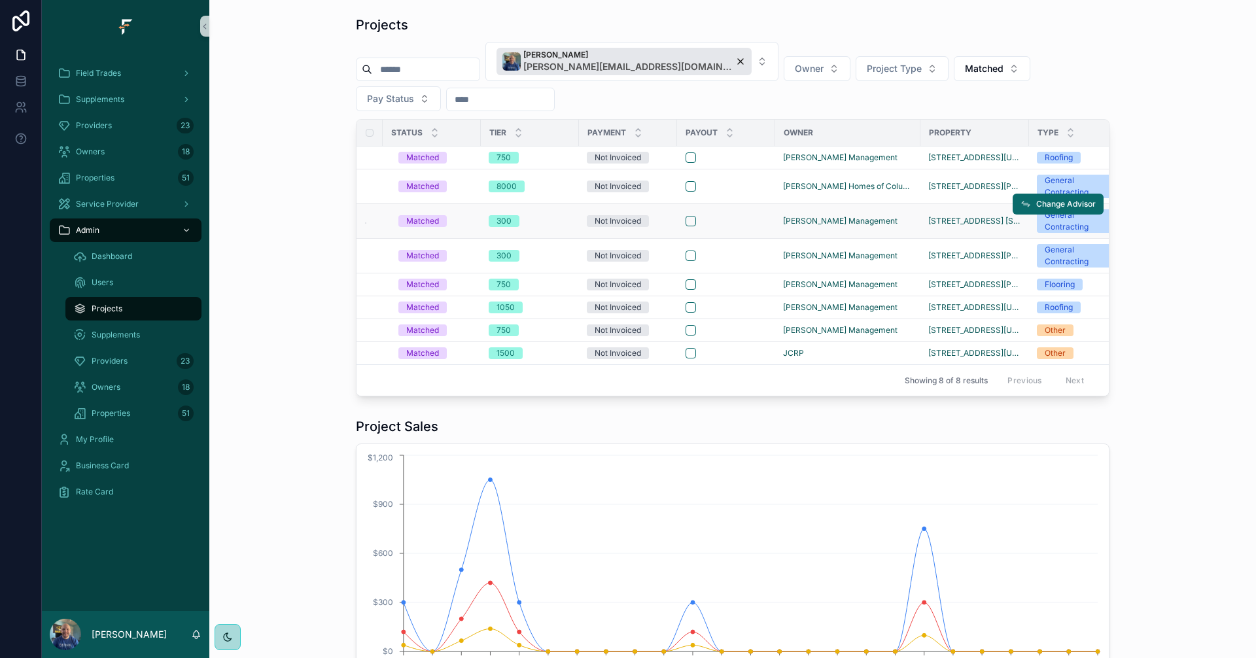
click at [543, 222] on div "300" at bounding box center [530, 221] width 82 height 12
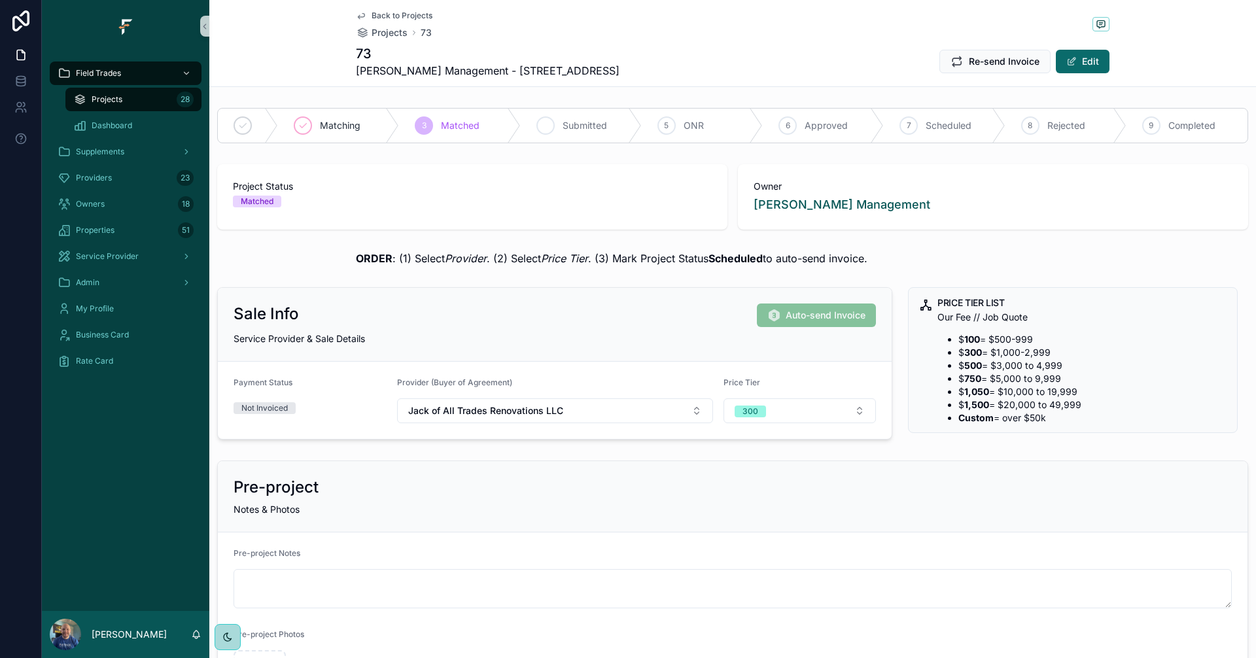
click at [563, 127] on span "Submitted" at bounding box center [585, 125] width 44 height 13
click at [398, 12] on span "Back to Projects" at bounding box center [402, 15] width 61 height 10
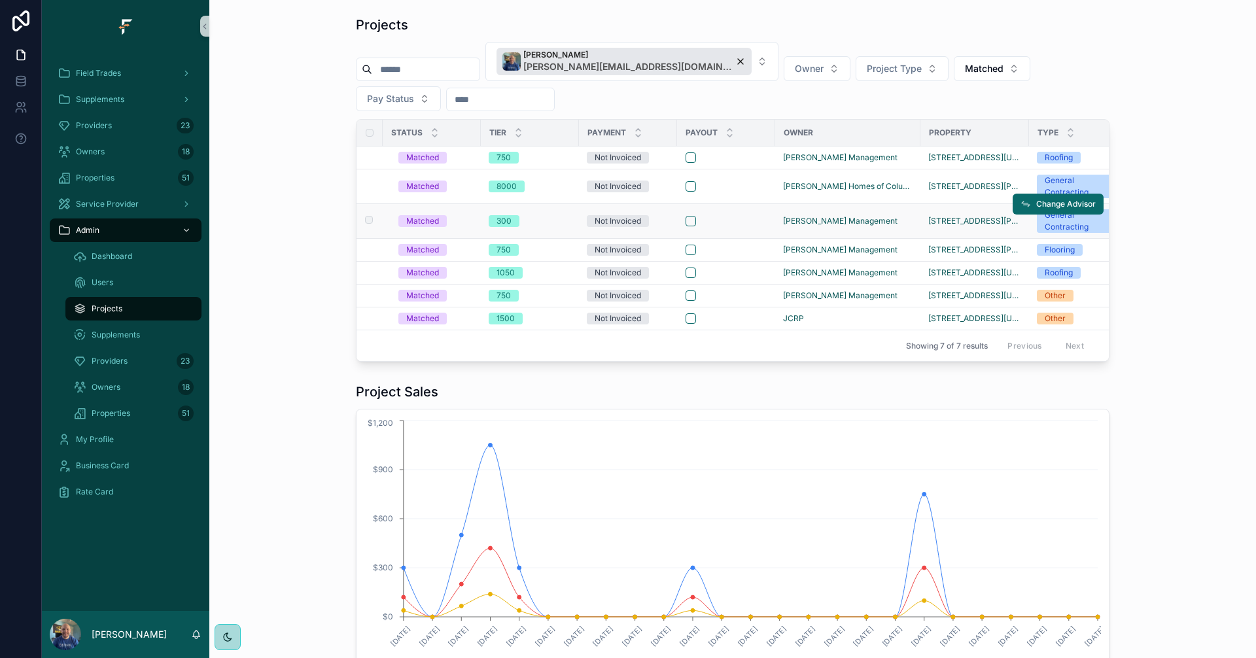
click at [557, 222] on div "300" at bounding box center [530, 221] width 82 height 12
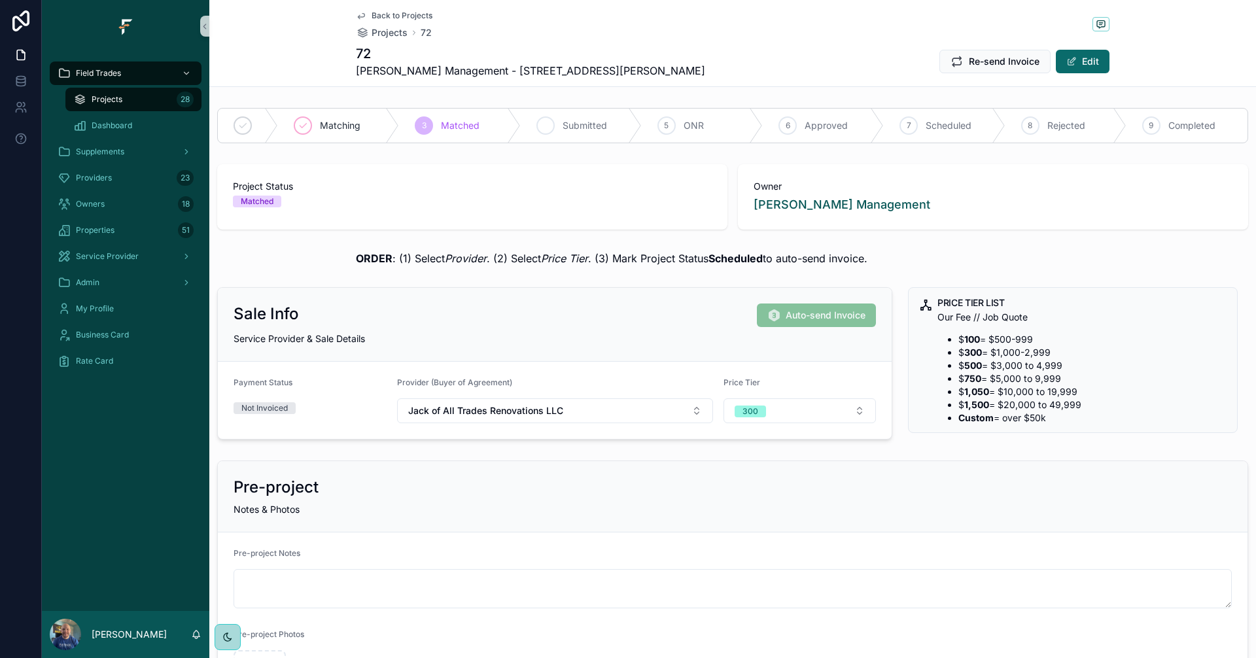
click at [582, 127] on span "Submitted" at bounding box center [585, 125] width 44 height 13
click at [396, 14] on span "Back to Projects" at bounding box center [402, 15] width 61 height 10
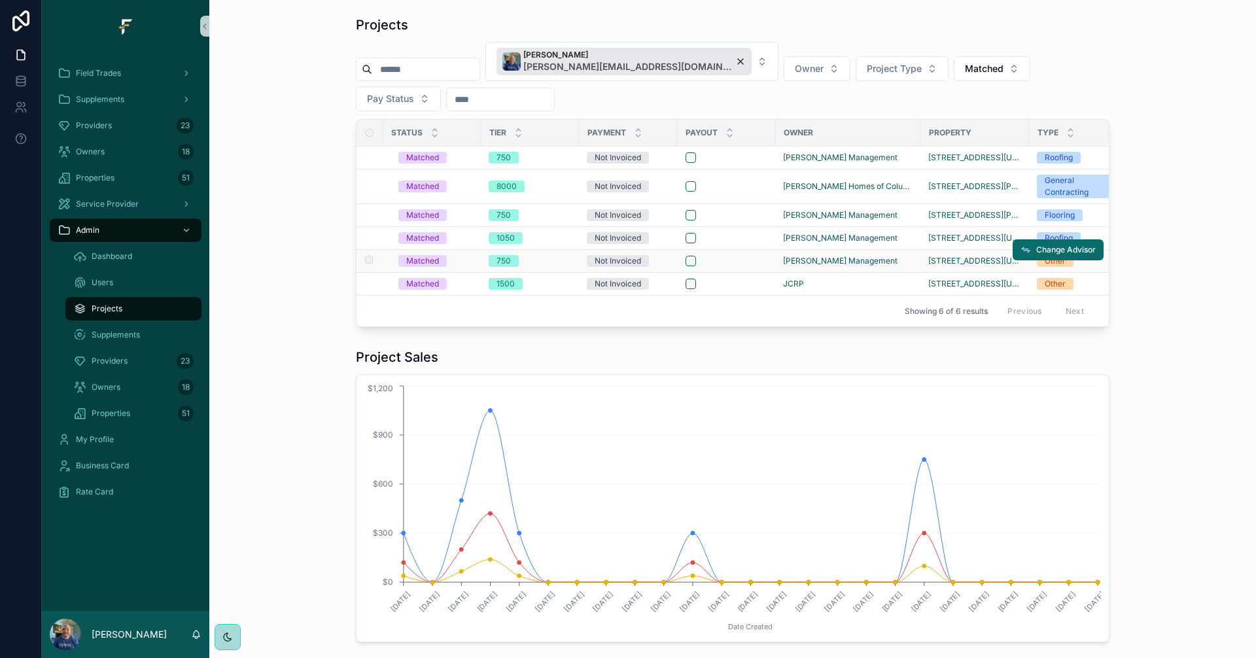
click at [556, 262] on div "750" at bounding box center [530, 261] width 82 height 12
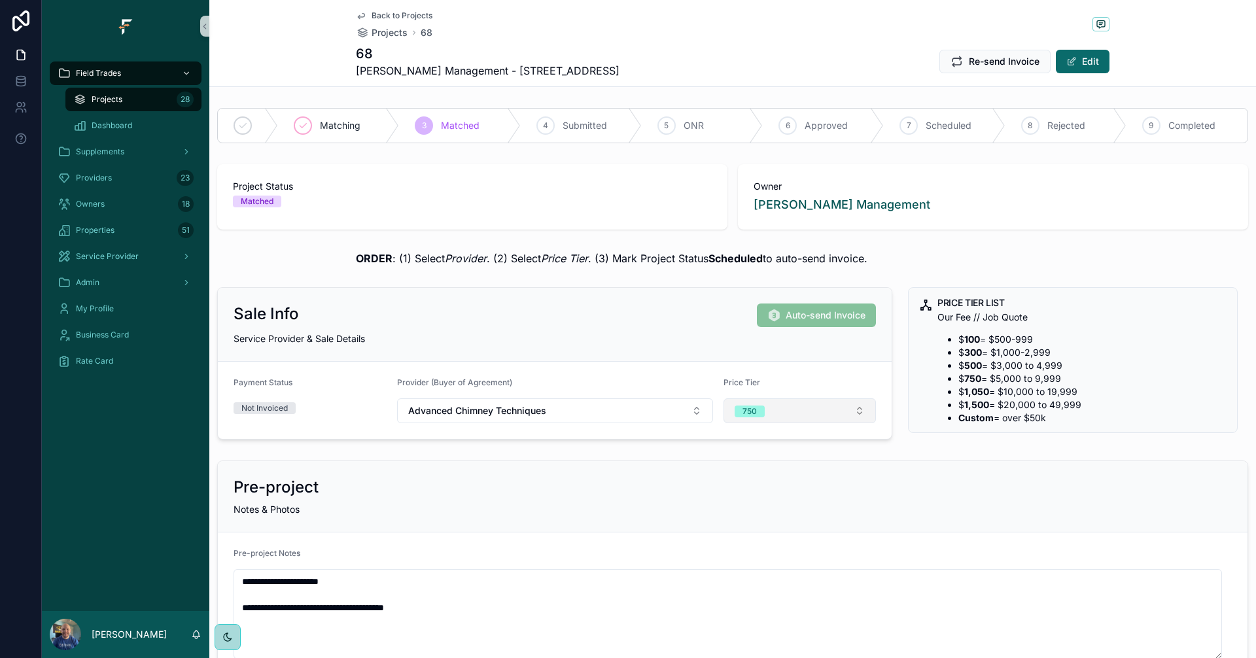
click at [830, 415] on button "750" at bounding box center [800, 410] width 153 height 25
click at [736, 562] on div "1050" at bounding box center [738, 562] width 18 height 12
click at [379, 16] on span "Back to Projects" at bounding box center [402, 15] width 61 height 10
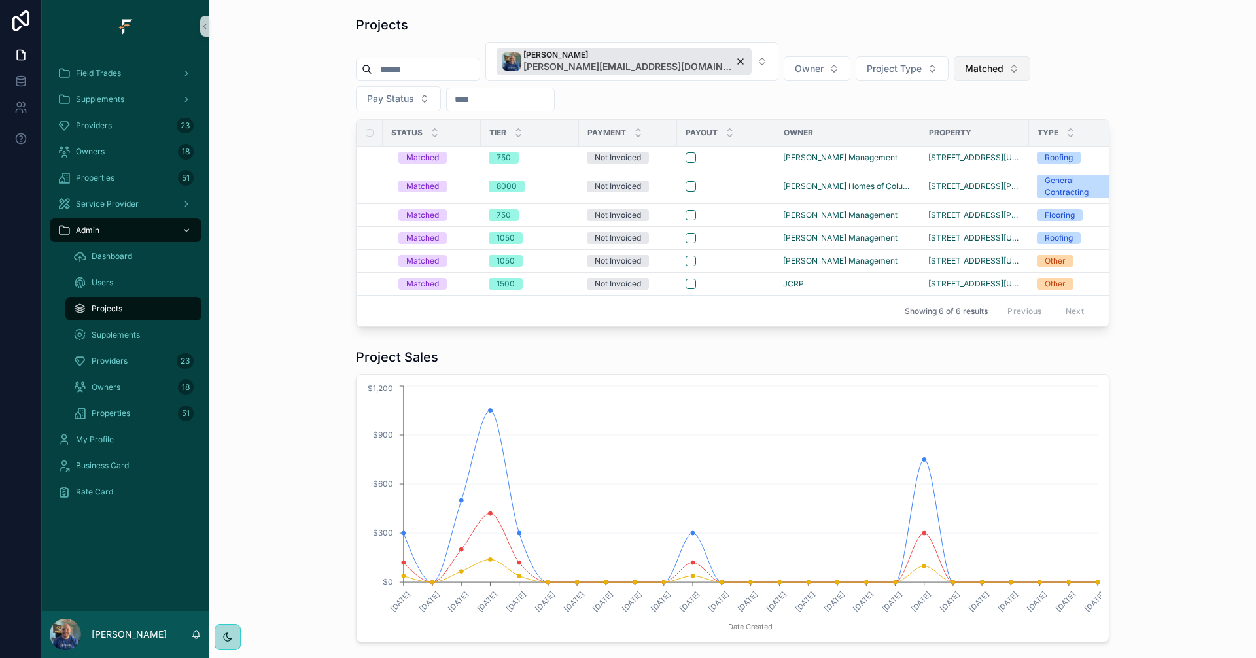
click at [965, 67] on span "Matched" at bounding box center [984, 68] width 39 height 13
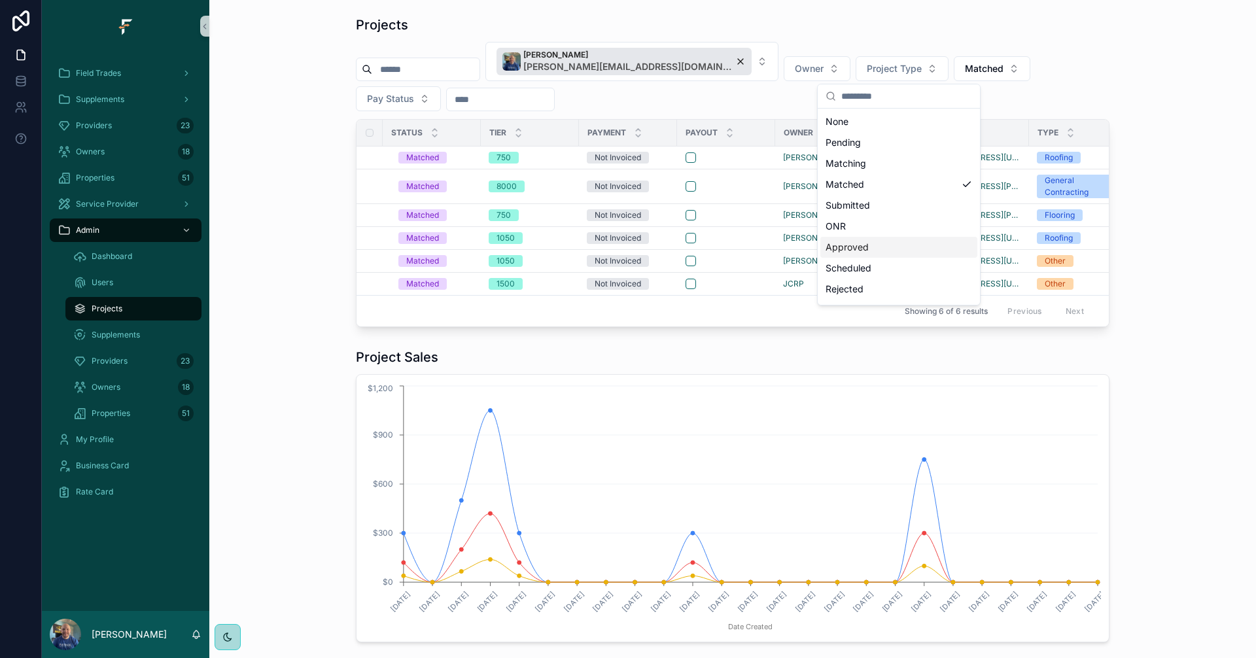
click at [898, 251] on div "Approved" at bounding box center [899, 247] width 157 height 21
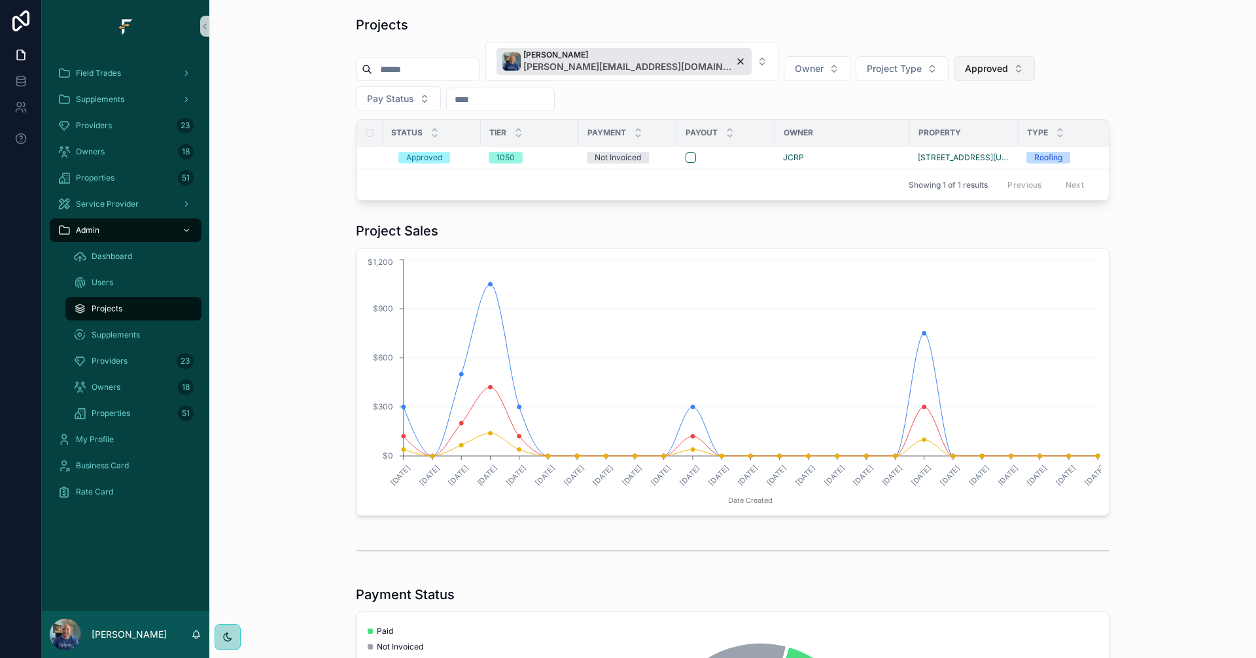
click at [965, 70] on span "Approved" at bounding box center [986, 68] width 43 height 13
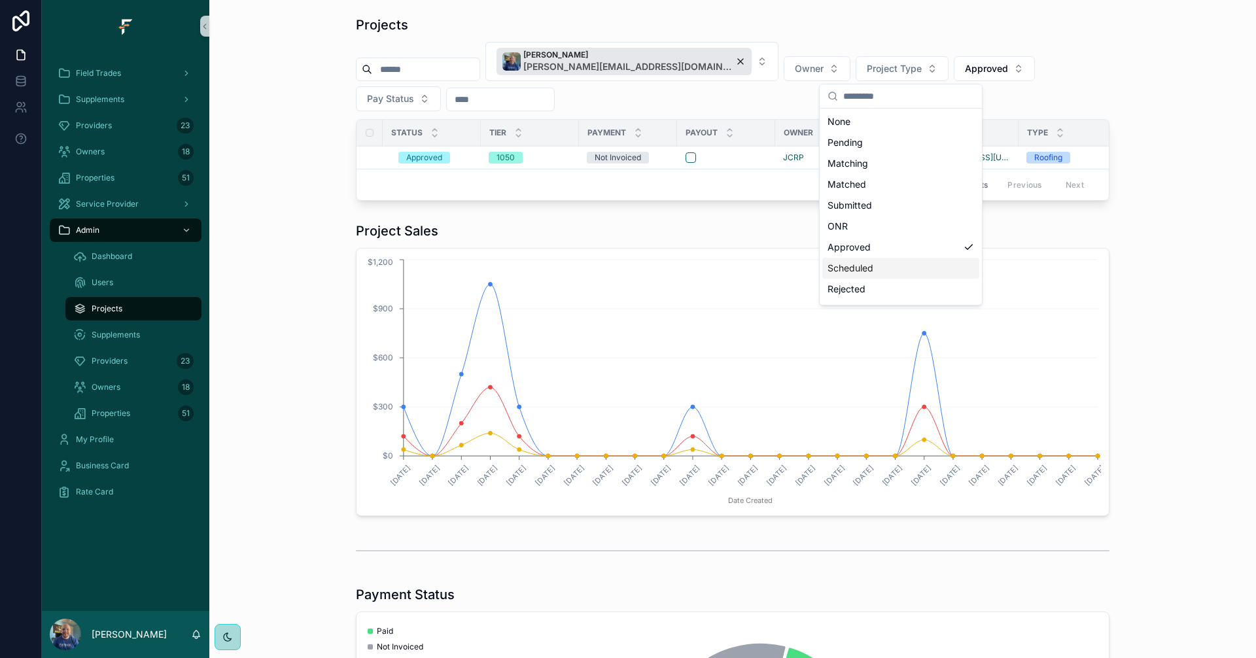
click at [866, 266] on div "Scheduled" at bounding box center [900, 268] width 157 height 21
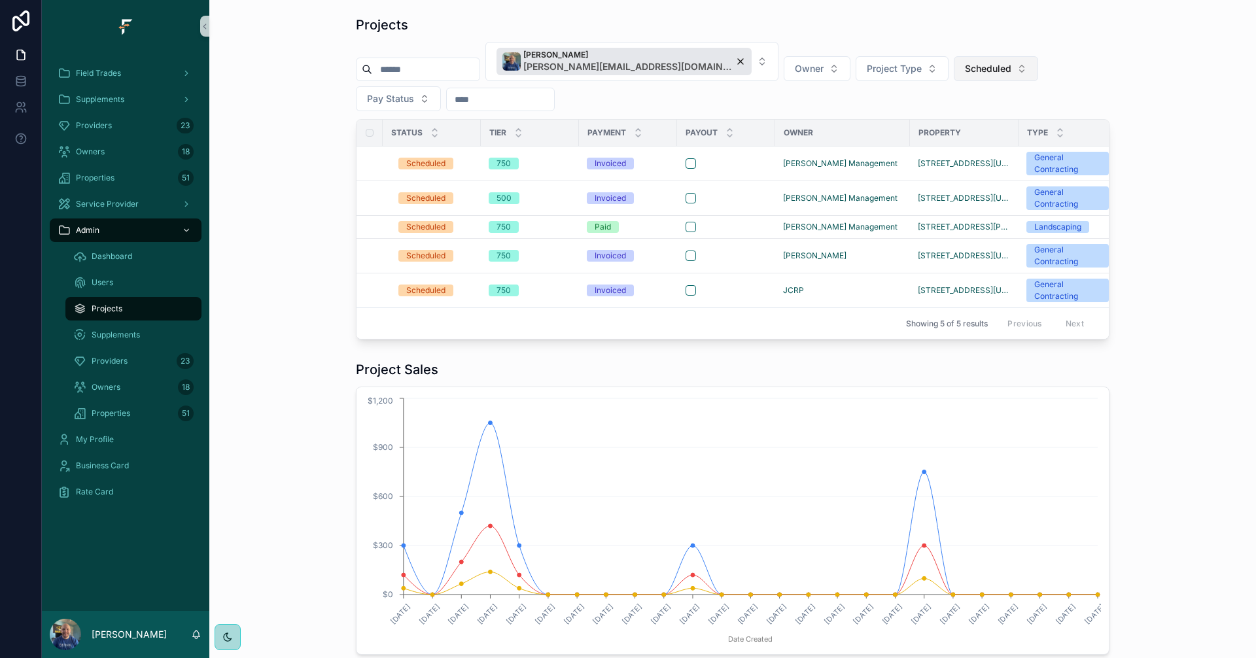
click at [954, 76] on button "Scheduled" at bounding box center [996, 68] width 84 height 25
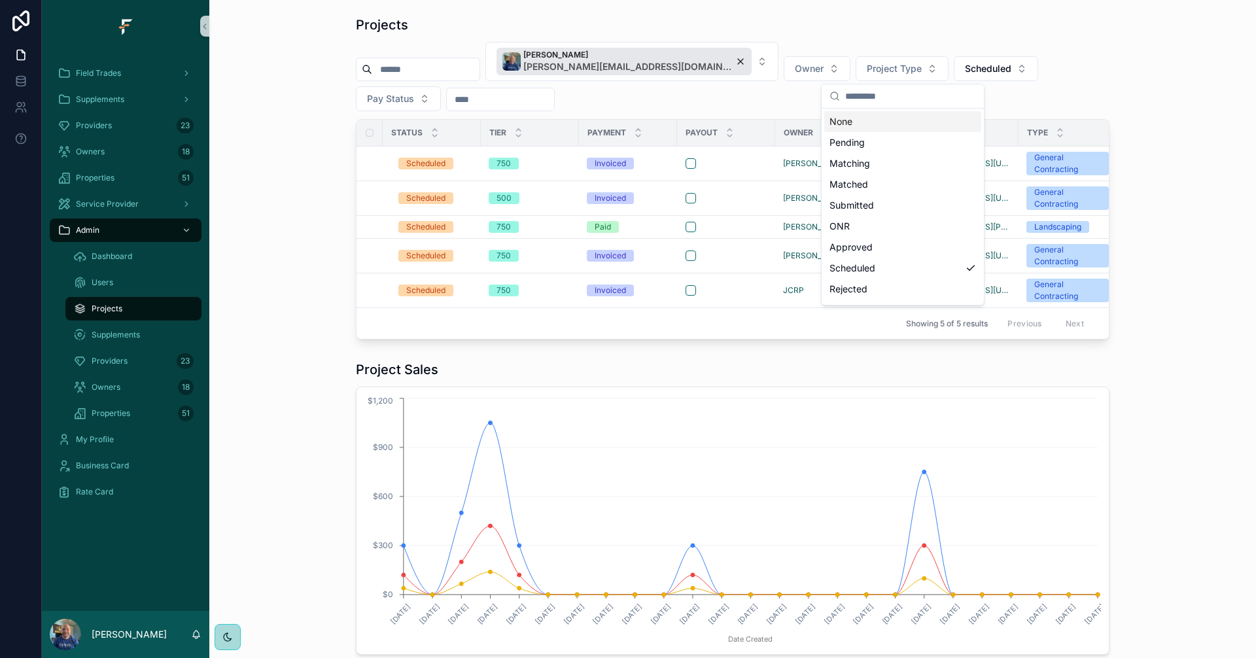
click at [879, 125] on div "None" at bounding box center [902, 121] width 157 height 21
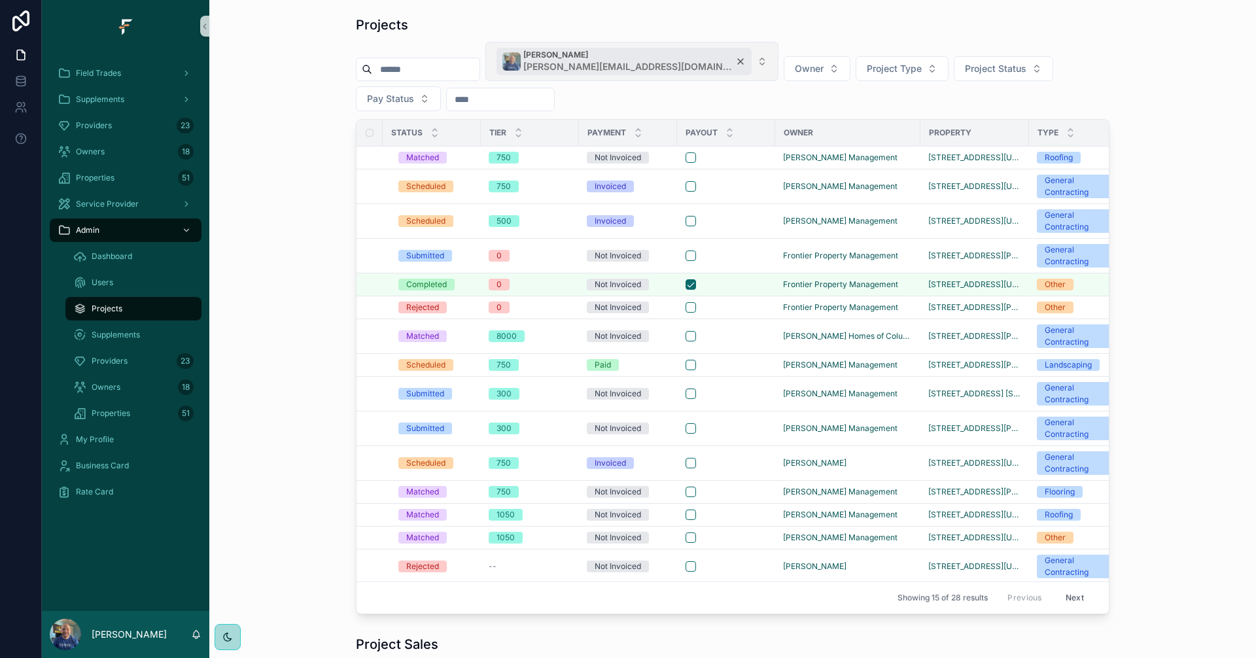
click at [646, 61] on div "[PERSON_NAME] [PERSON_NAME][EMAIL_ADDRESS][DOMAIN_NAME]" at bounding box center [624, 61] width 255 height 27
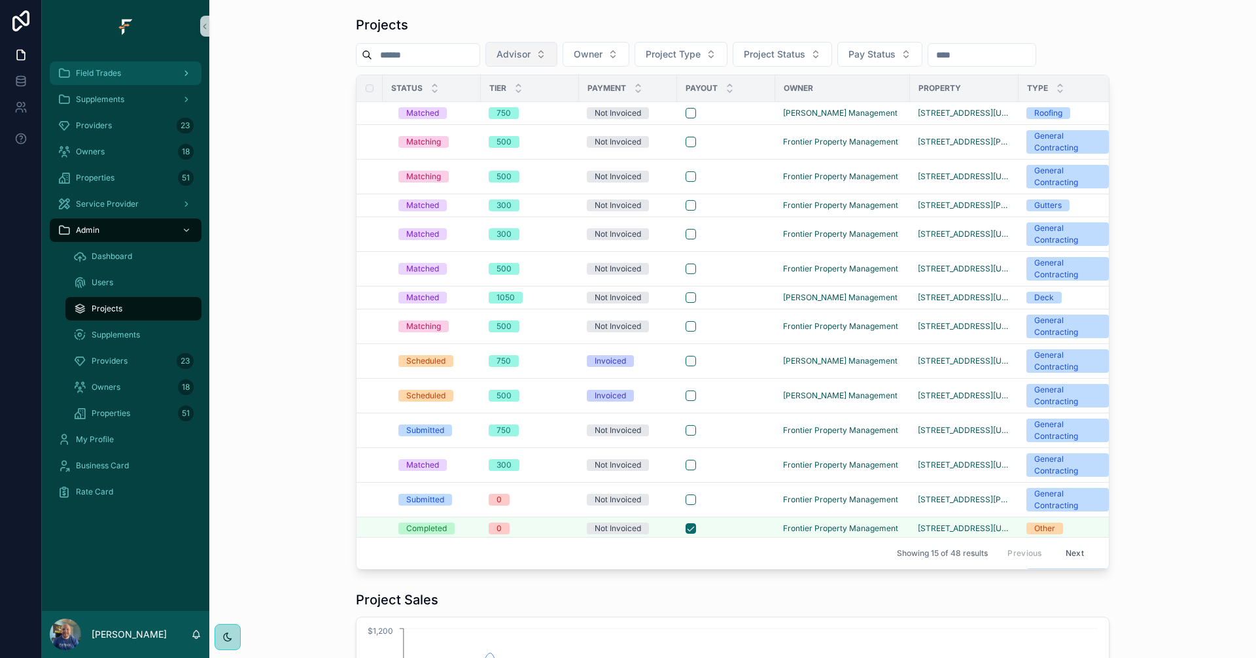
click at [120, 76] on span "Field Trades" at bounding box center [98, 73] width 45 height 10
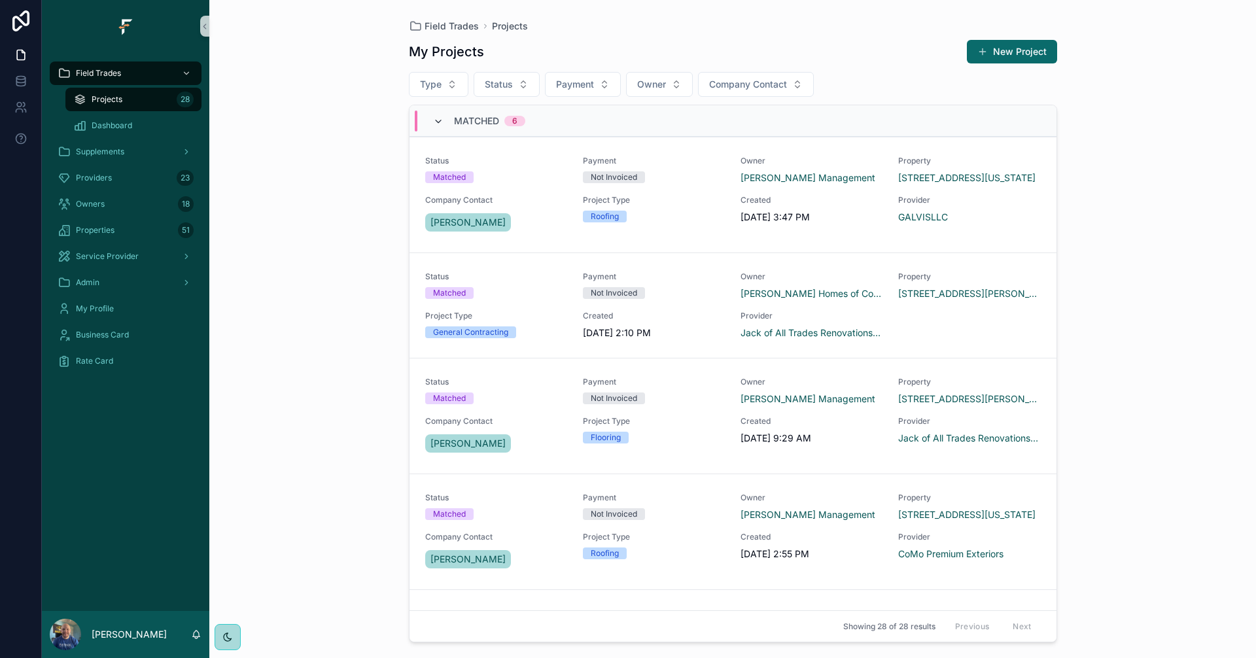
click at [436, 124] on icon "scrollable content" at bounding box center [438, 121] width 10 height 10
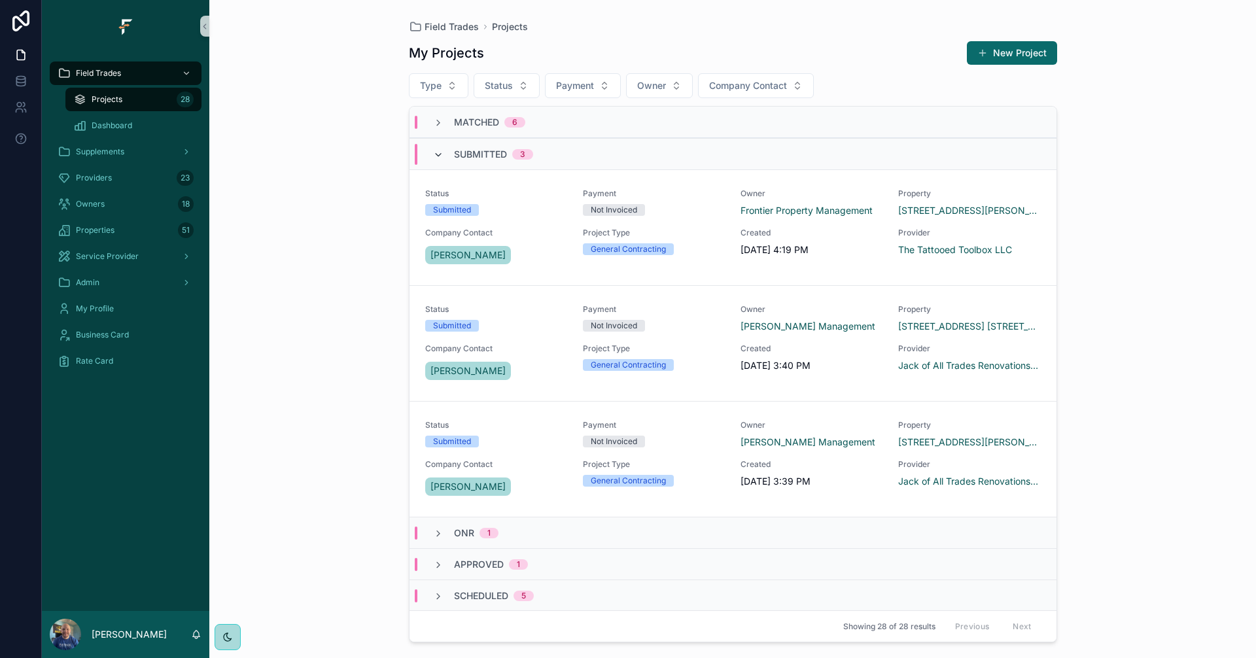
click at [441, 154] on icon "scrollable content" at bounding box center [438, 155] width 10 height 10
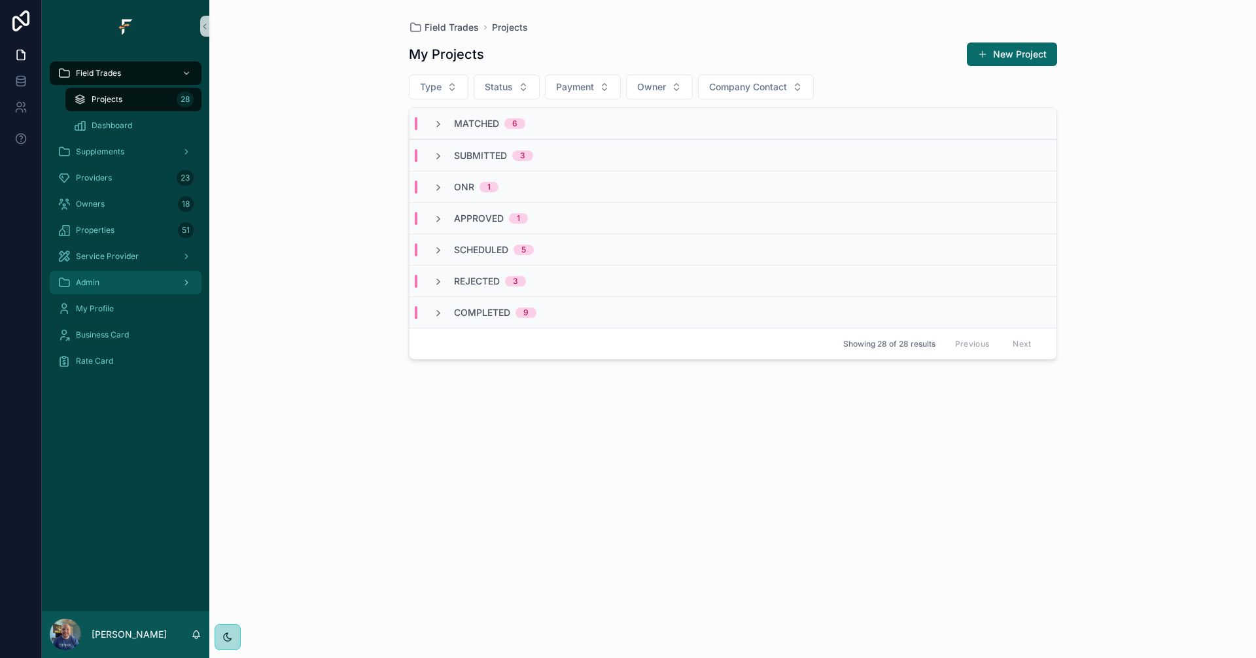
click at [143, 281] on div "Admin" at bounding box center [126, 282] width 136 height 21
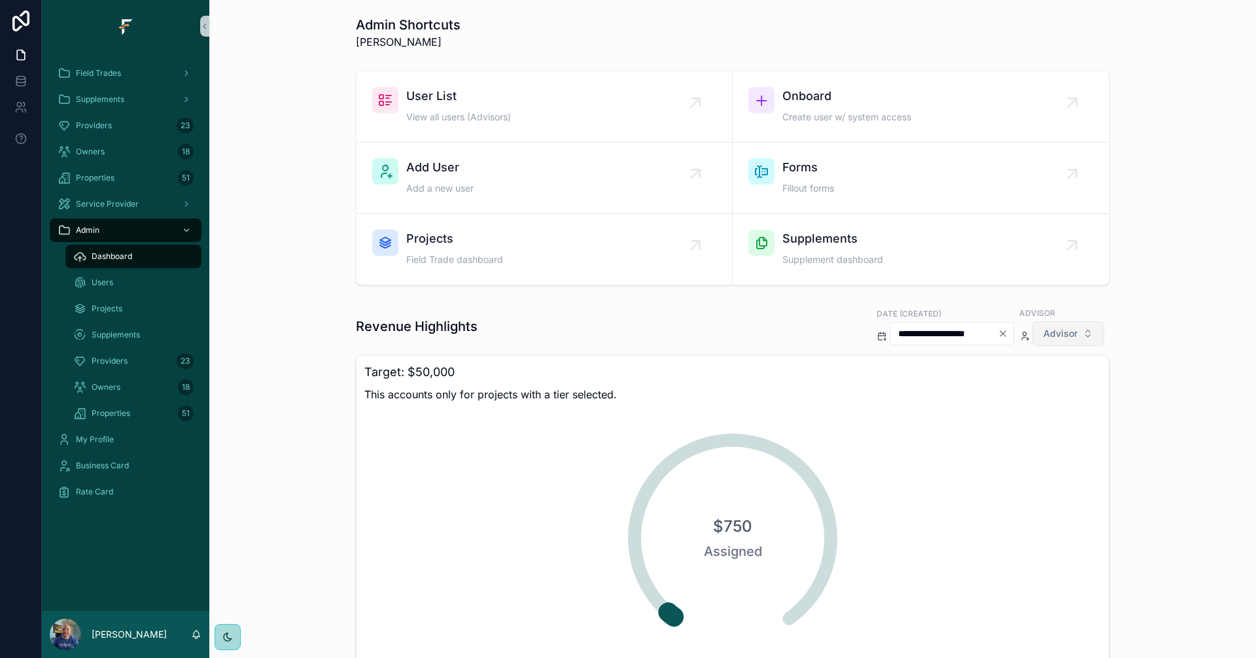
click at [1084, 335] on button "Advisor" at bounding box center [1068, 333] width 72 height 25
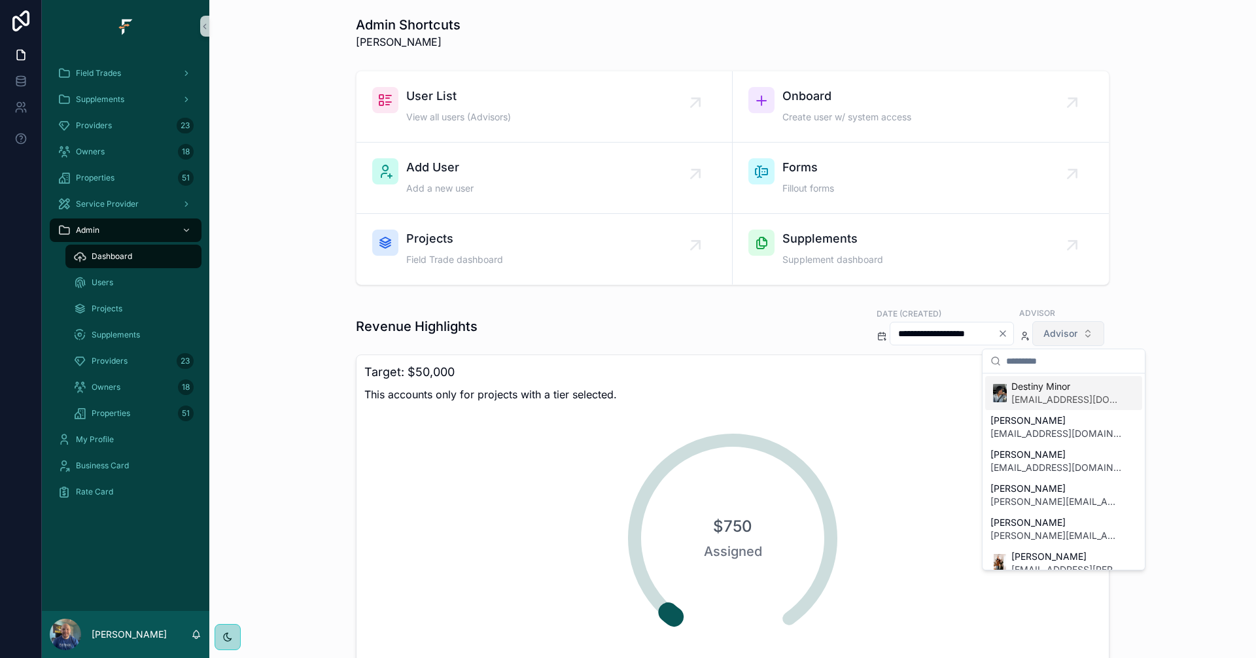
click at [1084, 335] on button "Advisor" at bounding box center [1068, 333] width 72 height 25
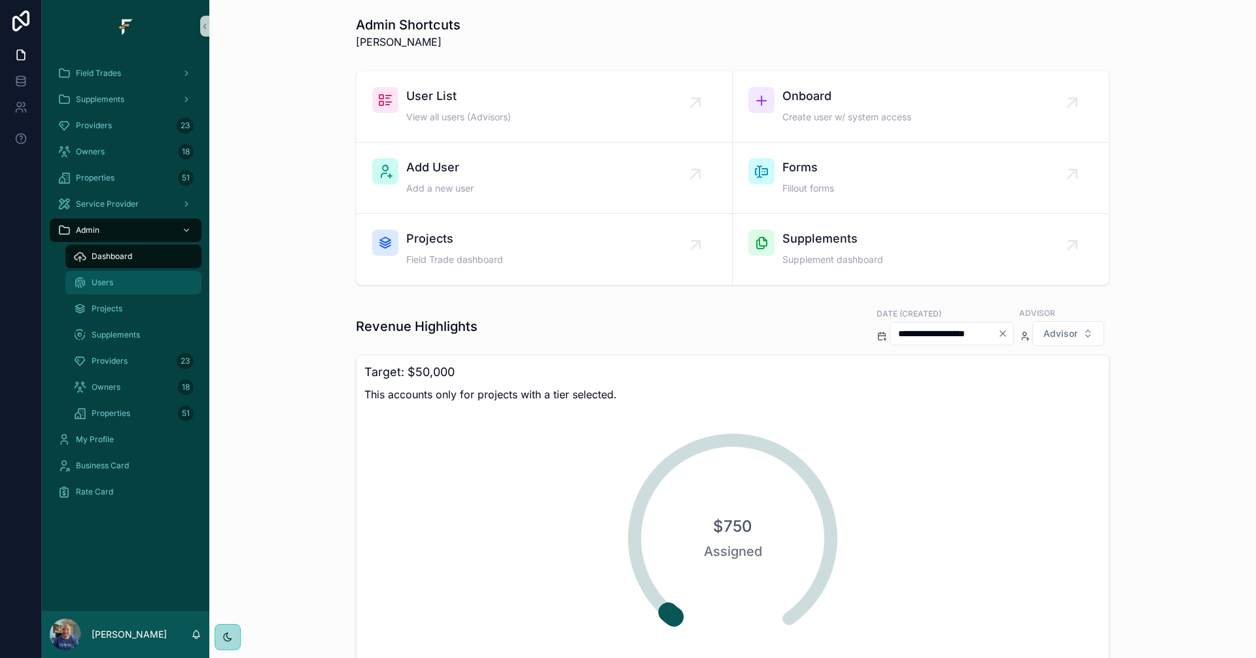
click at [130, 286] on div "Users" at bounding box center [133, 282] width 120 height 21
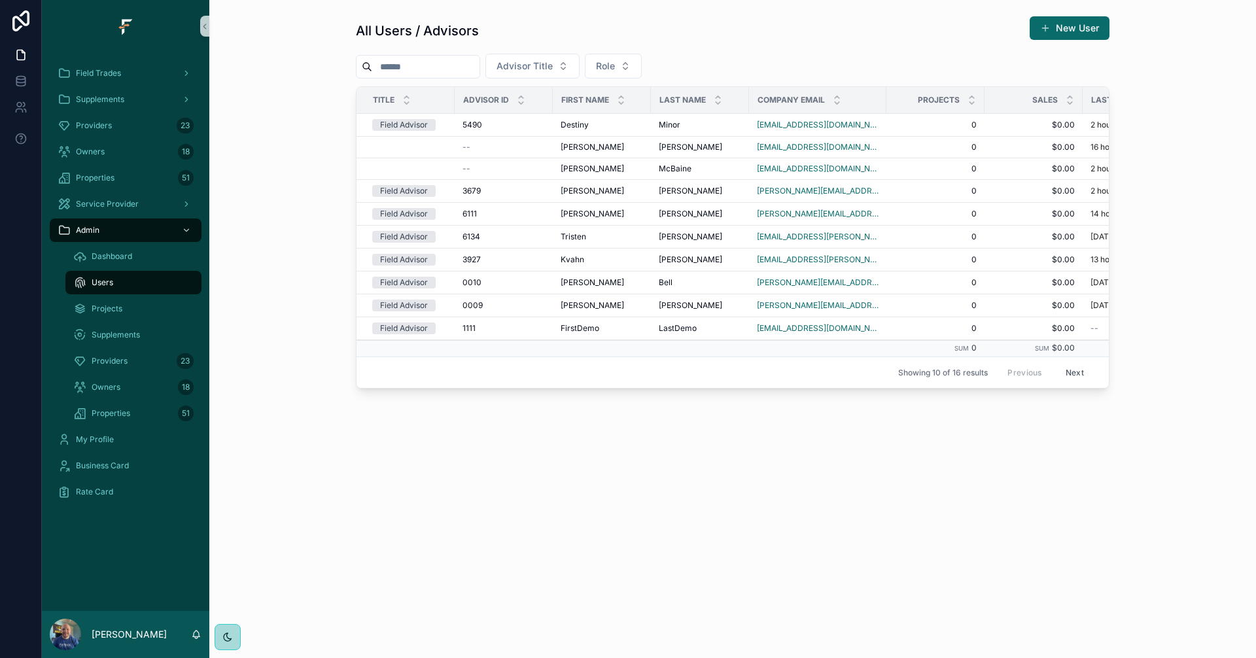
click at [1072, 372] on button "Next" at bounding box center [1075, 372] width 37 height 20
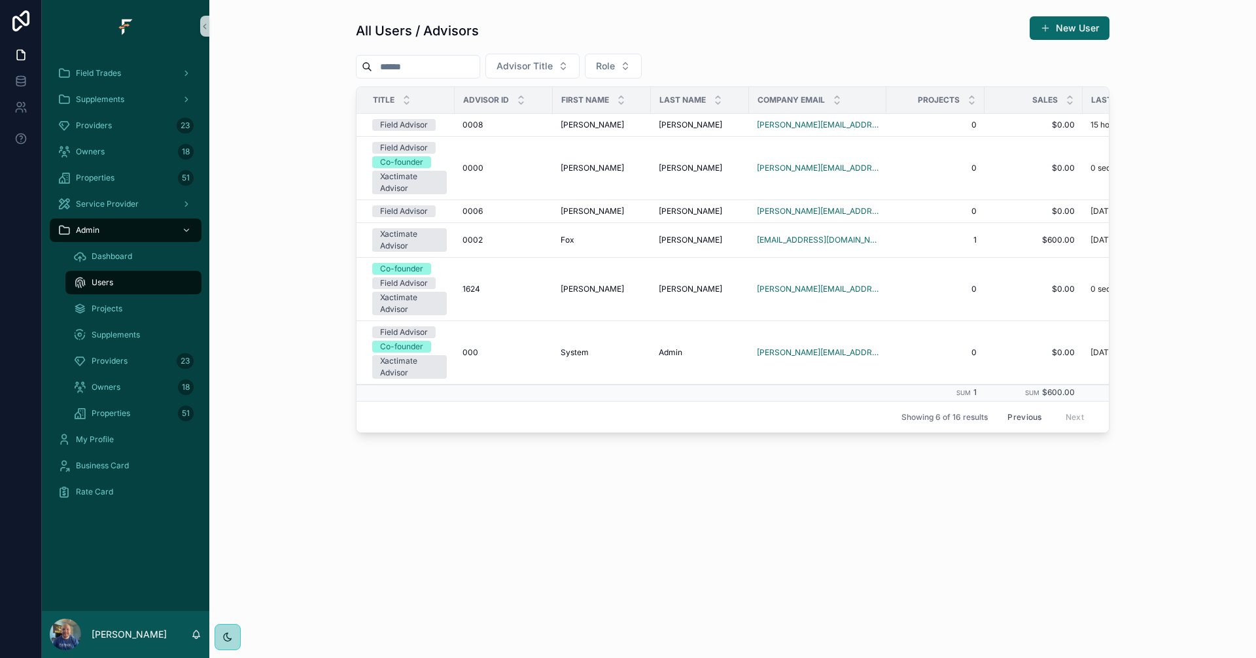
click at [1027, 418] on button "Previous" at bounding box center [1024, 417] width 52 height 20
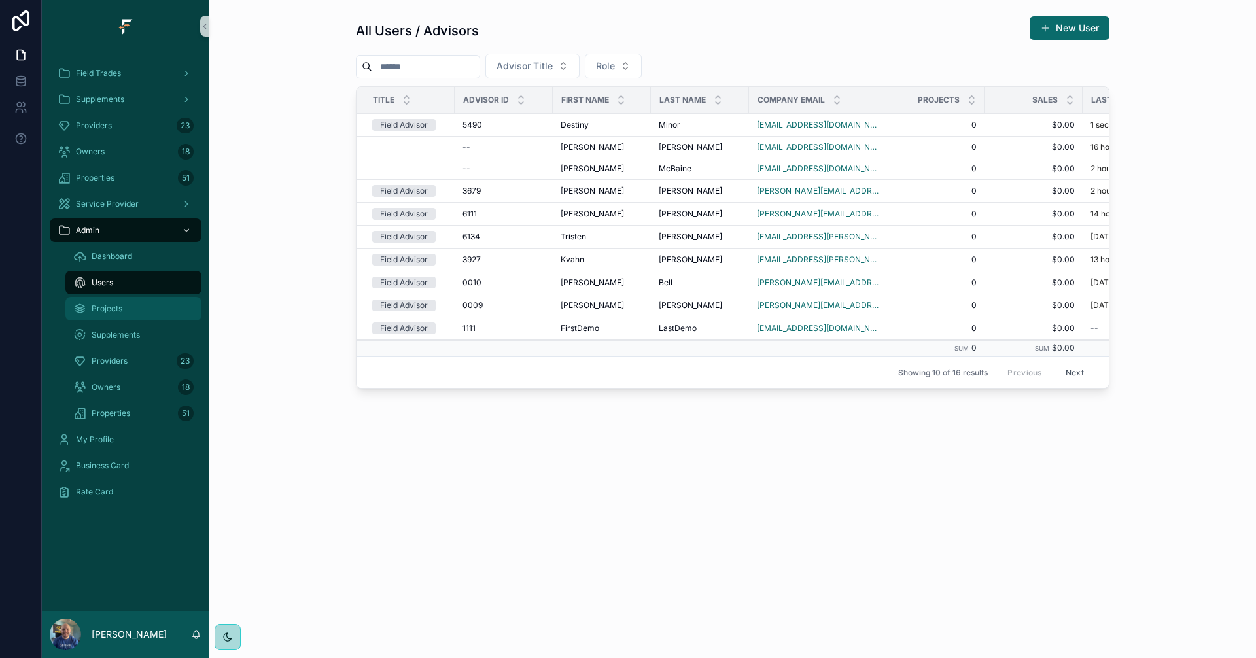
click at [116, 311] on span "Projects" at bounding box center [107, 309] width 31 height 10
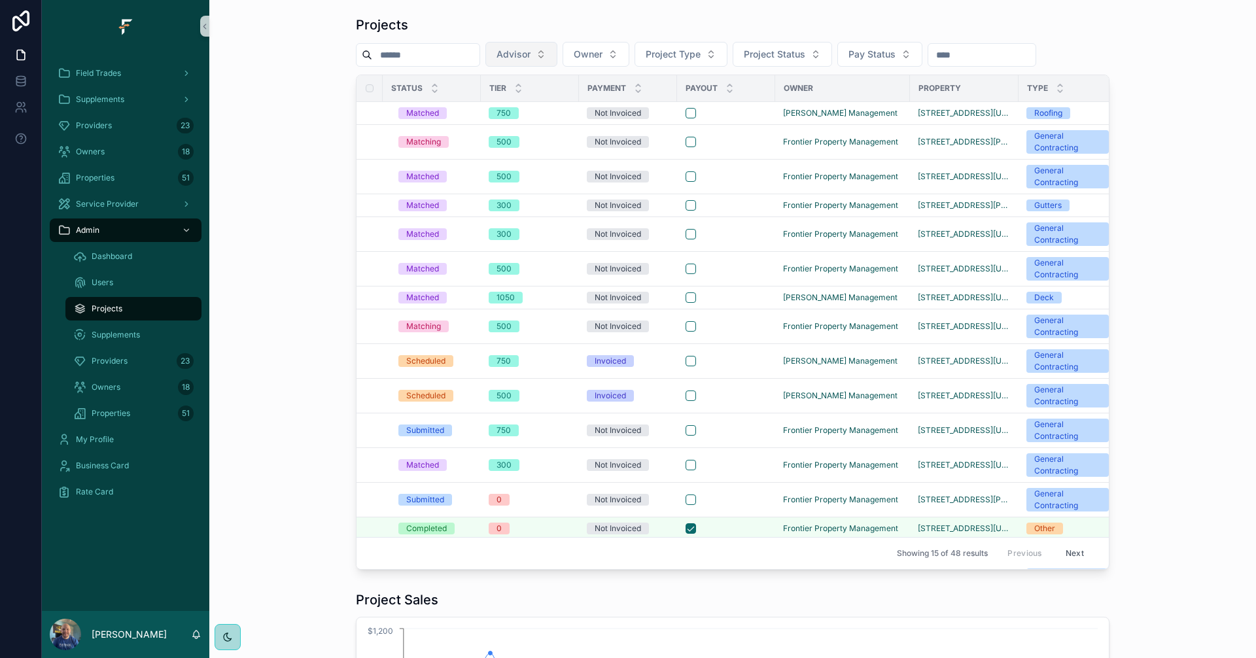
click at [531, 52] on span "Advisor" at bounding box center [514, 54] width 34 height 13
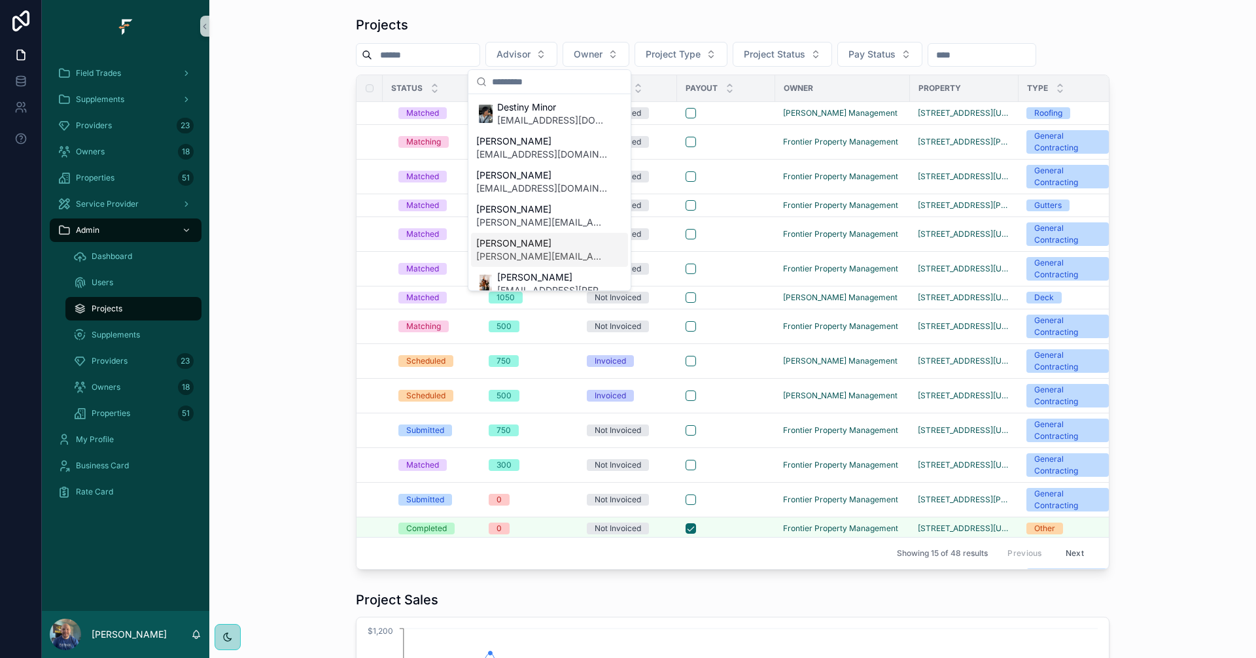
scroll to position [327, 0]
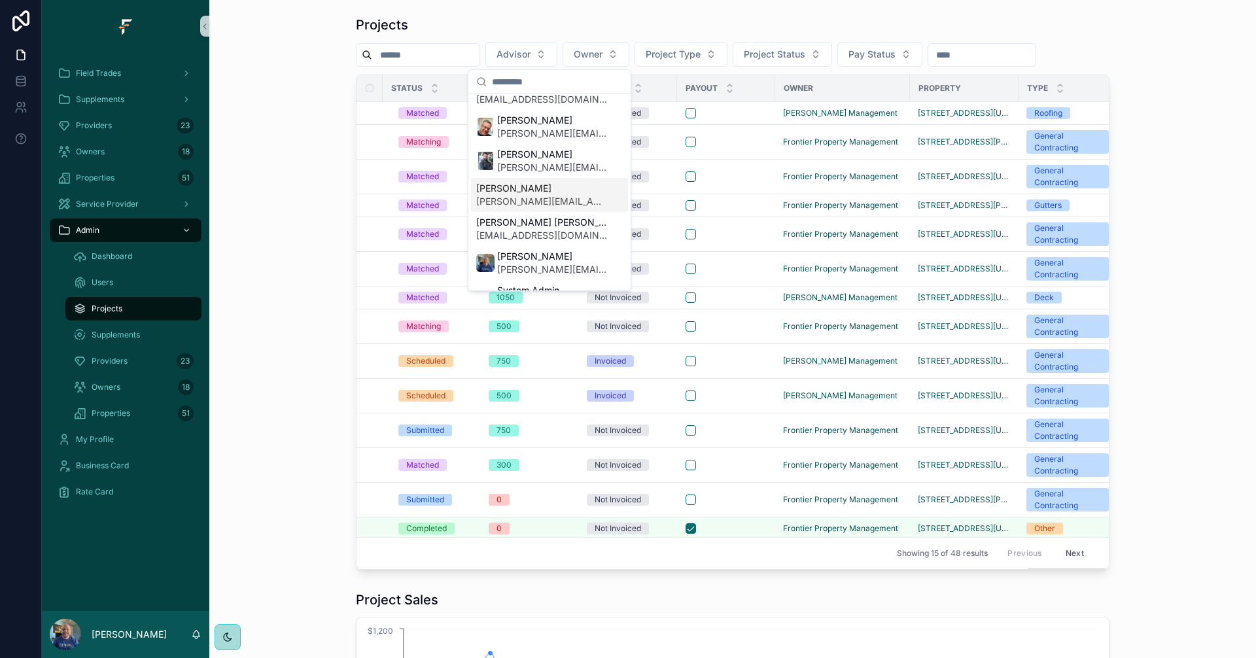
click at [548, 199] on span "[PERSON_NAME][EMAIL_ADDRESS][PERSON_NAME][DOMAIN_NAME]" at bounding box center [541, 201] width 131 height 13
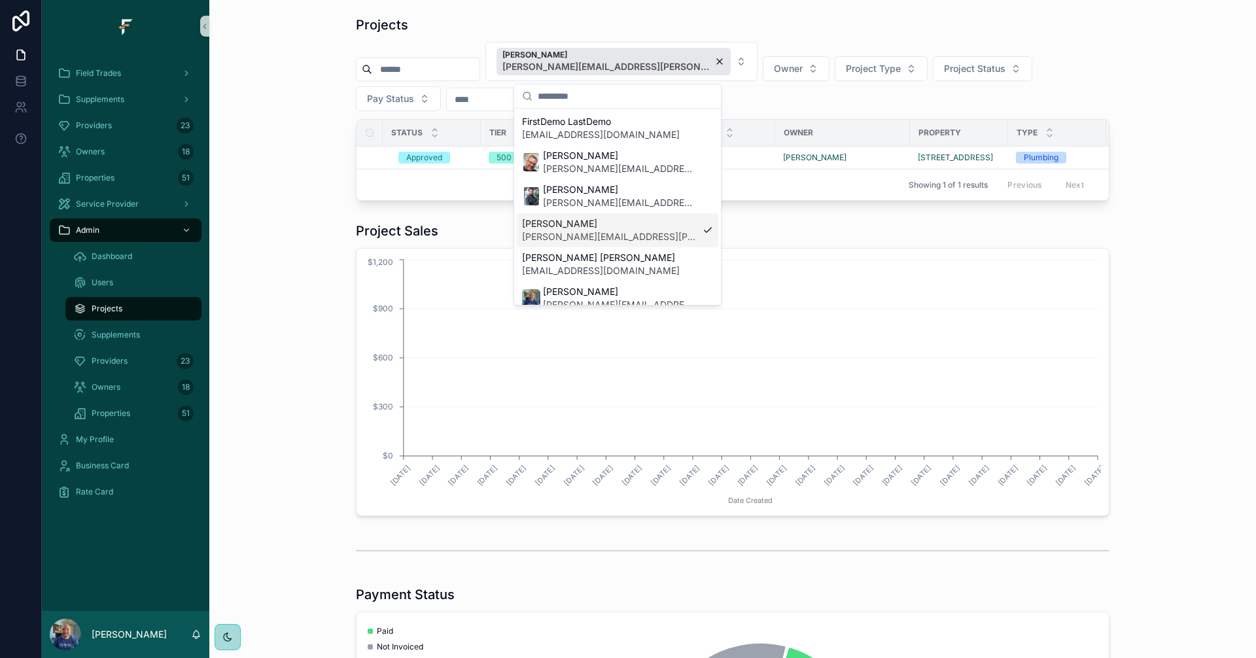
scroll to position [348, 0]
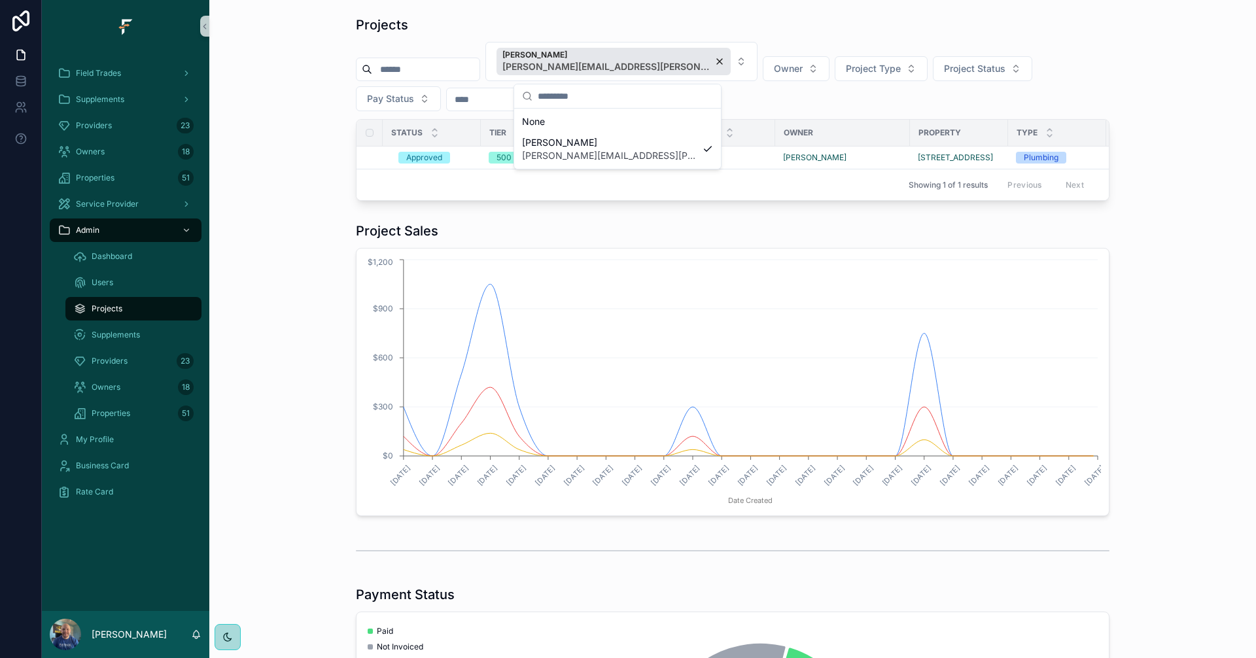
click at [910, 240] on div "Project Sales" at bounding box center [733, 231] width 754 height 18
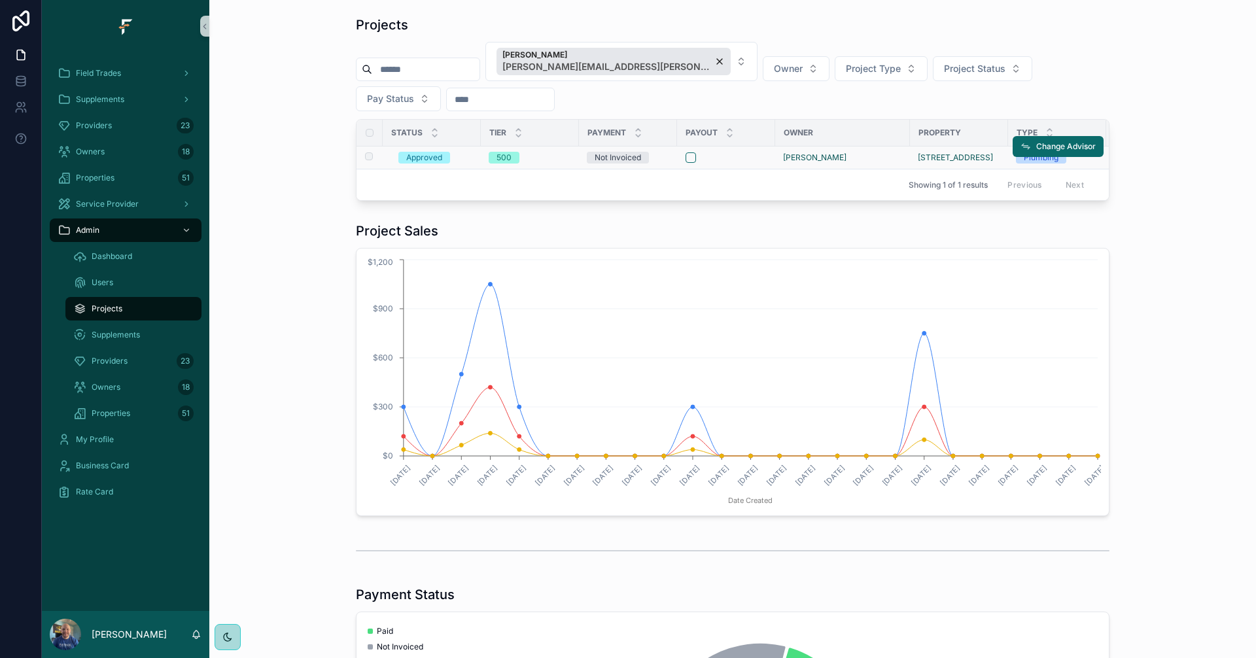
click at [549, 160] on div "500" at bounding box center [530, 158] width 82 height 12
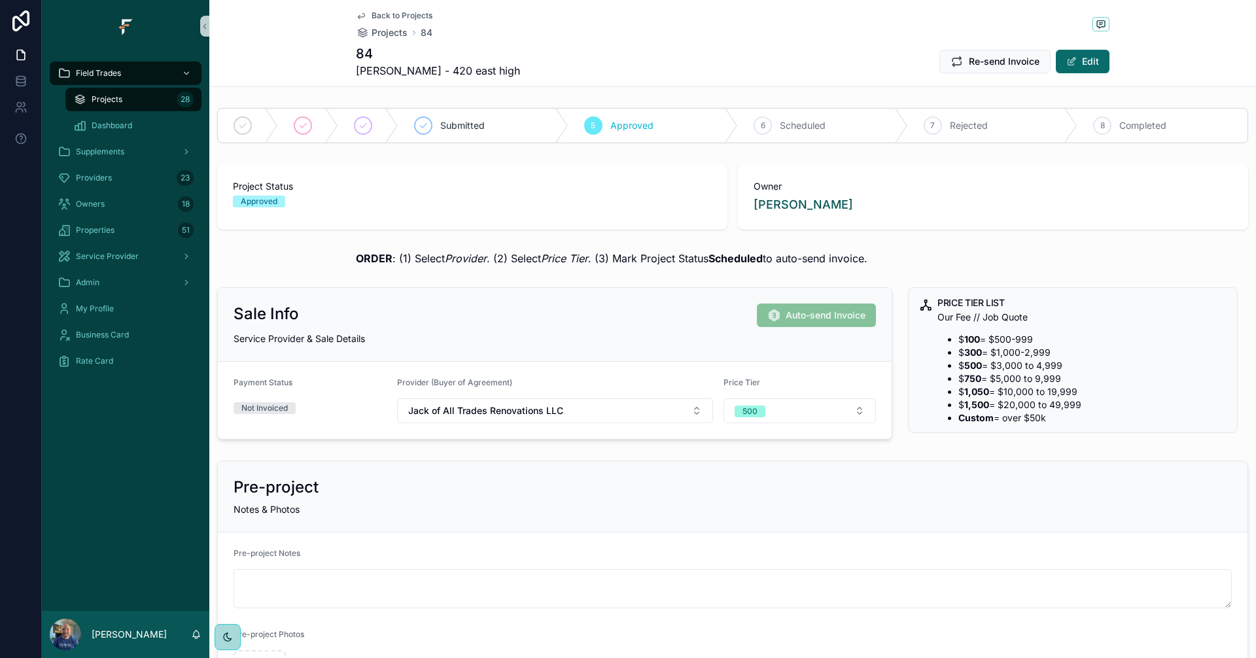
click at [591, 126] on span "5" at bounding box center [593, 125] width 5 height 10
click at [103, 103] on span "Projects" at bounding box center [107, 99] width 31 height 10
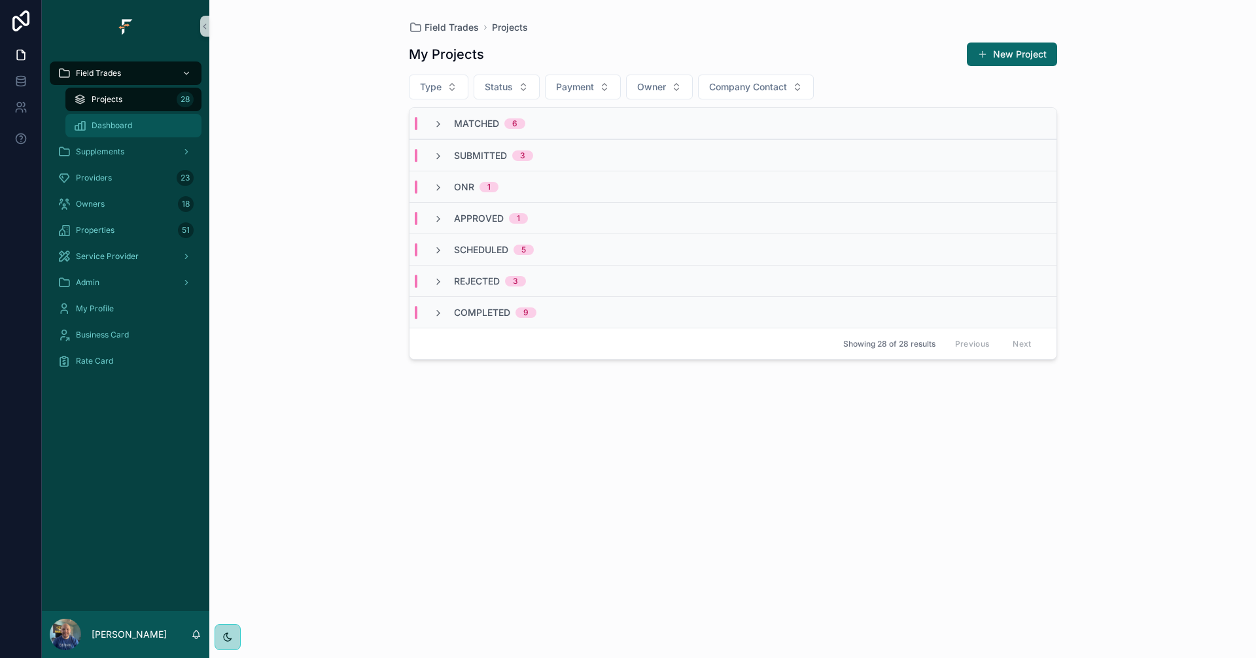
click at [133, 137] on link "Dashboard" at bounding box center [133, 126] width 136 height 24
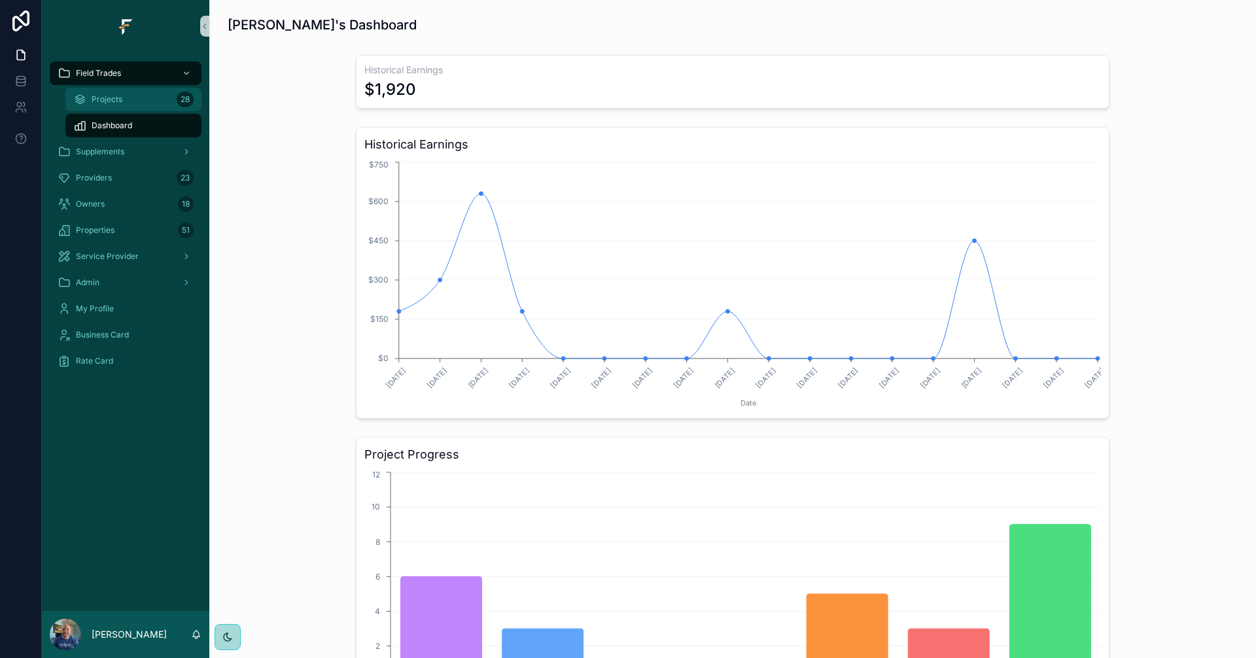
click at [107, 106] on div "Projects 28" at bounding box center [133, 99] width 120 height 21
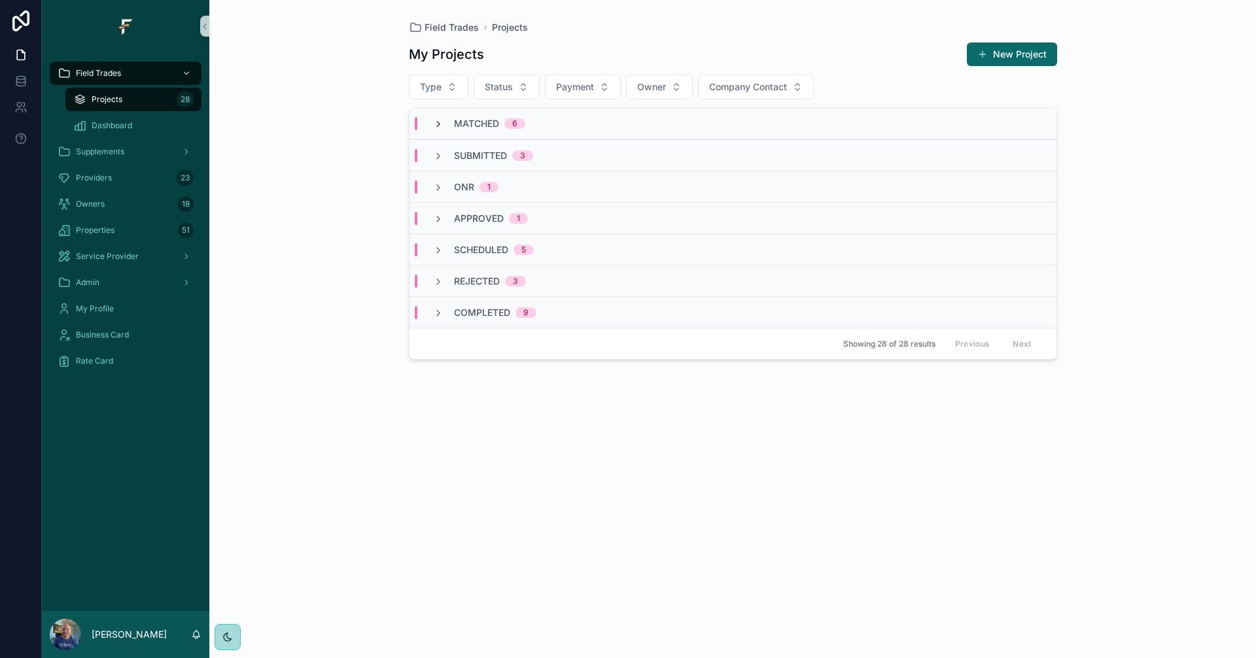
click at [438, 128] on icon "scrollable content" at bounding box center [438, 124] width 10 height 10
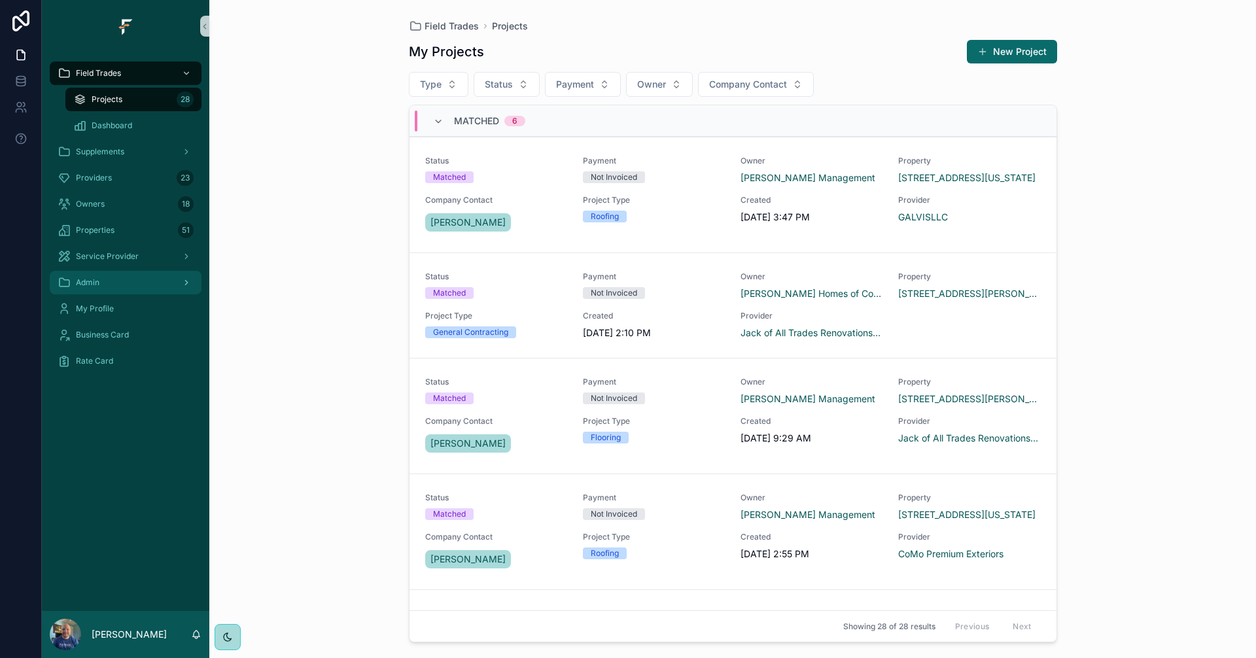
click at [111, 285] on div "Admin" at bounding box center [126, 282] width 136 height 21
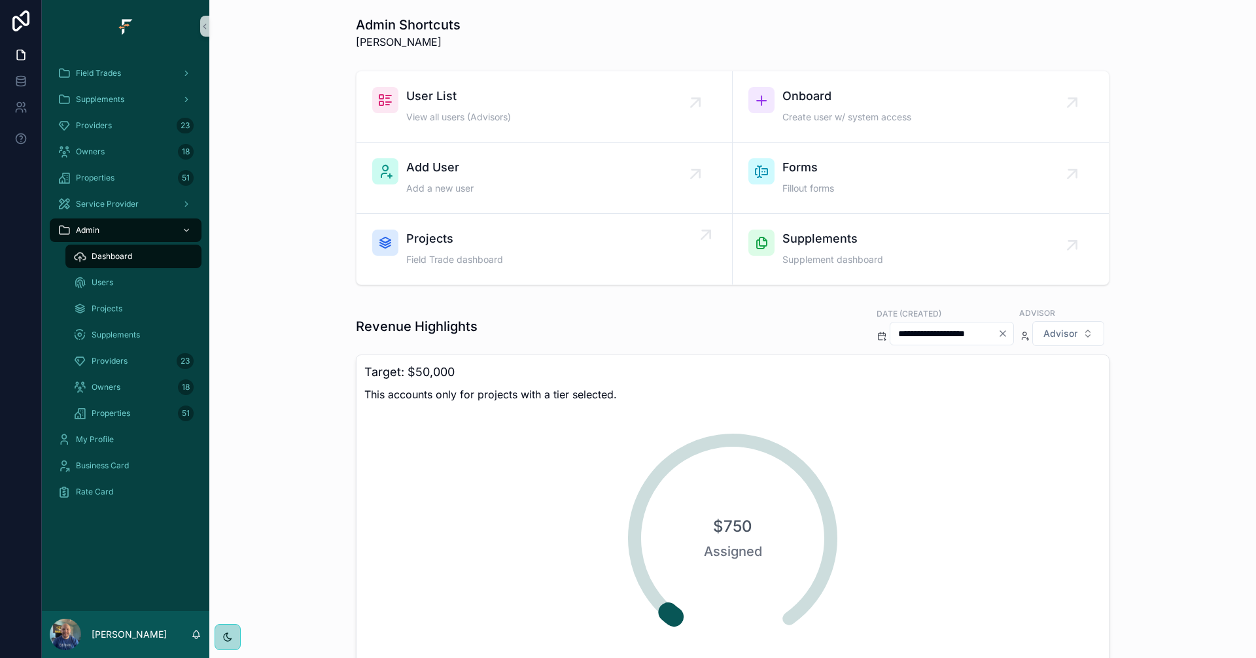
click at [461, 247] on span "Projects" at bounding box center [454, 239] width 97 height 18
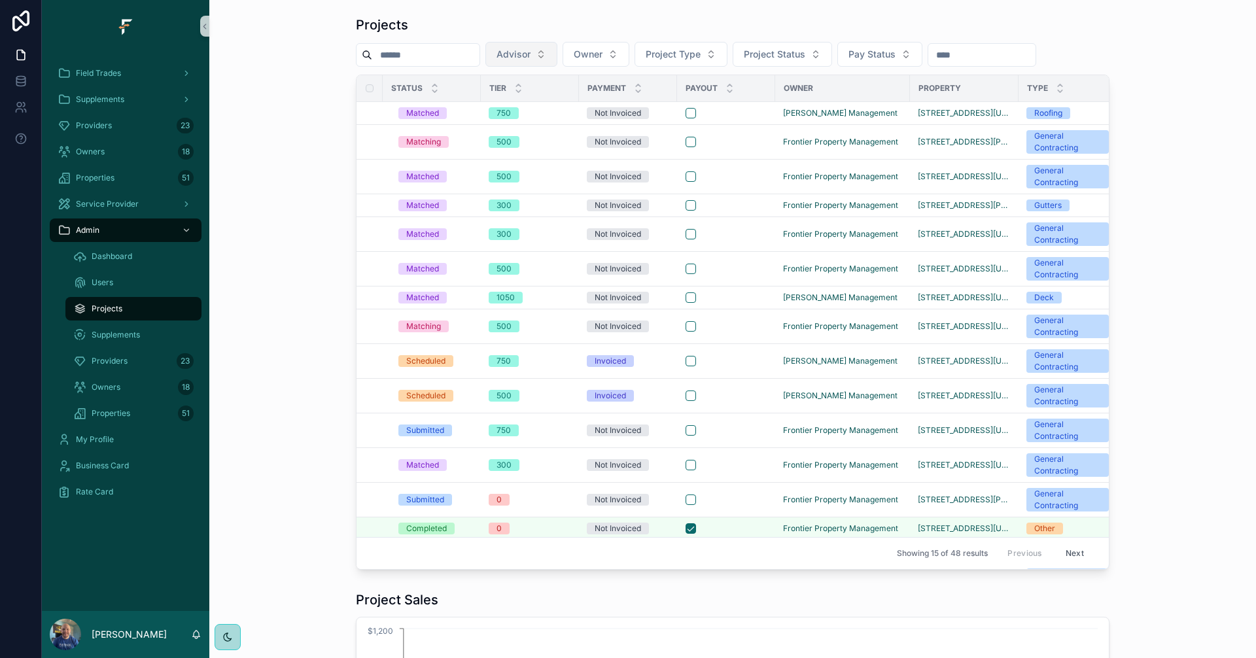
click at [557, 46] on button "Advisor" at bounding box center [521, 54] width 72 height 25
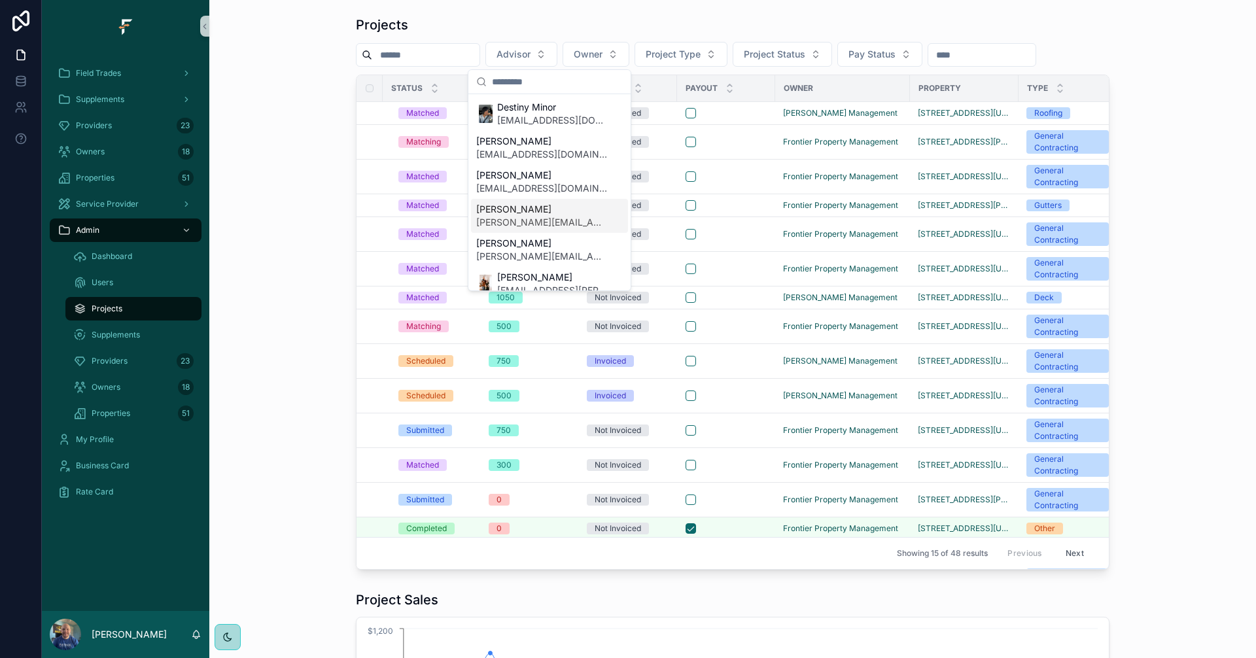
click at [538, 203] on span "[PERSON_NAME]" at bounding box center [541, 209] width 131 height 13
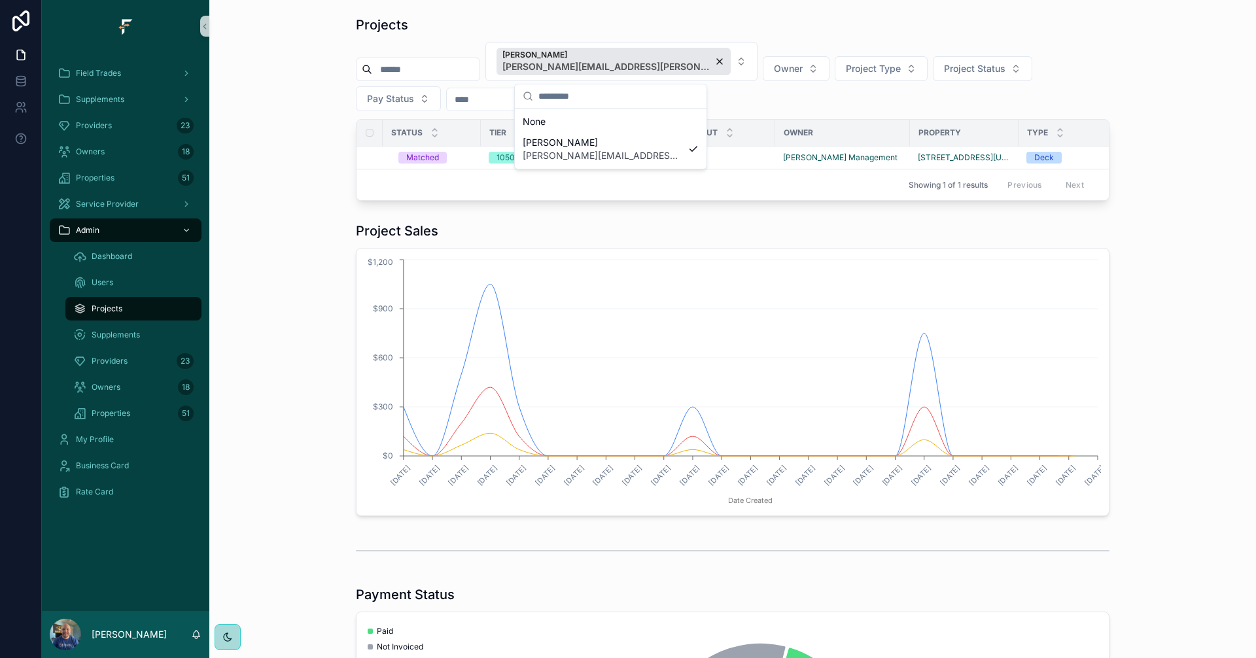
click at [282, 132] on div "Projects Kyler Ferguson [EMAIL_ADDRESS][PERSON_NAME][DOMAIN_NAME] Owner Project…" at bounding box center [733, 108] width 1026 height 196
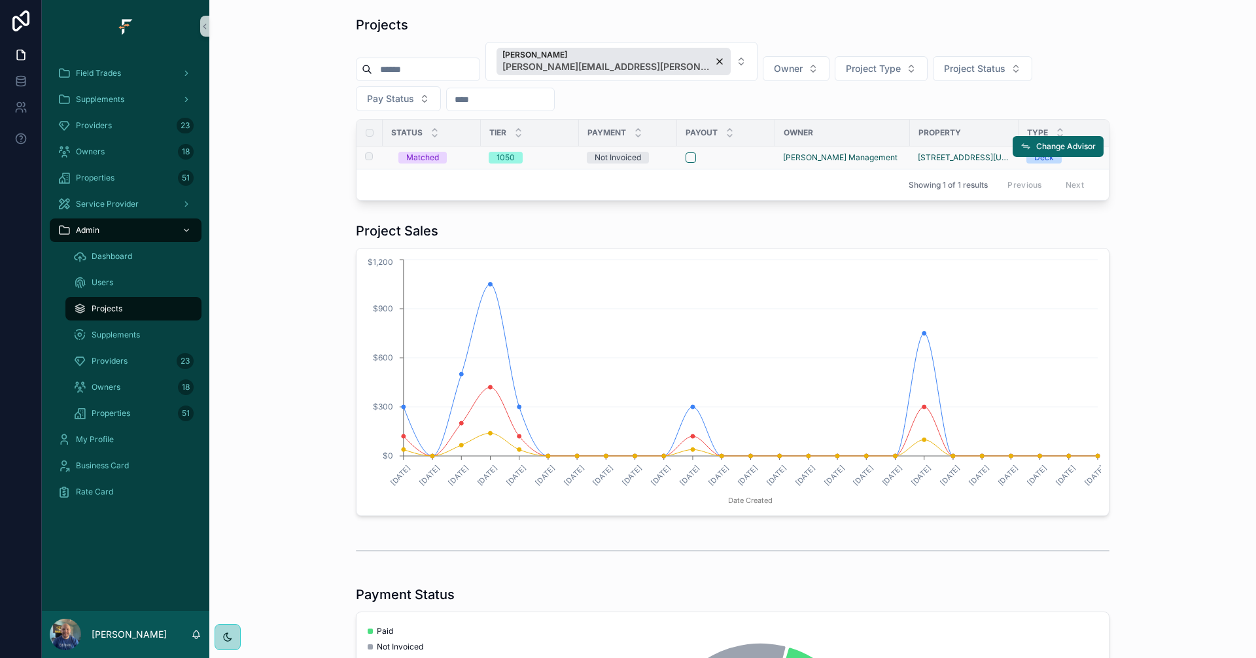
click at [749, 159] on div "scrollable content" at bounding box center [726, 157] width 81 height 10
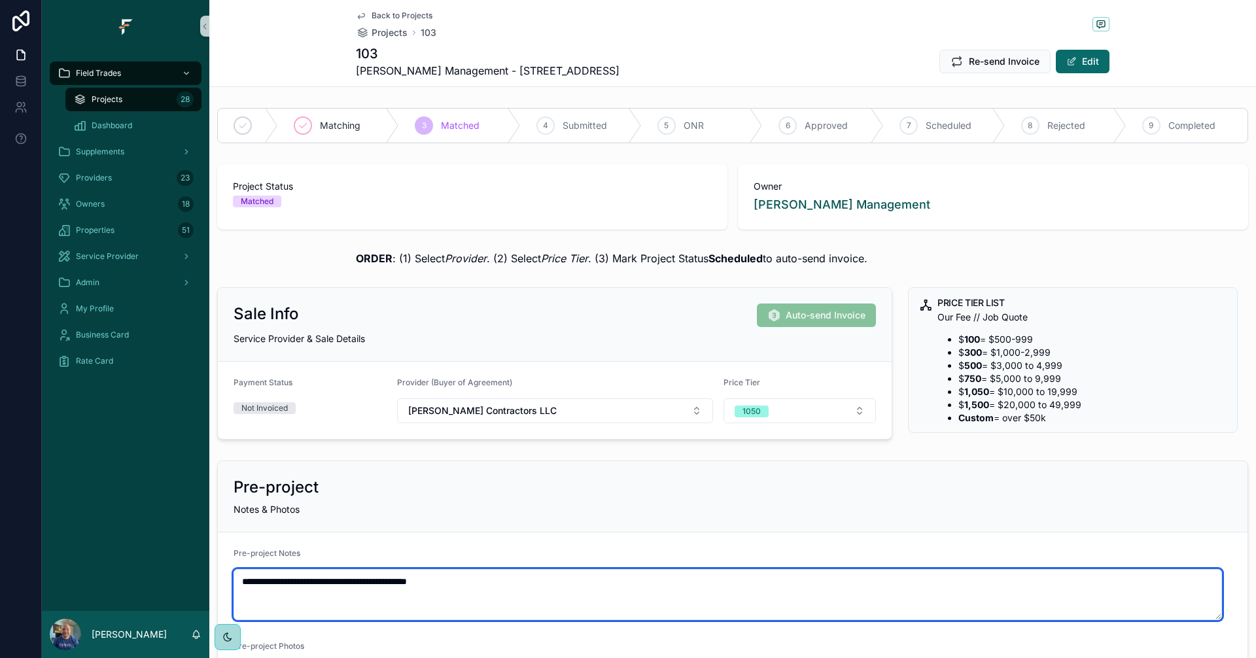
click at [498, 586] on textarea "**********" at bounding box center [728, 594] width 989 height 51
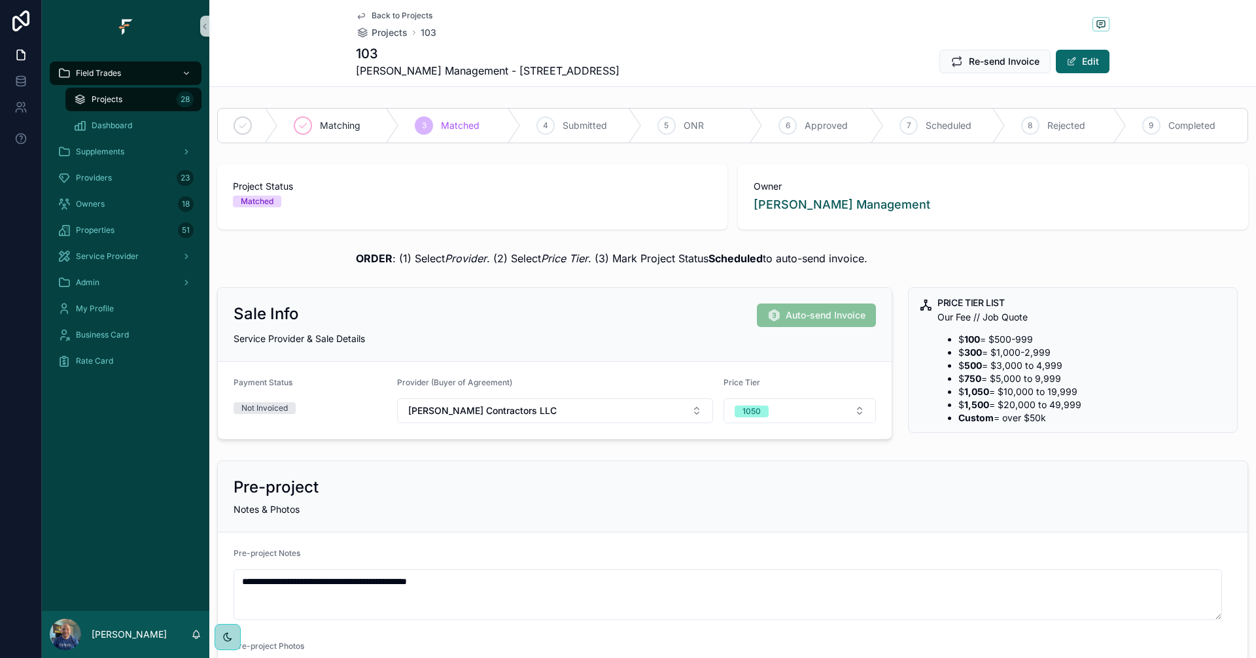
click at [551, 537] on form "**********" at bounding box center [733, 660] width 1030 height 255
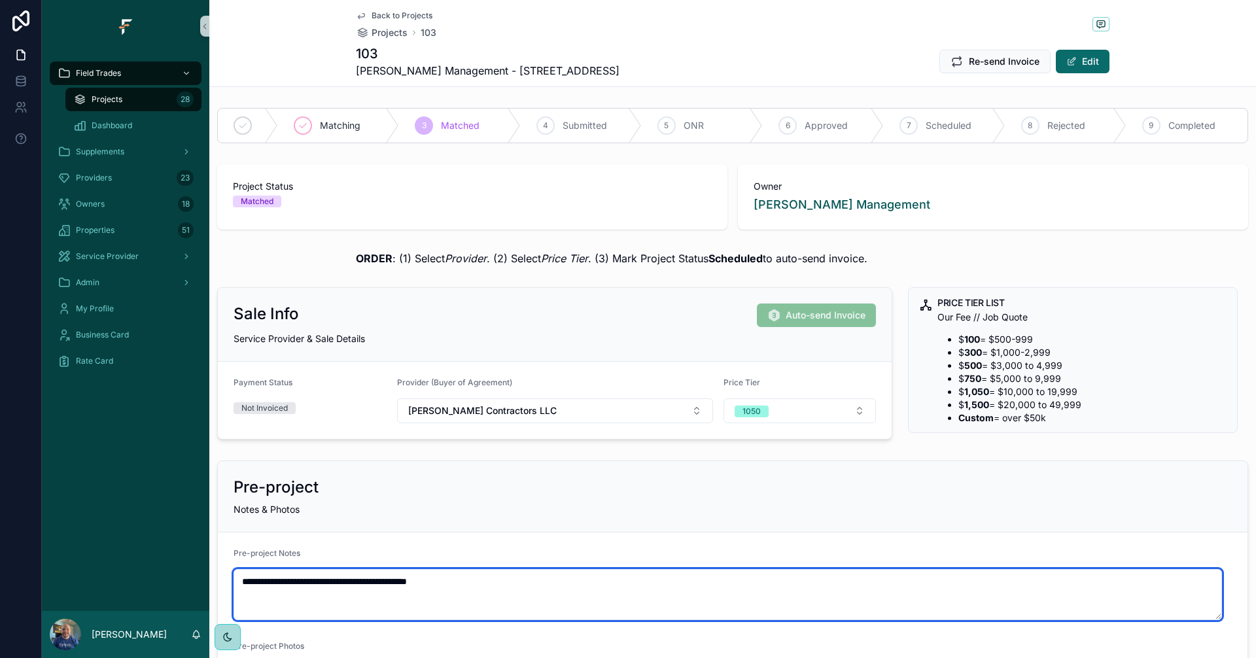
click at [529, 590] on textarea "**********" at bounding box center [728, 594] width 989 height 51
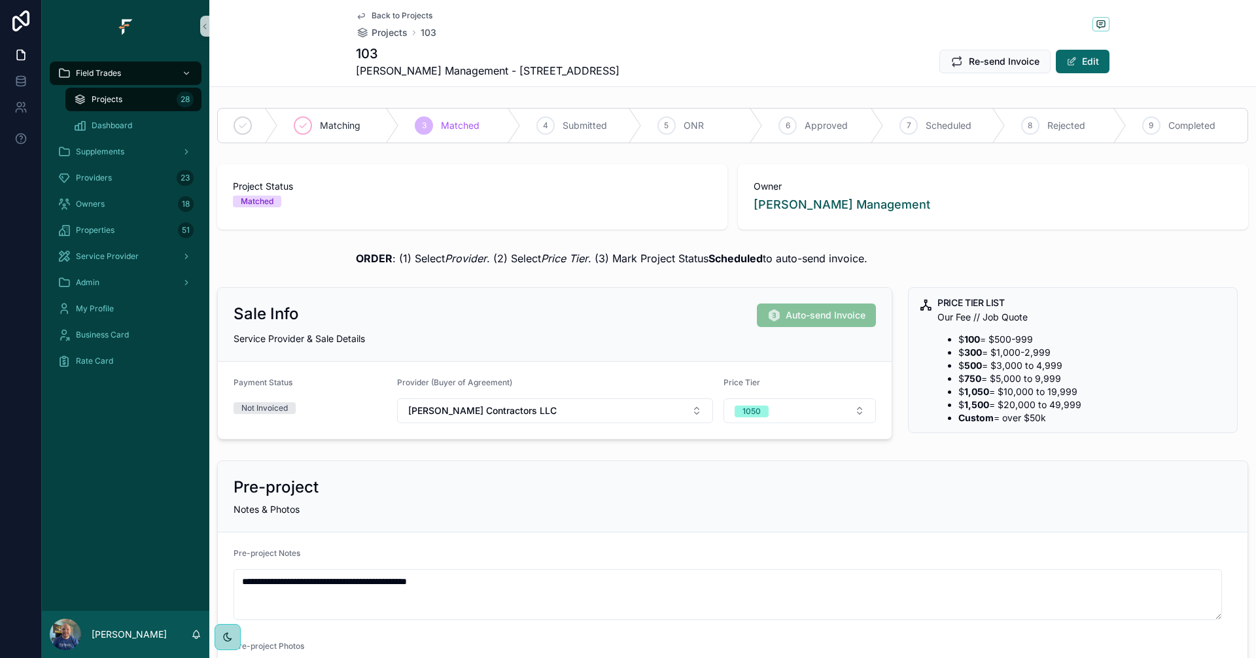
click at [740, 56] on div "103 [PERSON_NAME] Management - [STREET_ADDRESS] Re-send Invoice Edit" at bounding box center [733, 61] width 754 height 34
click at [812, 412] on button "1050" at bounding box center [800, 410] width 153 height 25
click at [749, 584] on span "1500" at bounding box center [738, 581] width 34 height 12
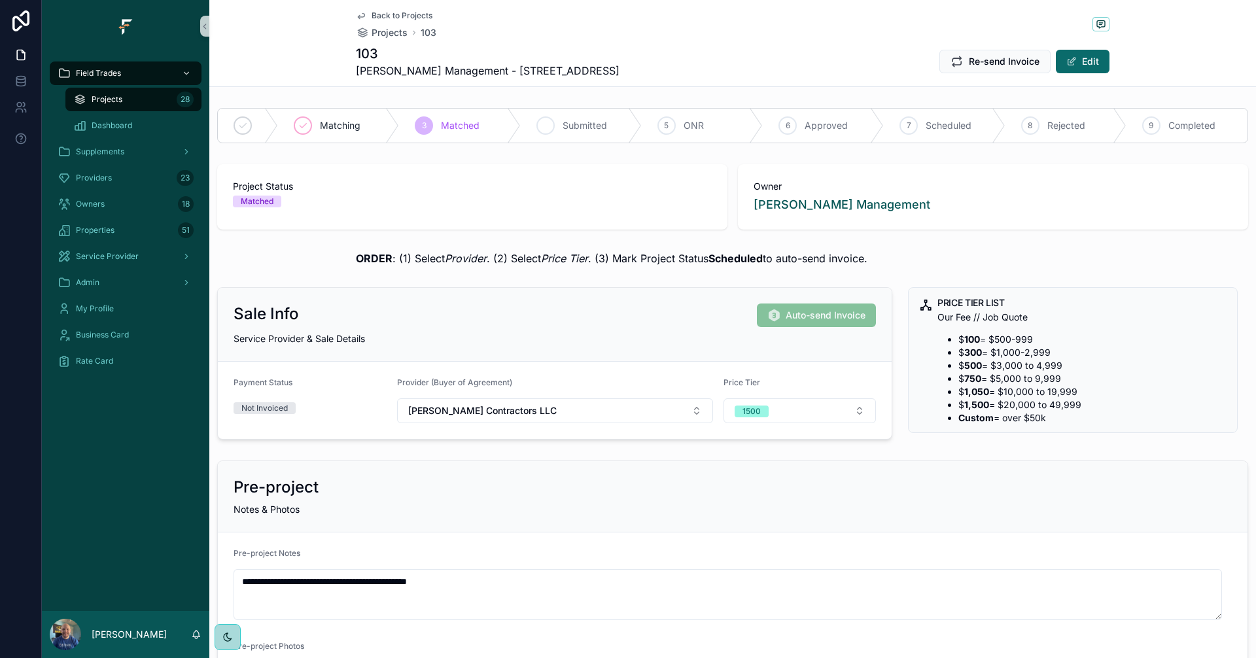
click at [550, 129] on div "4" at bounding box center [546, 125] width 18 height 18
click at [408, 13] on span "Back to Projects" at bounding box center [402, 15] width 61 height 10
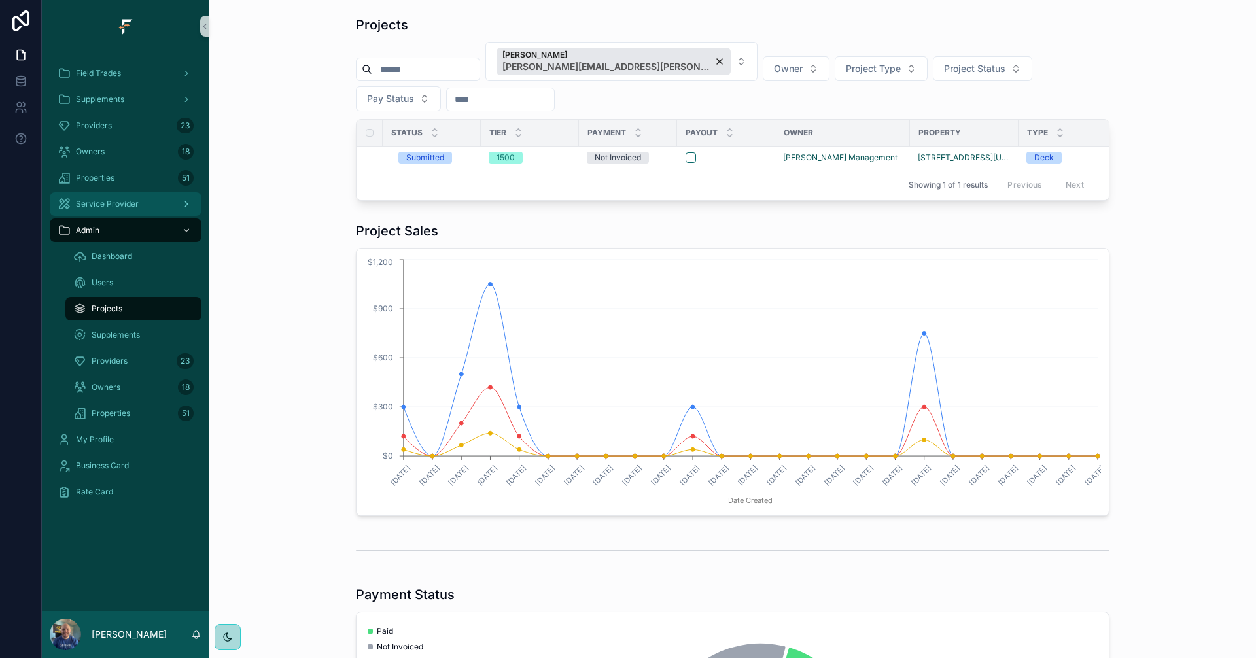
click at [189, 203] on icon "scrollable content" at bounding box center [186, 204] width 9 height 9
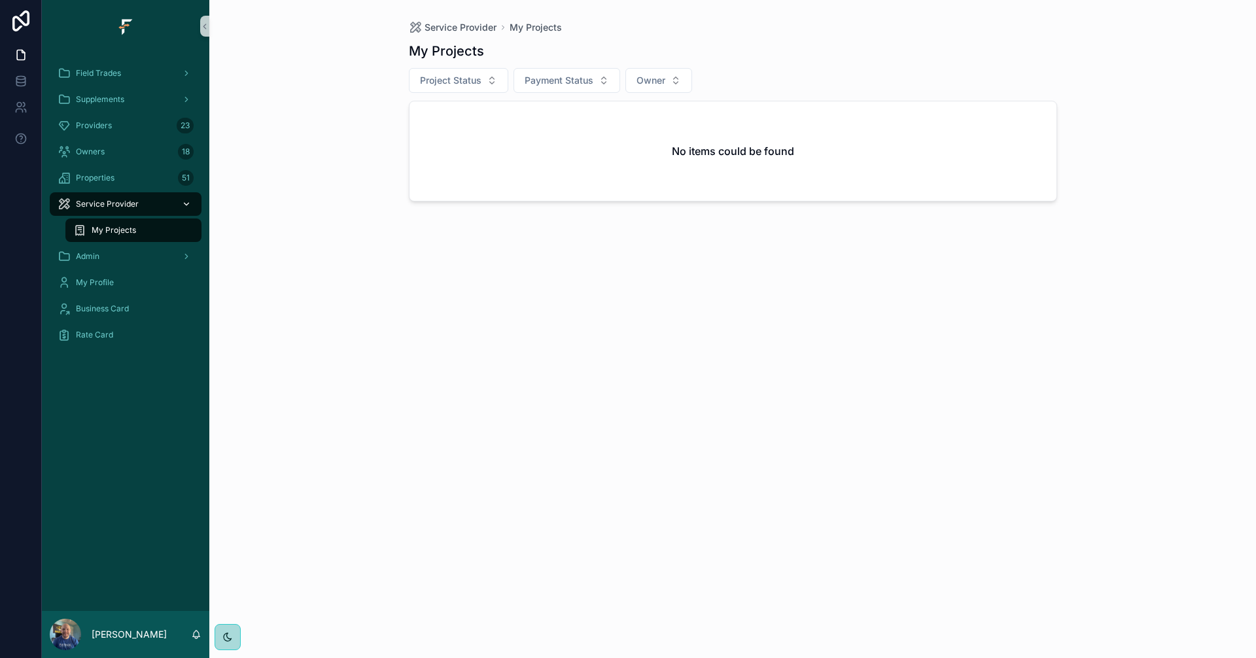
click at [189, 204] on icon "scrollable content" at bounding box center [186, 204] width 9 height 9
click at [183, 255] on icon "scrollable content" at bounding box center [186, 256] width 9 height 9
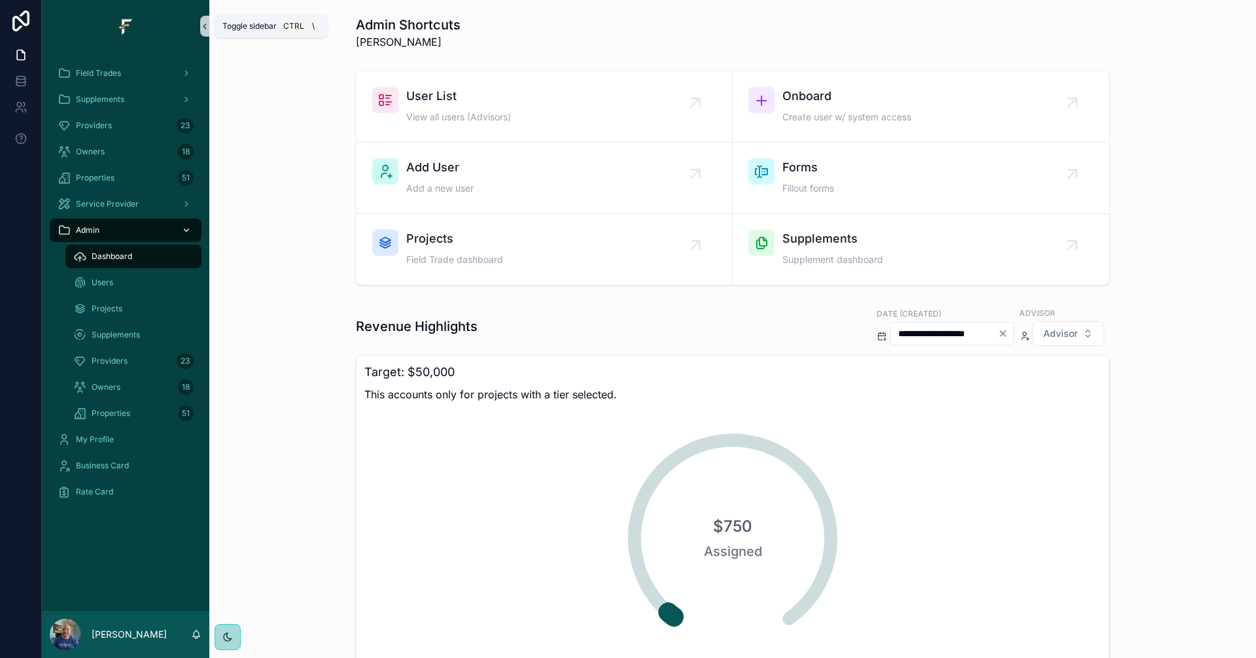
click at [202, 27] on icon "scrollable content" at bounding box center [204, 27] width 9 height 10
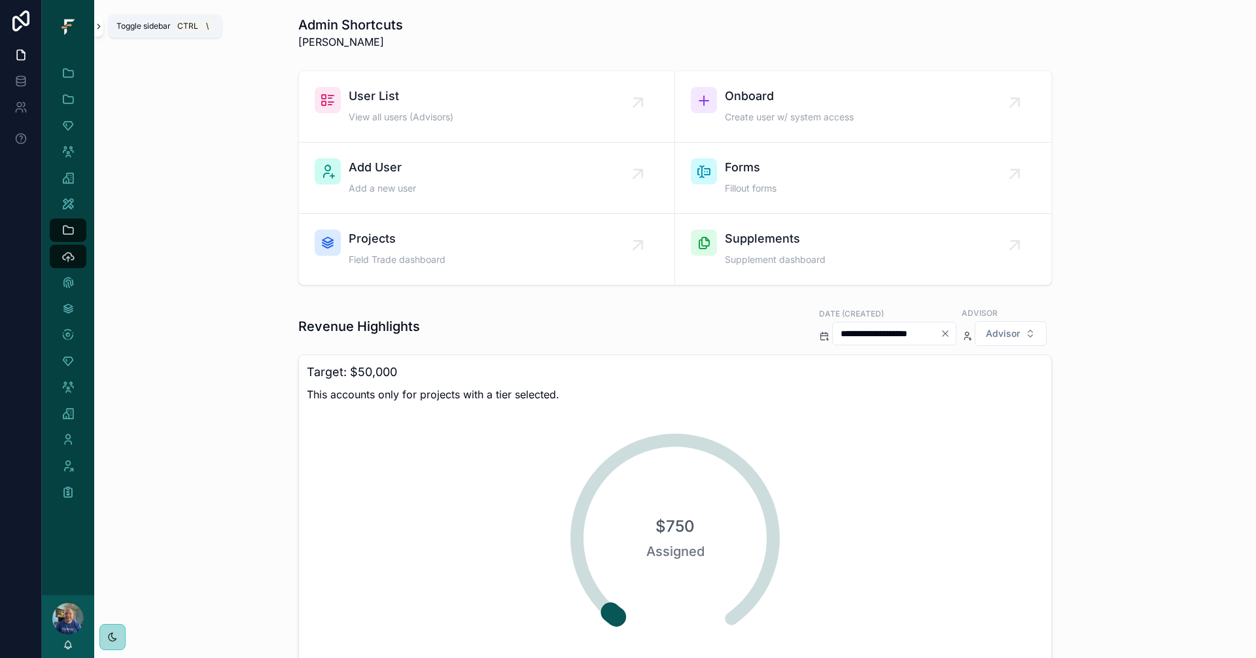
click at [100, 33] on button "scrollable content" at bounding box center [98, 26] width 9 height 21
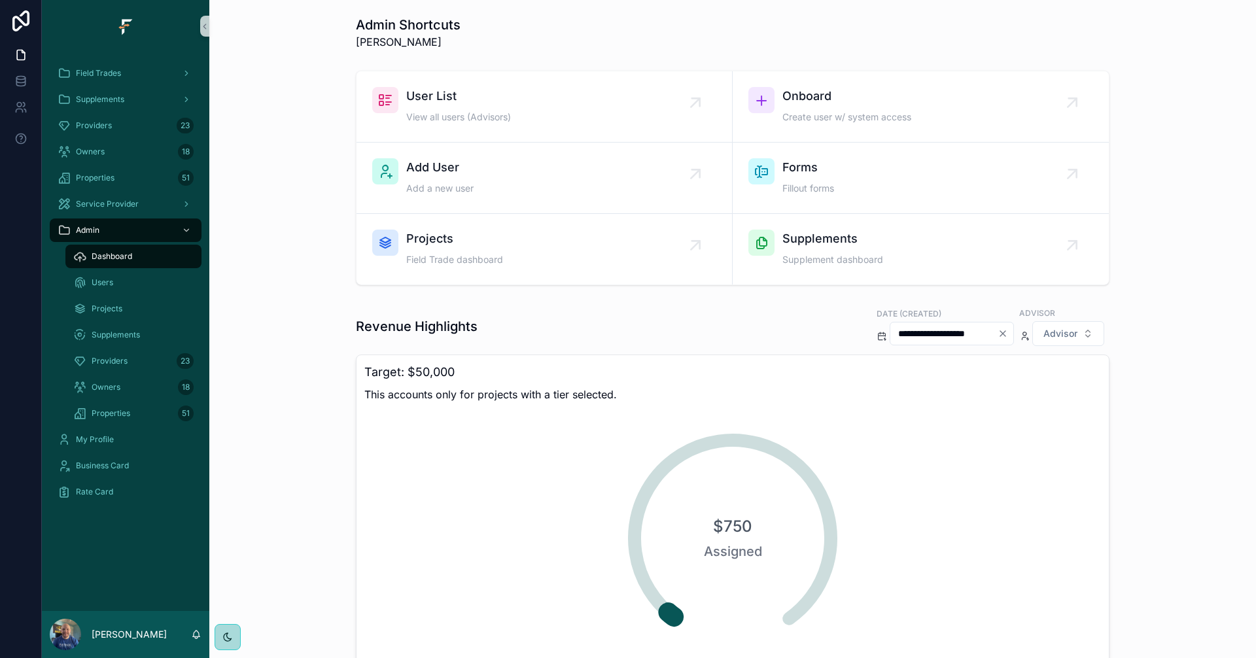
click at [1168, 248] on div "User List View all users (Advisors) Onboard Create user w/ system access Add Us…" at bounding box center [733, 177] width 1026 height 225
click at [110, 83] on div "Field Trades" at bounding box center [126, 73] width 136 height 21
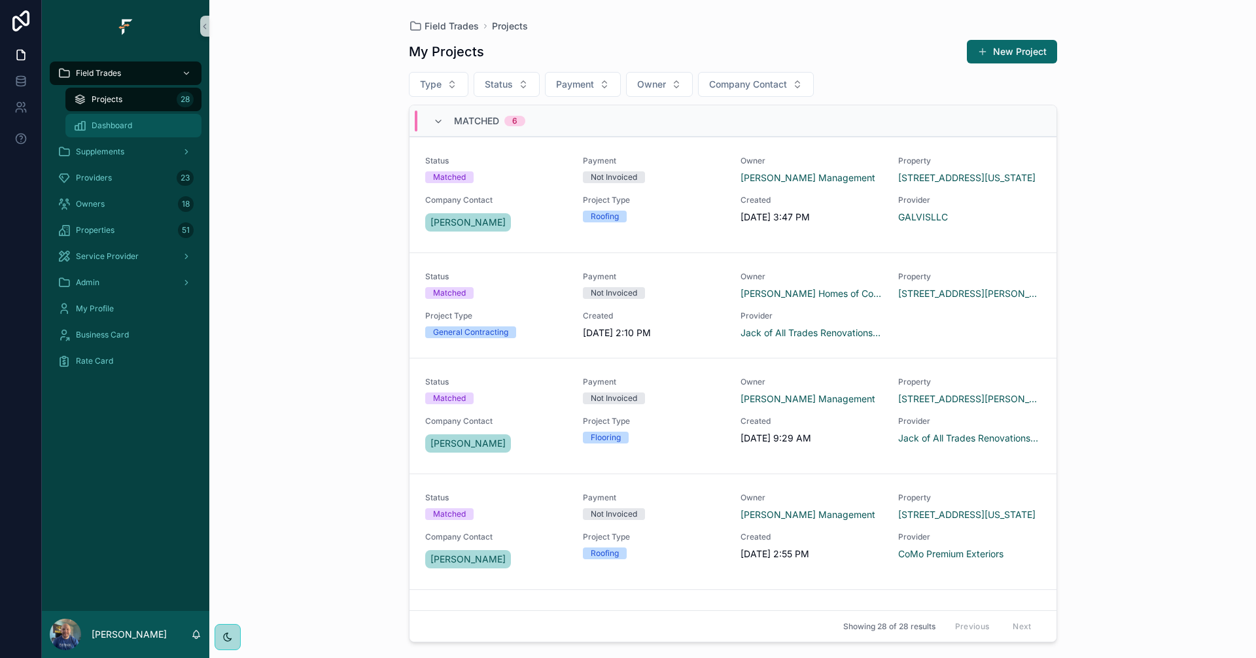
click at [135, 124] on div "Dashboard" at bounding box center [133, 125] width 120 height 21
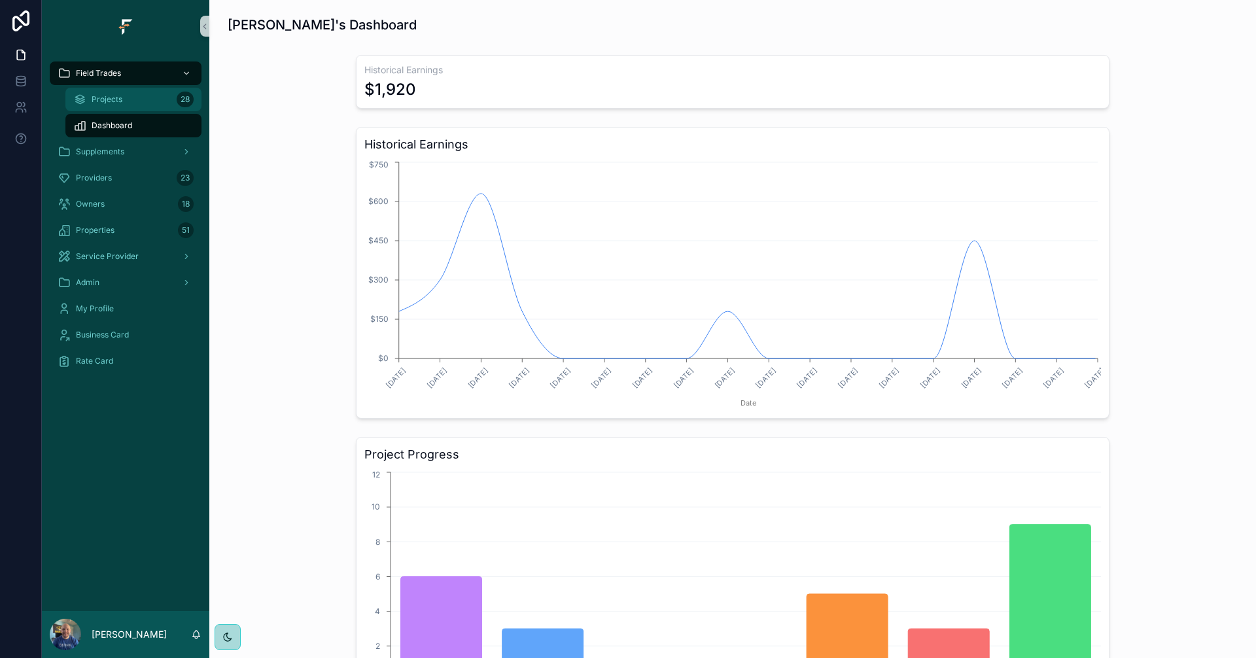
click at [129, 94] on div "Projects 28" at bounding box center [133, 99] width 120 height 21
